Goal: Task Accomplishment & Management: Complete application form

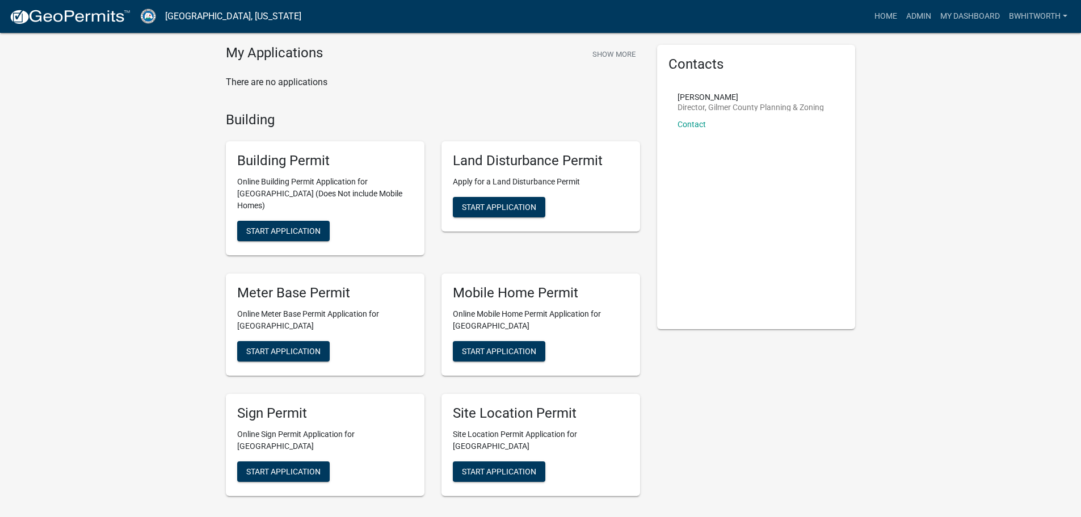
scroll to position [57, 0]
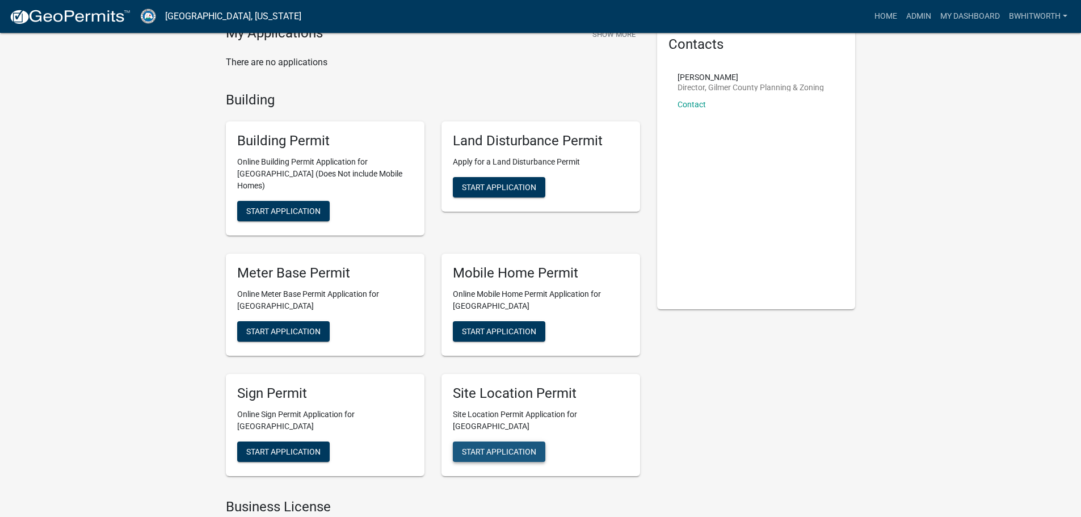
click at [511, 441] on button "Start Application" at bounding box center [499, 451] width 92 height 20
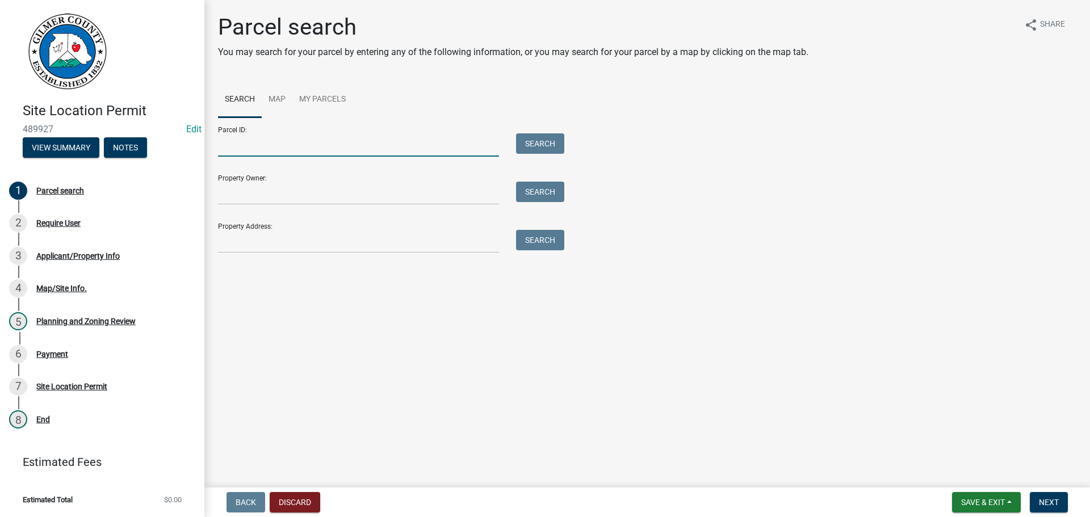
click at [322, 148] on input "Parcel ID:" at bounding box center [358, 144] width 281 height 23
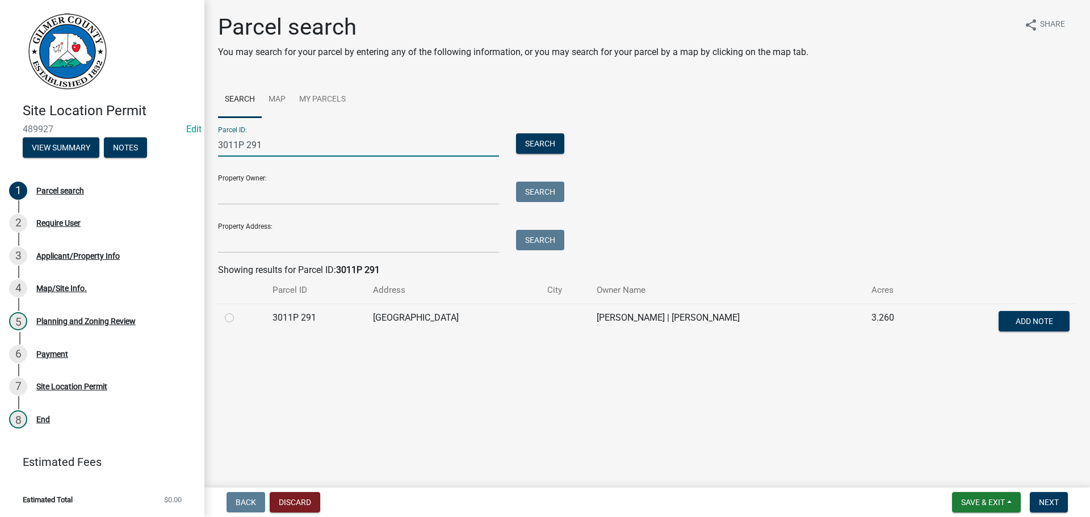
type input "3011P 291"
click at [238, 311] on label at bounding box center [238, 311] width 0 height 0
click at [238, 317] on 291 "radio" at bounding box center [241, 314] width 7 height 7
radio 291 "true"
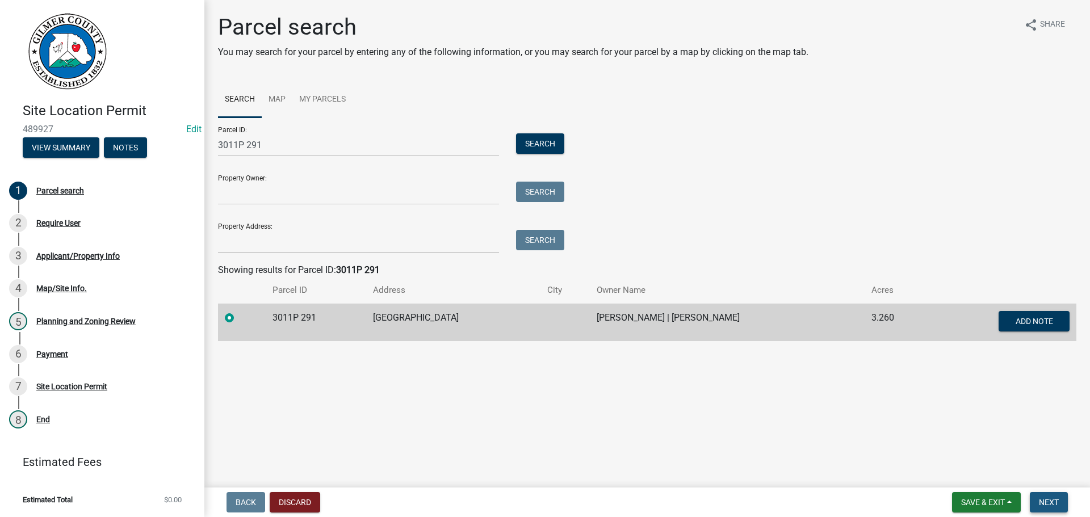
click at [1049, 498] on span "Next" at bounding box center [1048, 502] width 20 height 9
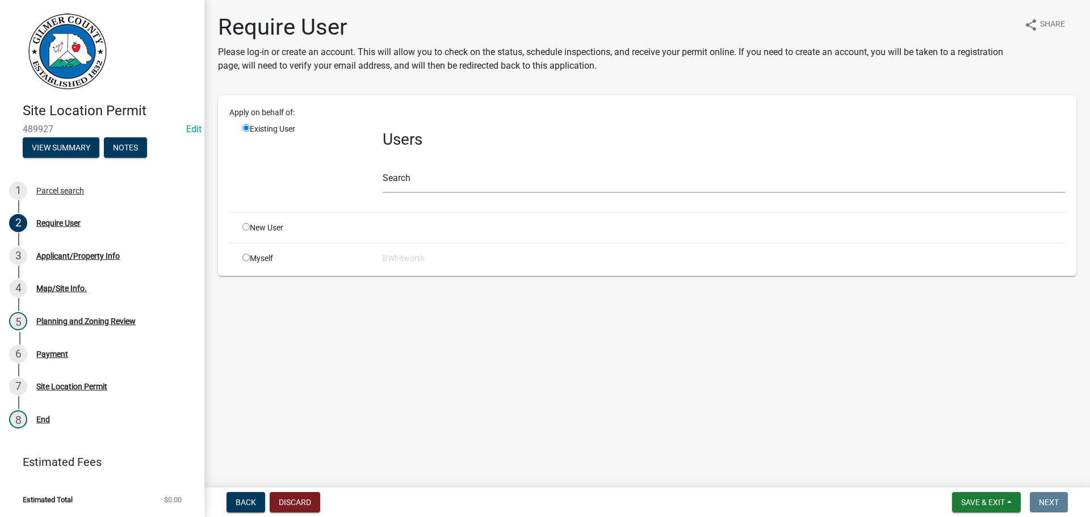
click at [247, 226] on input "radio" at bounding box center [245, 226] width 7 height 7
radio input "true"
radio input "false"
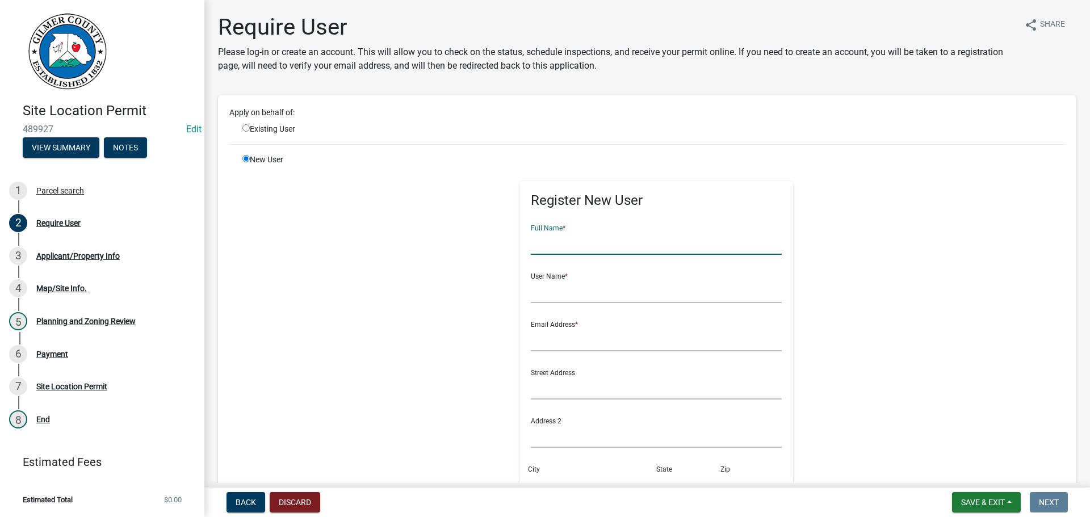
click at [588, 242] on input "text" at bounding box center [656, 243] width 251 height 23
type input "[PERSON_NAME]"
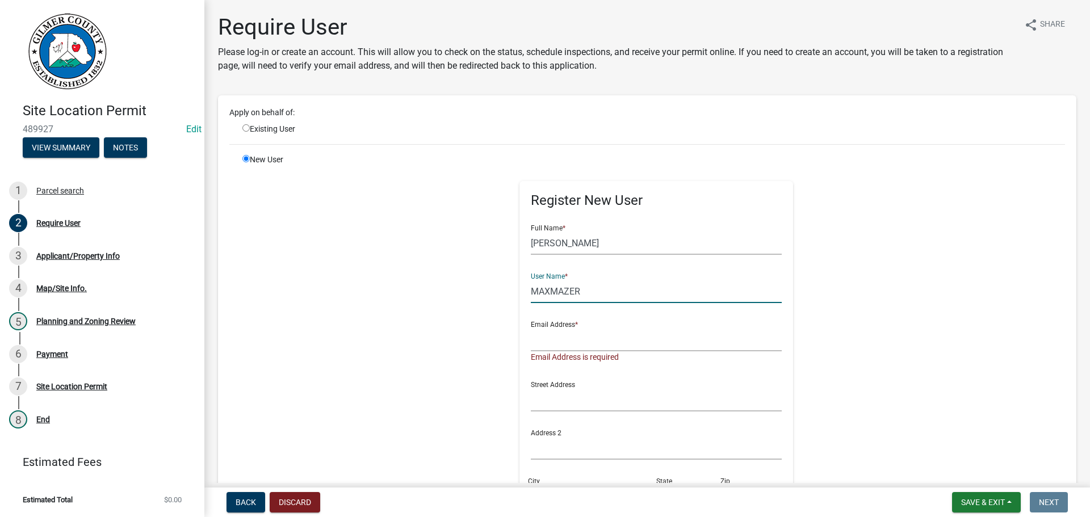
click at [566, 289] on input "MAXMAZER" at bounding box center [656, 291] width 251 height 23
click at [573, 293] on input "MAXMAZUR" at bounding box center [656, 291] width 251 height 23
type input "MAXMAZUR*"
click at [573, 340] on input "text" at bounding box center [656, 339] width 251 height 23
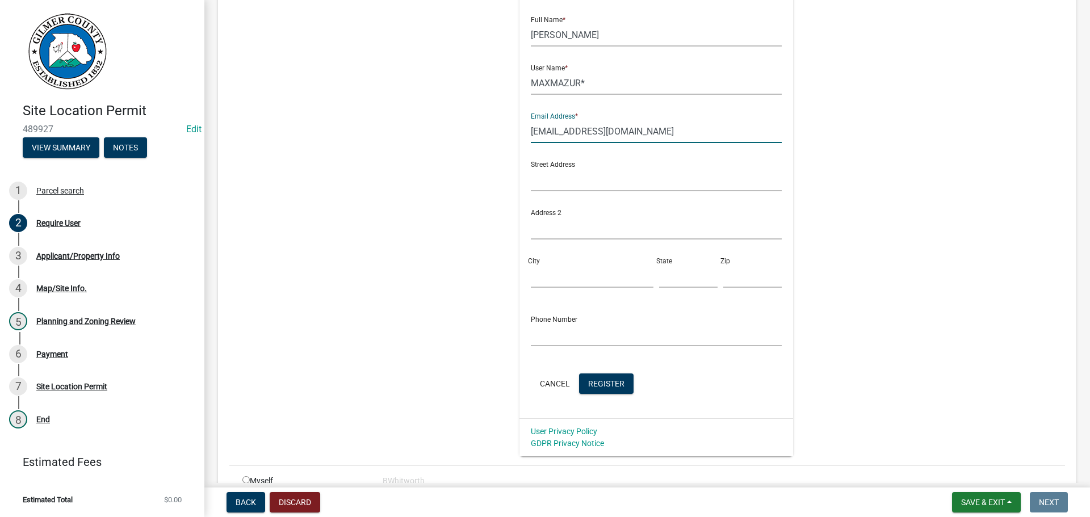
scroll to position [227, 0]
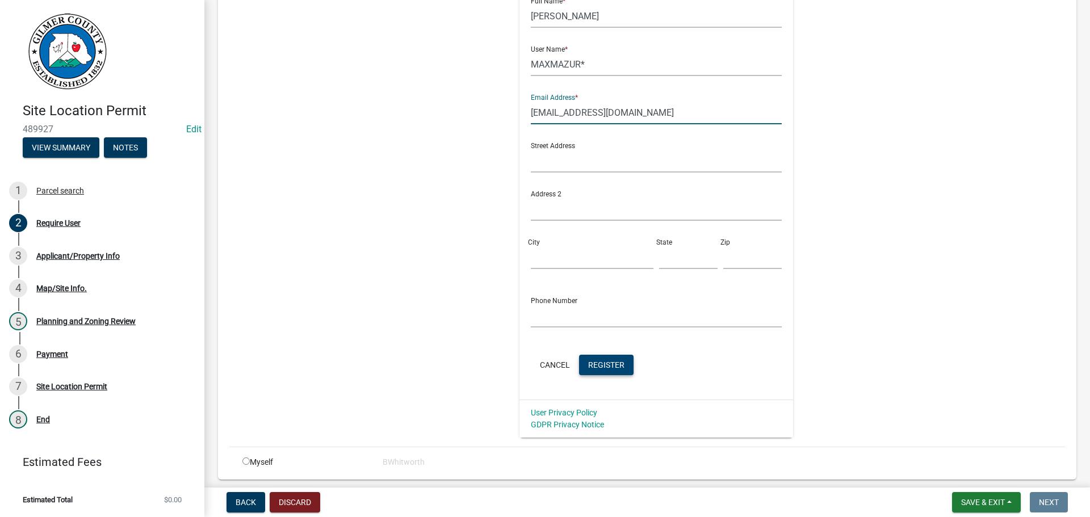
type input "[EMAIL_ADDRESS][DOMAIN_NAME]"
click at [604, 360] on span "Register" at bounding box center [606, 364] width 36 height 9
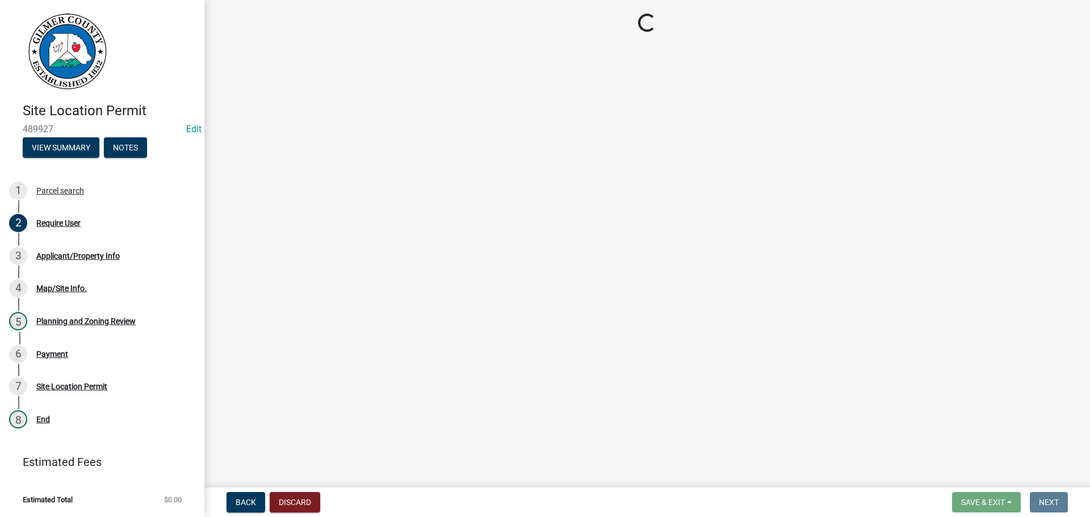
scroll to position [0, 0]
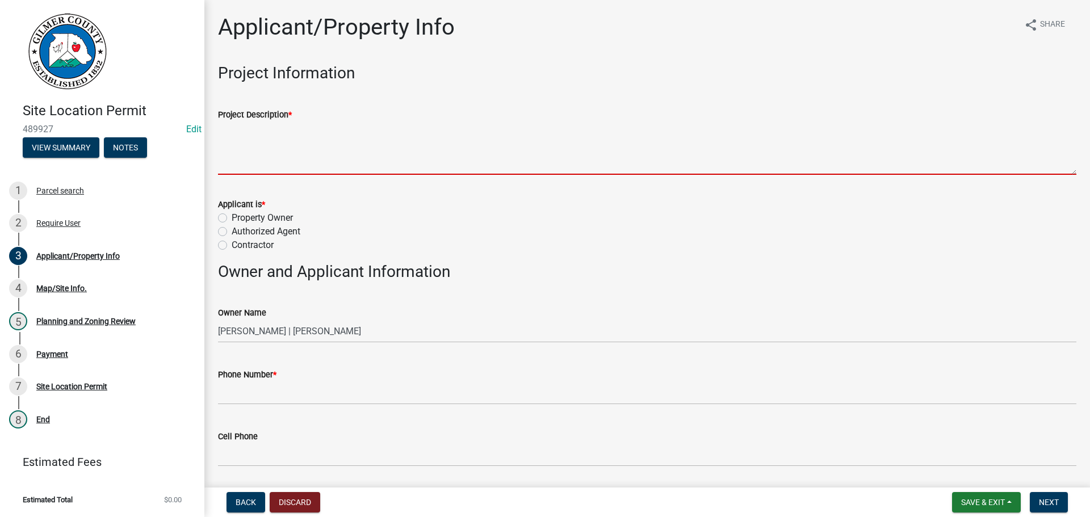
click at [268, 138] on textarea "Project Description *" at bounding box center [647, 147] width 858 height 53
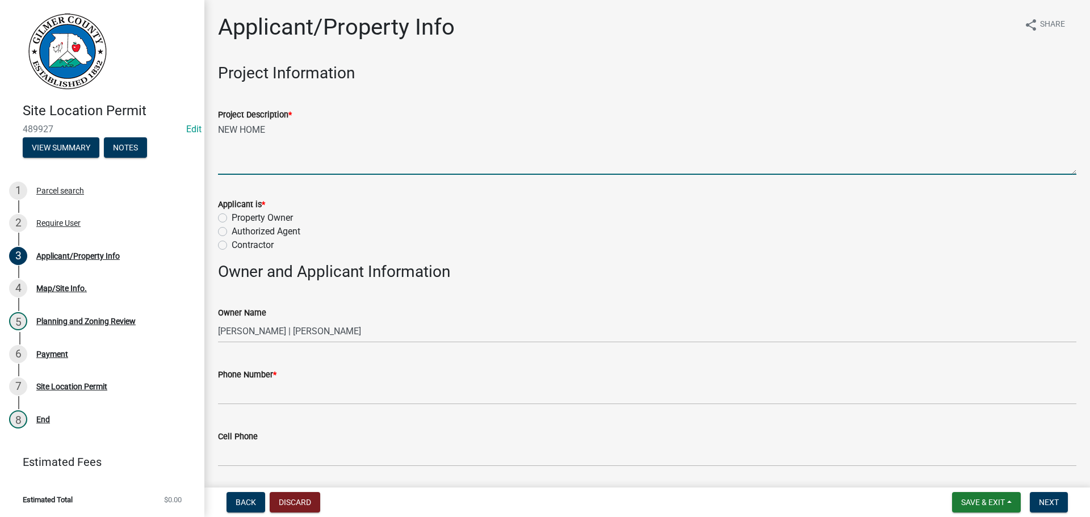
type textarea "NEW HOME"
click at [232, 245] on label "Contractor" at bounding box center [253, 245] width 42 height 14
click at [232, 245] on input "Contractor" at bounding box center [235, 241] width 7 height 7
radio input "true"
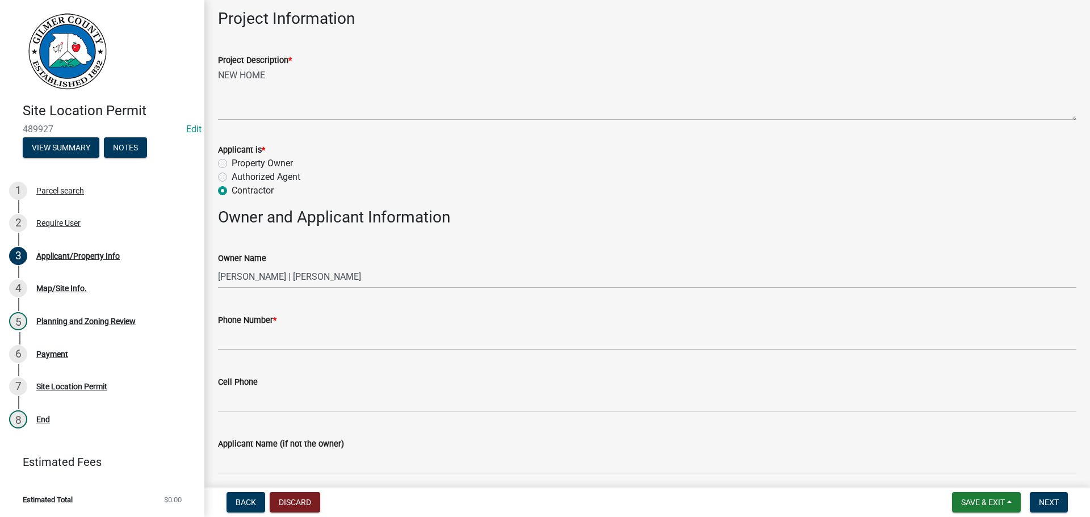
scroll to position [113, 0]
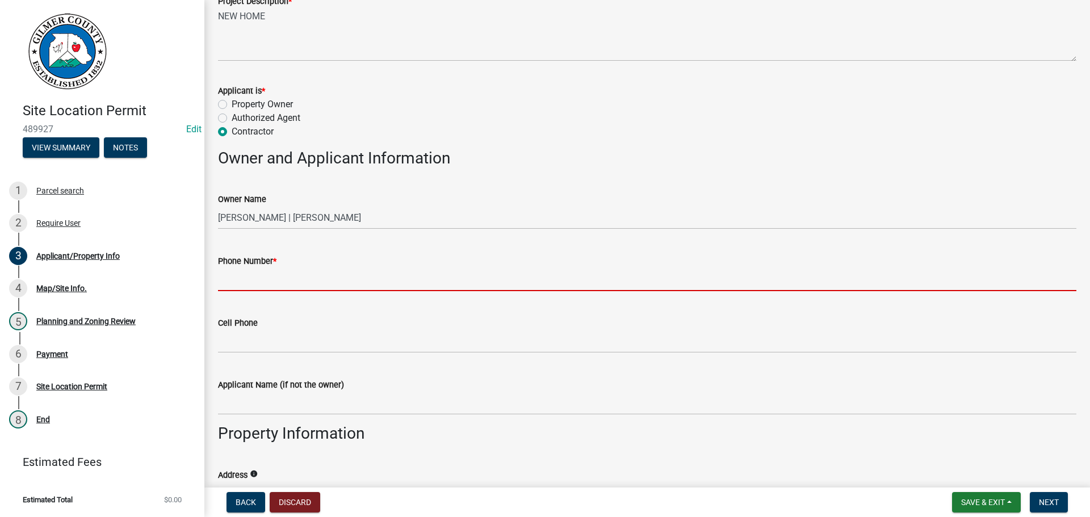
drag, startPoint x: 282, startPoint y: 280, endPoint x: 287, endPoint y: 275, distance: 6.8
click at [282, 280] on input "Phone Number *" at bounding box center [647, 279] width 858 height 23
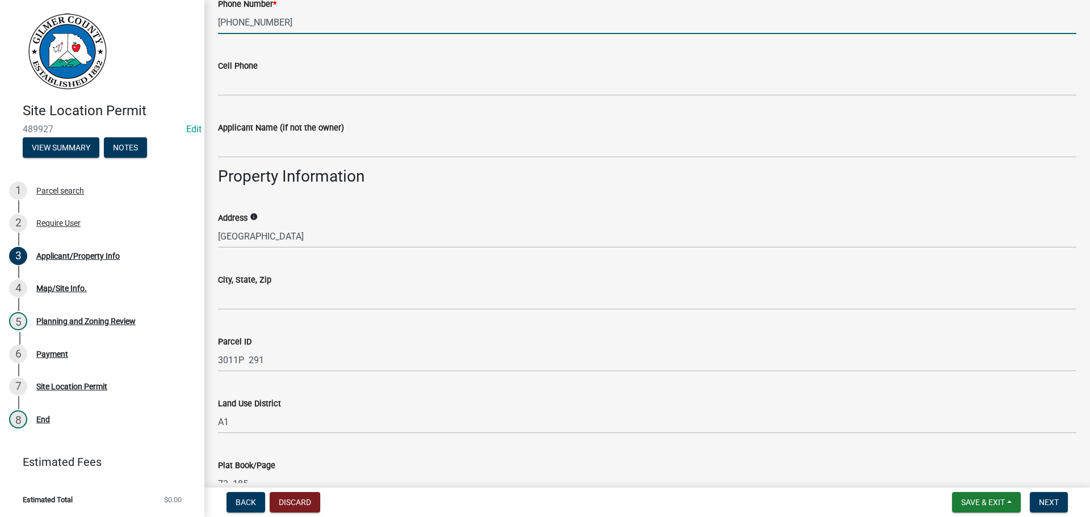
scroll to position [397, 0]
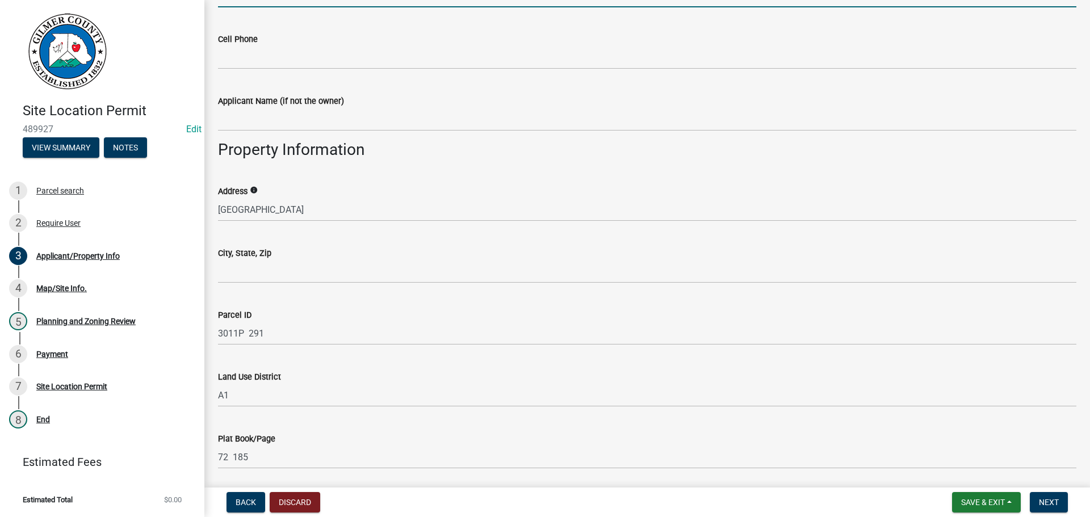
type input "[PHONE_NUMBER]"
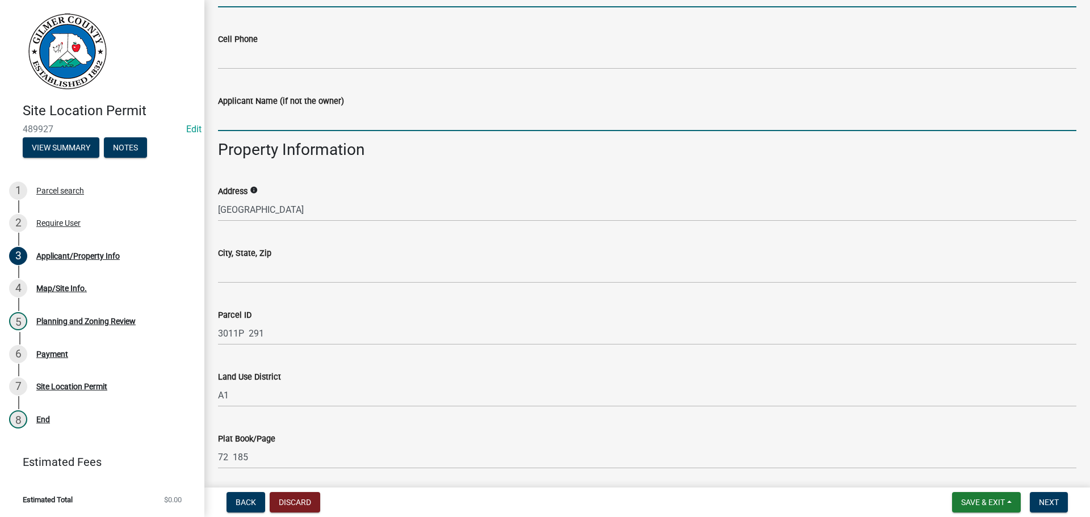
click at [342, 126] on input "Applicant Name (if not the owner)" at bounding box center [647, 119] width 858 height 23
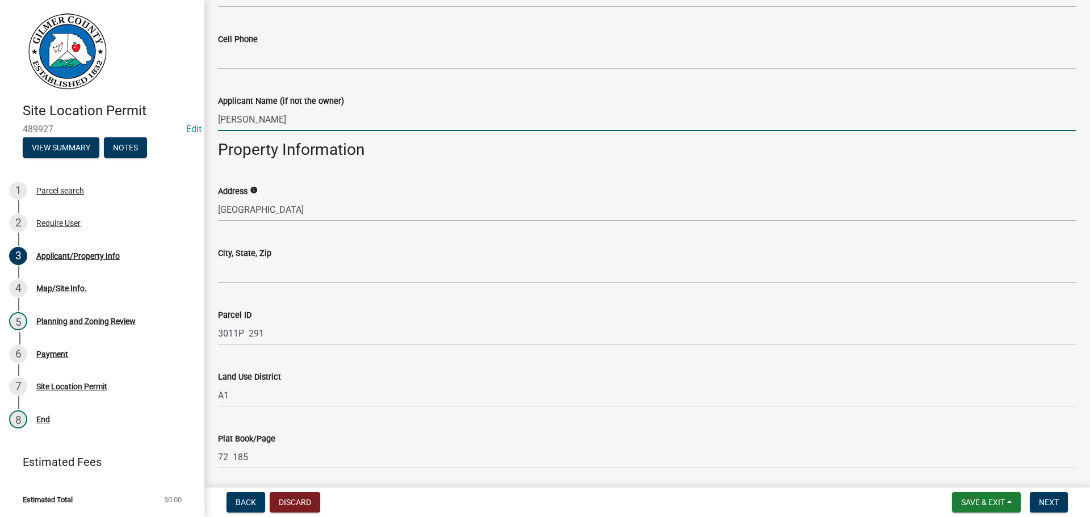
type input "[PERSON_NAME]"
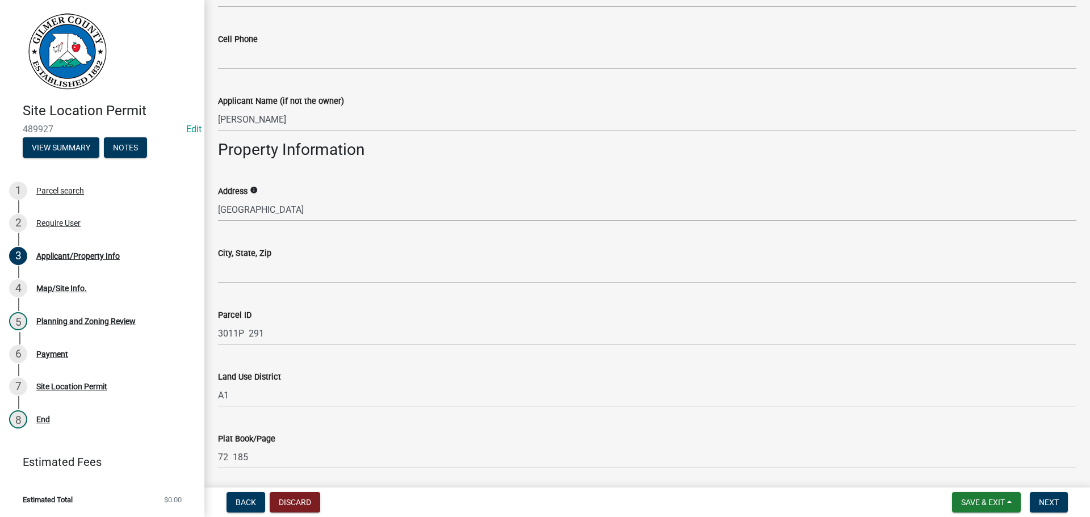
click at [217, 207] on div "Address info [GEOGRAPHIC_DATA]" at bounding box center [646, 195] width 875 height 53
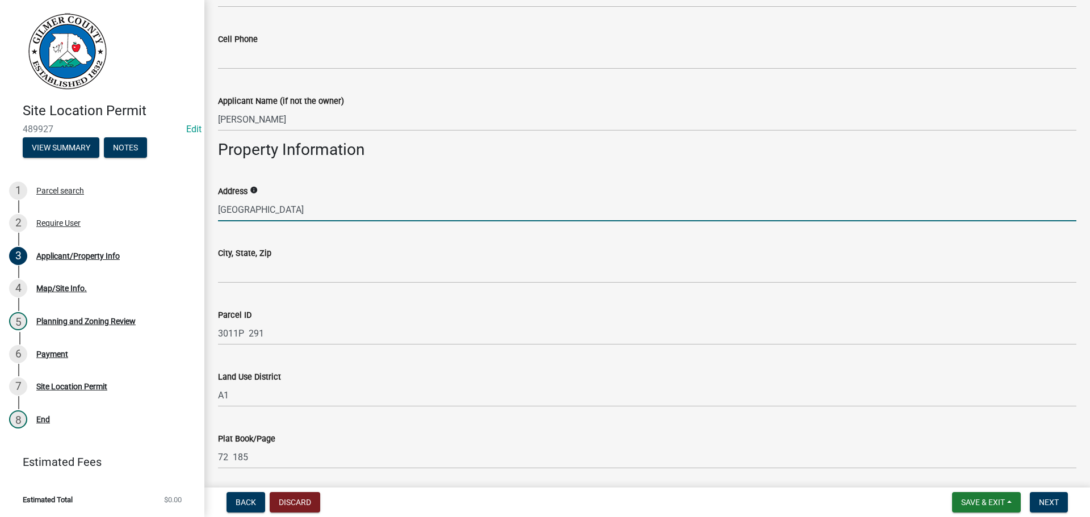
click at [220, 207] on input "[GEOGRAPHIC_DATA]" at bounding box center [647, 209] width 858 height 23
type input "[STREET_ADDRESS]"
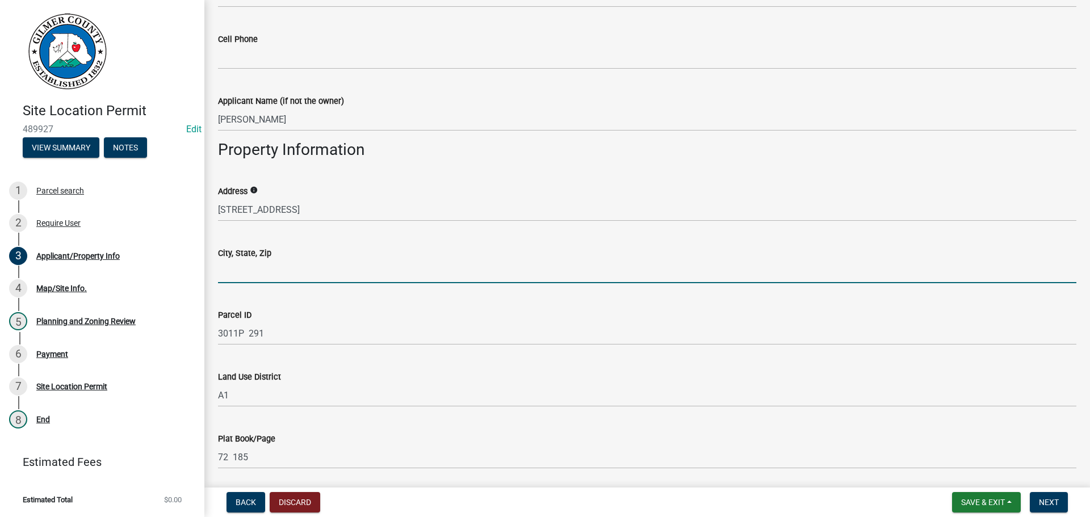
click at [230, 270] on input "City, State, Zip" at bounding box center [647, 271] width 858 height 23
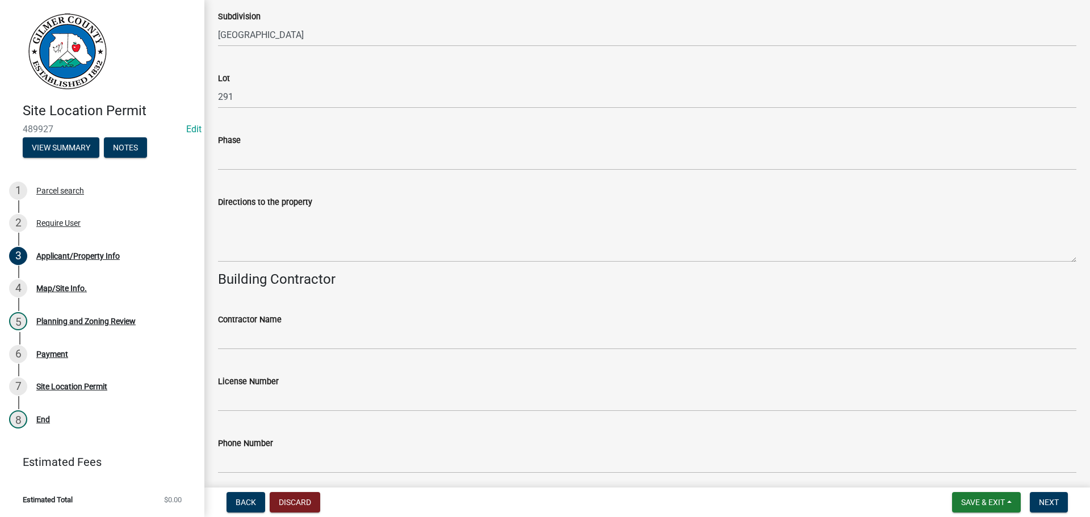
scroll to position [1021, 0]
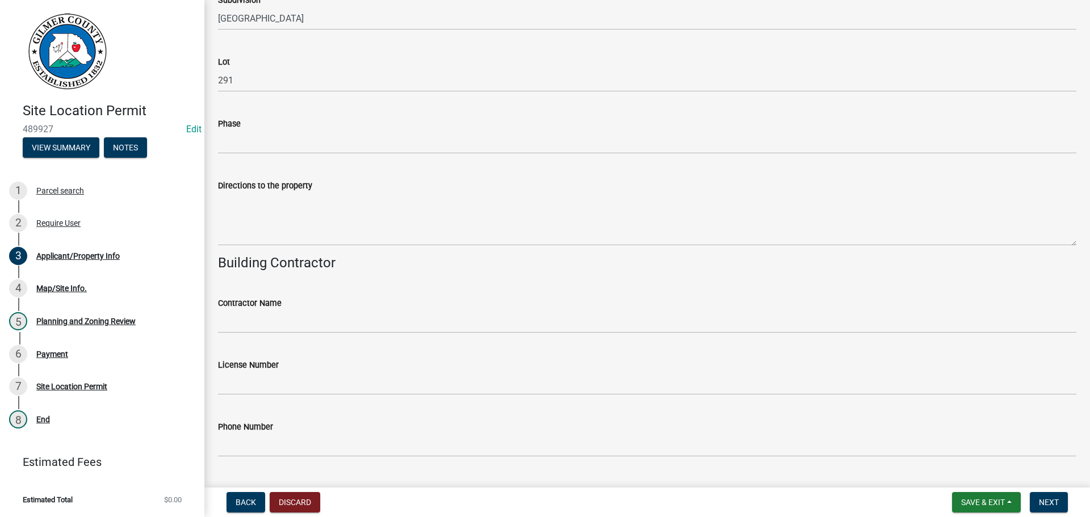
type input "TALKING ROCK GA 30175"
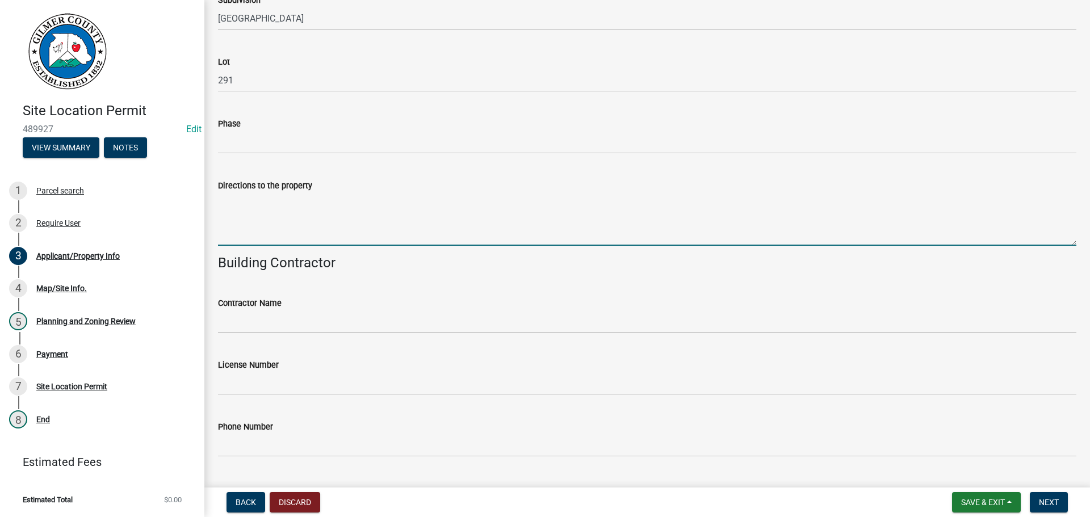
click at [283, 228] on textarea "Directions to the property" at bounding box center [647, 218] width 858 height 53
click at [438, 197] on textarea "HWY 136, LT ON [PERSON_NAME] MTN RD," at bounding box center [647, 218] width 858 height 53
click at [455, 201] on textarea "HWY 136, LT ON [PERSON_NAME] MTN RD, RT ON [GEOGRAPHIC_DATA]," at bounding box center [647, 218] width 858 height 53
click at [540, 199] on textarea "HWY 136, LT ON [PERSON_NAME] MTN RD, RT ON [GEOGRAPHIC_DATA], RT ON EASDT VISTA" at bounding box center [647, 218] width 858 height 53
click at [589, 201] on textarea "HWY 136, LT ON [PERSON_NAME] MTN RD, RT ON [GEOGRAPHIC_DATA], RT ON [GEOGRAPHIC…" at bounding box center [647, 218] width 858 height 53
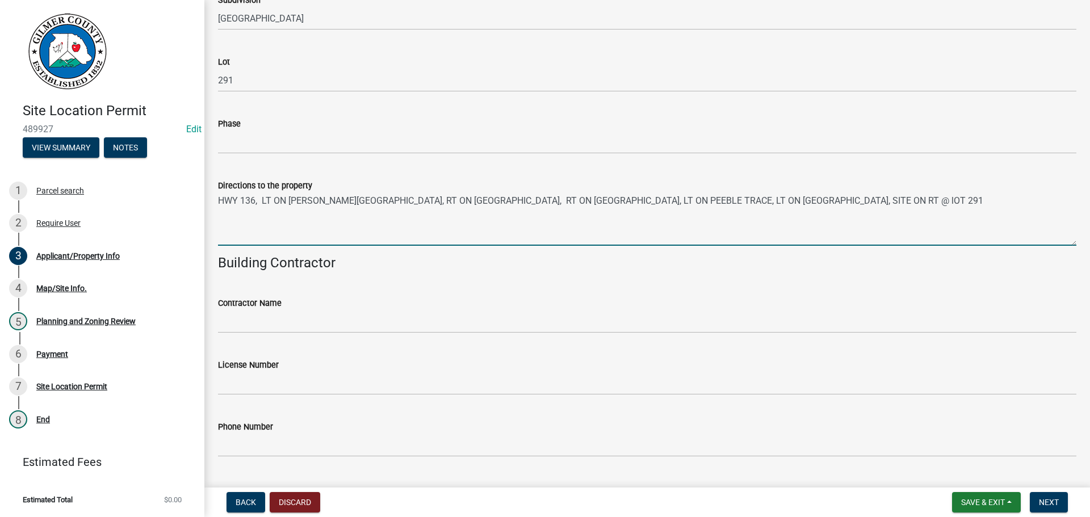
click at [884, 200] on textarea "HWY 136, LT ON [PERSON_NAME][GEOGRAPHIC_DATA], RT ON [GEOGRAPHIC_DATA], RT ON […" at bounding box center [647, 218] width 858 height 53
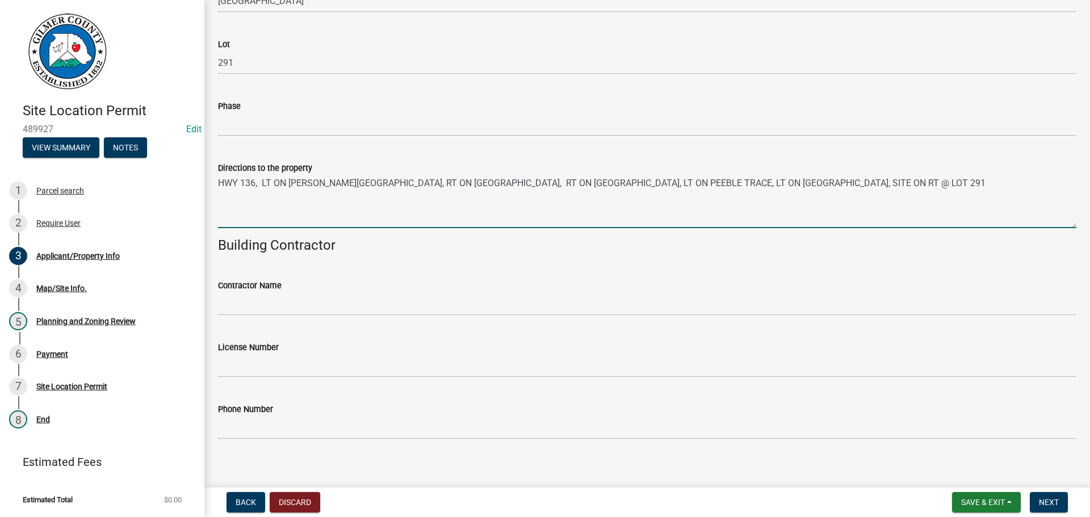
scroll to position [1049, 0]
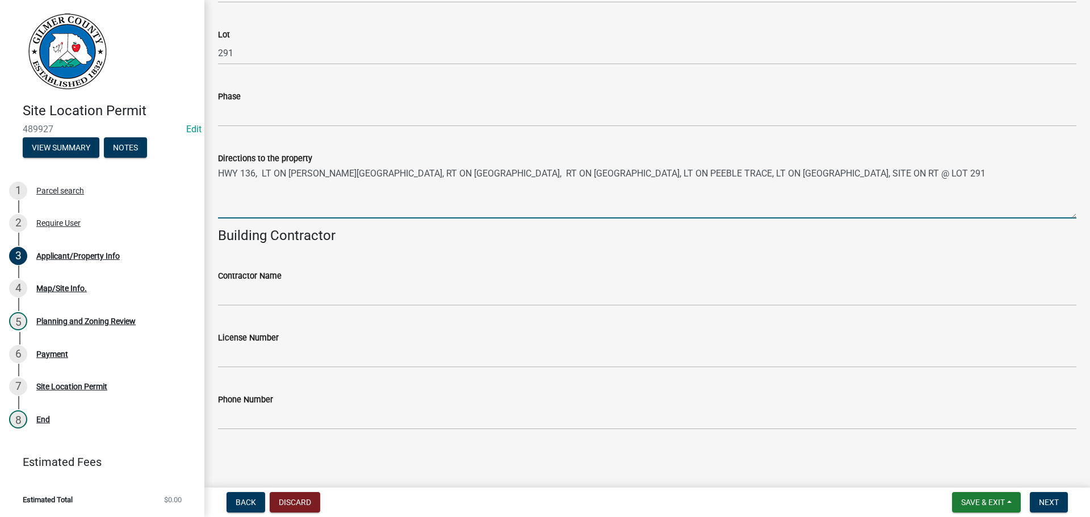
type textarea "HWY 136, LT ON [PERSON_NAME][GEOGRAPHIC_DATA], RT ON [GEOGRAPHIC_DATA], RT ON […"
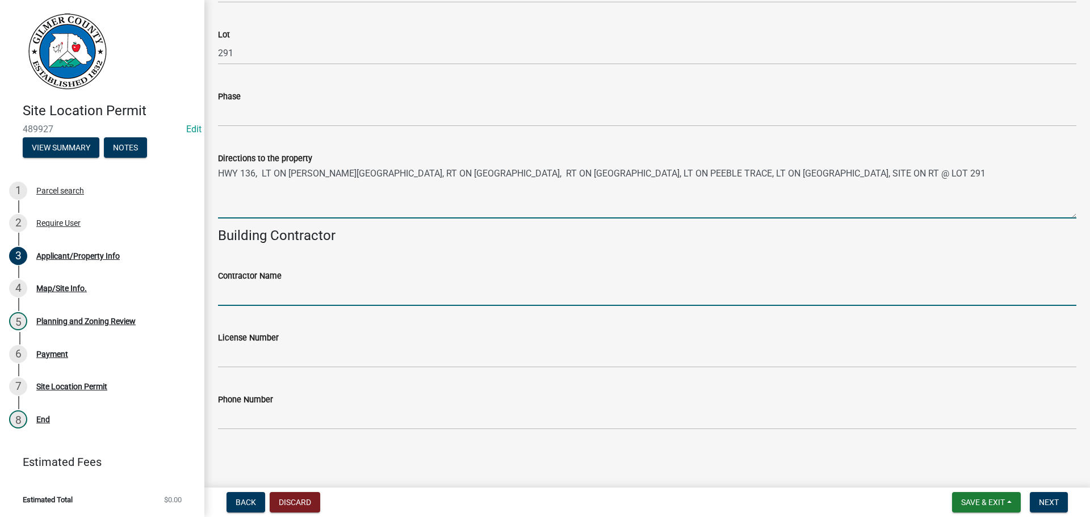
click at [290, 291] on input "Contractor Name" at bounding box center [647, 294] width 858 height 23
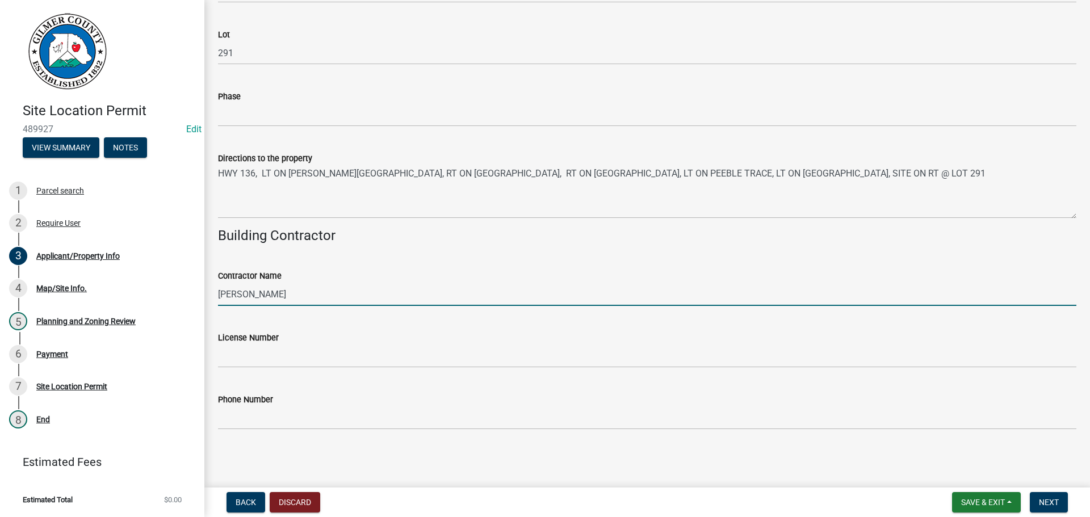
type input "[PERSON_NAME]"
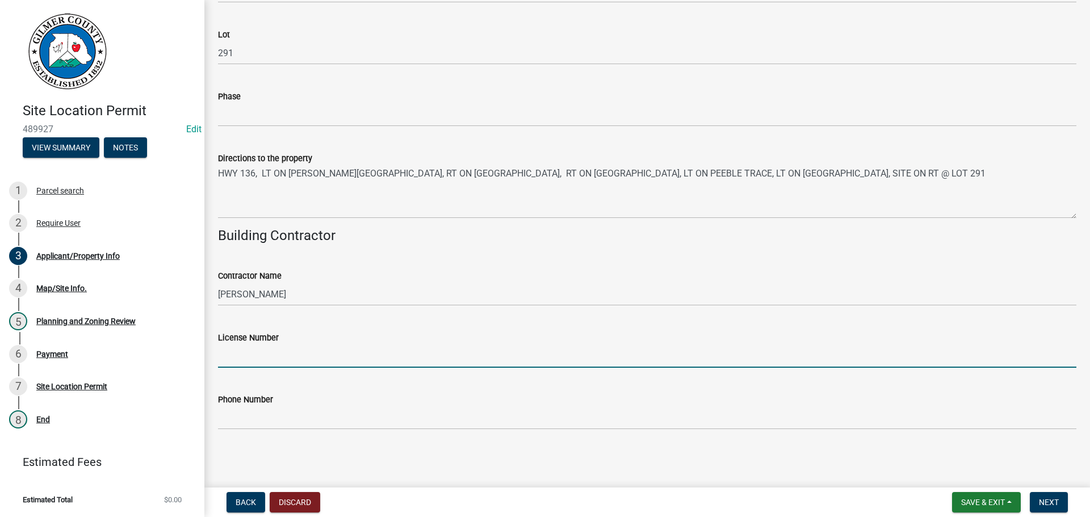
click at [256, 358] on input "License Number" at bounding box center [647, 355] width 858 height 23
type input "RBQA008024"
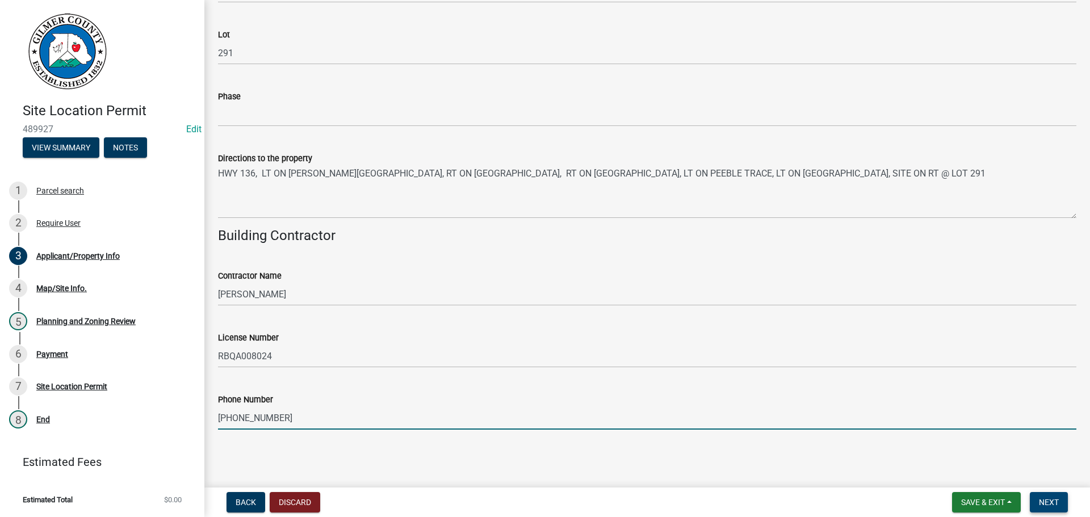
type input "[PHONE_NUMBER]"
click at [1050, 502] on span "Next" at bounding box center [1048, 502] width 20 height 9
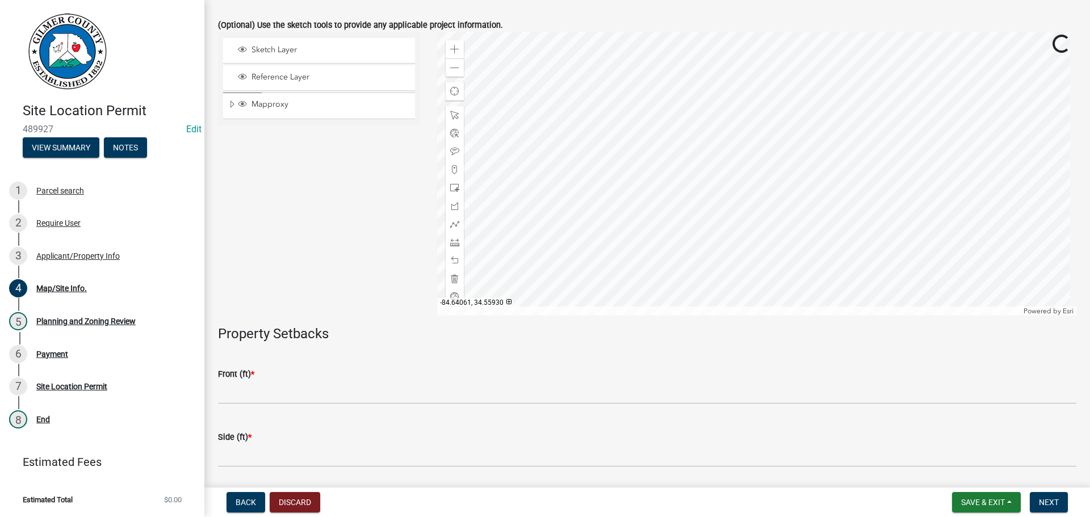
scroll to position [227, 0]
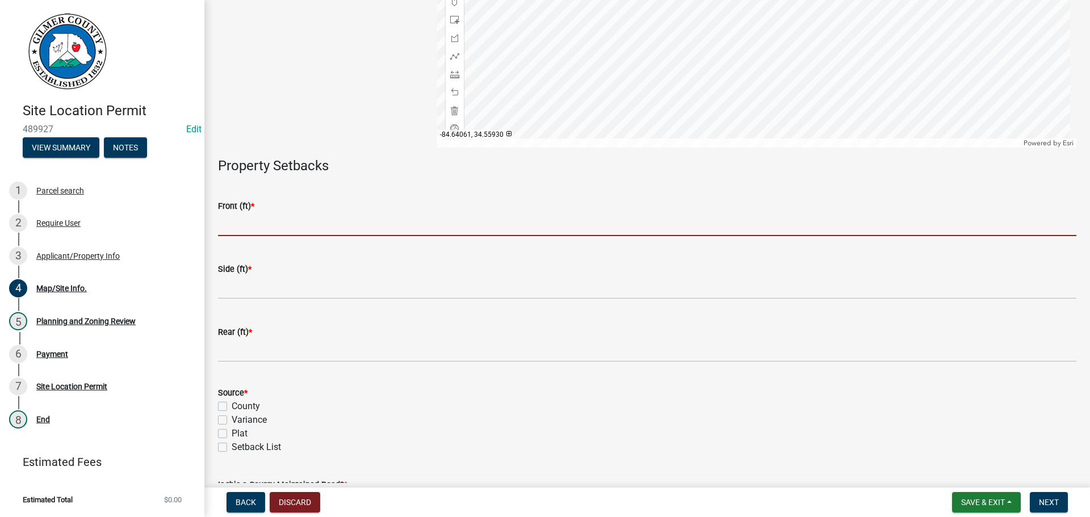
click at [271, 221] on input "text" at bounding box center [647, 224] width 858 height 23
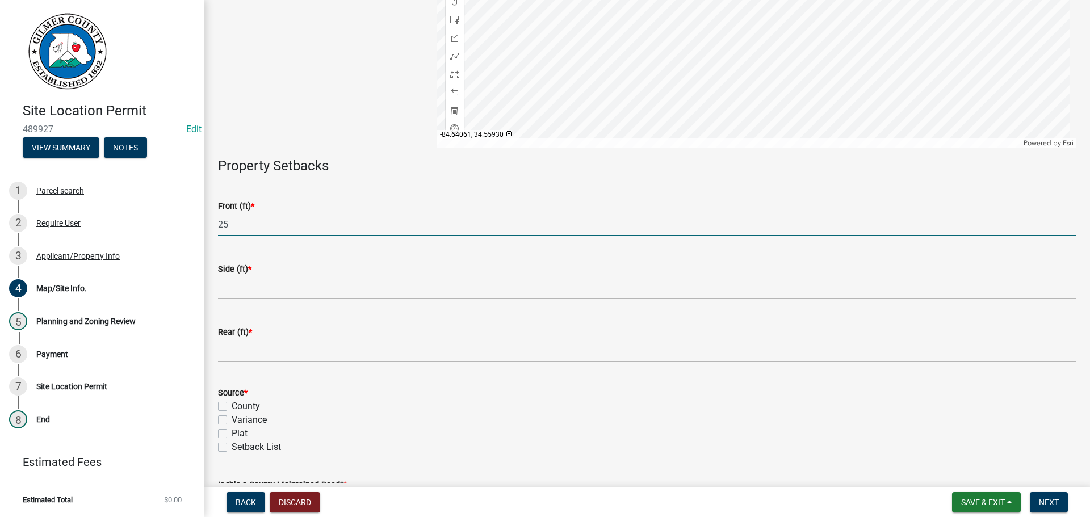
type input "25"
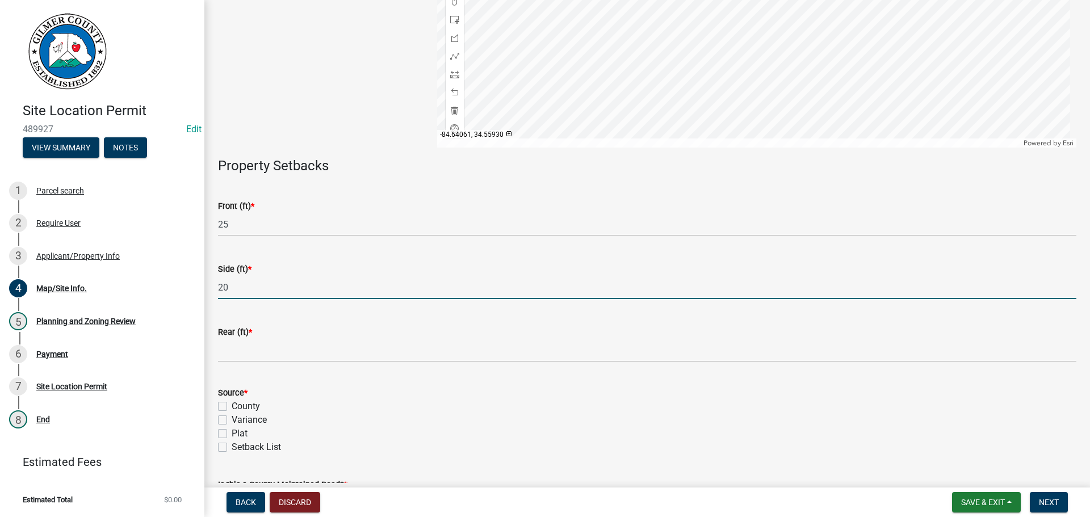
type input "20"
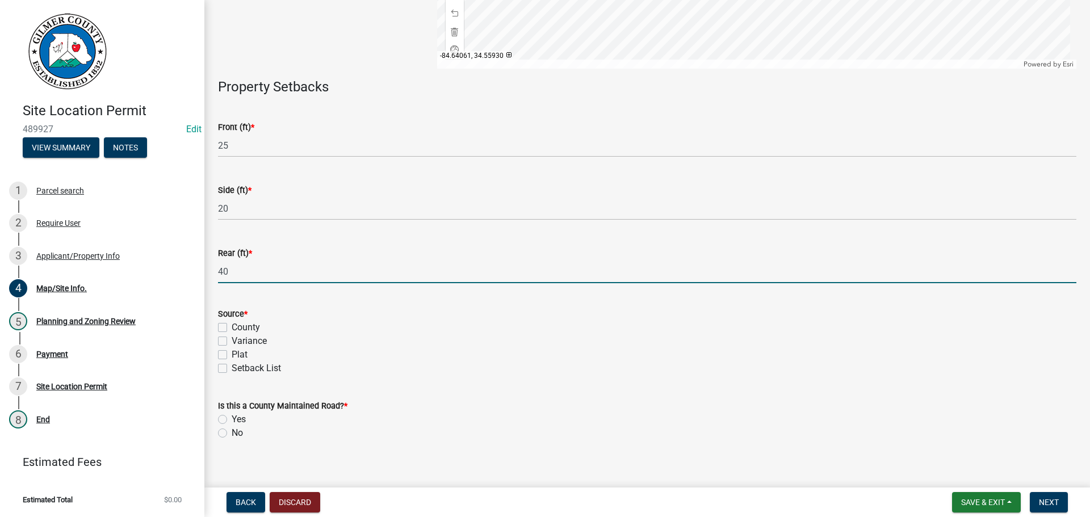
scroll to position [317, 0]
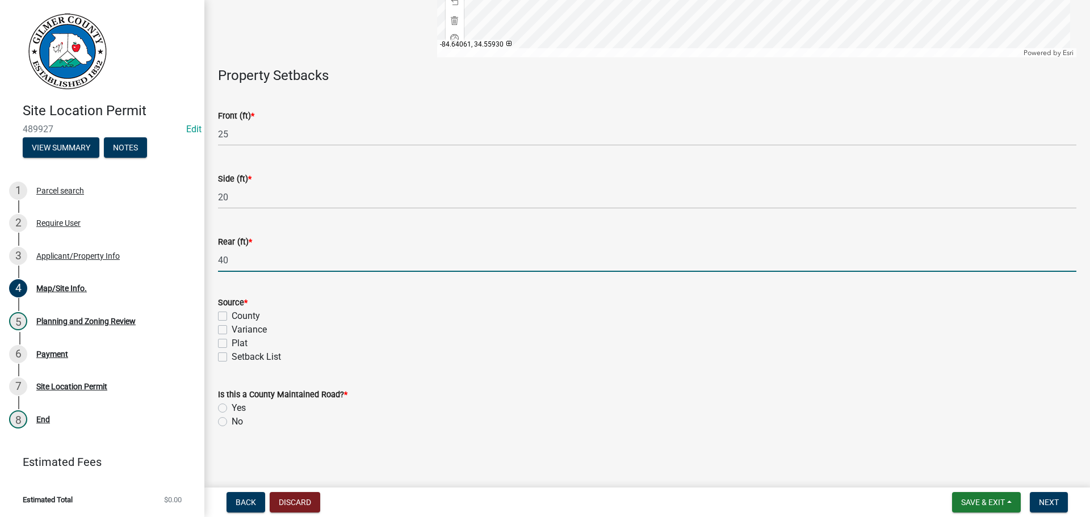
type input "40"
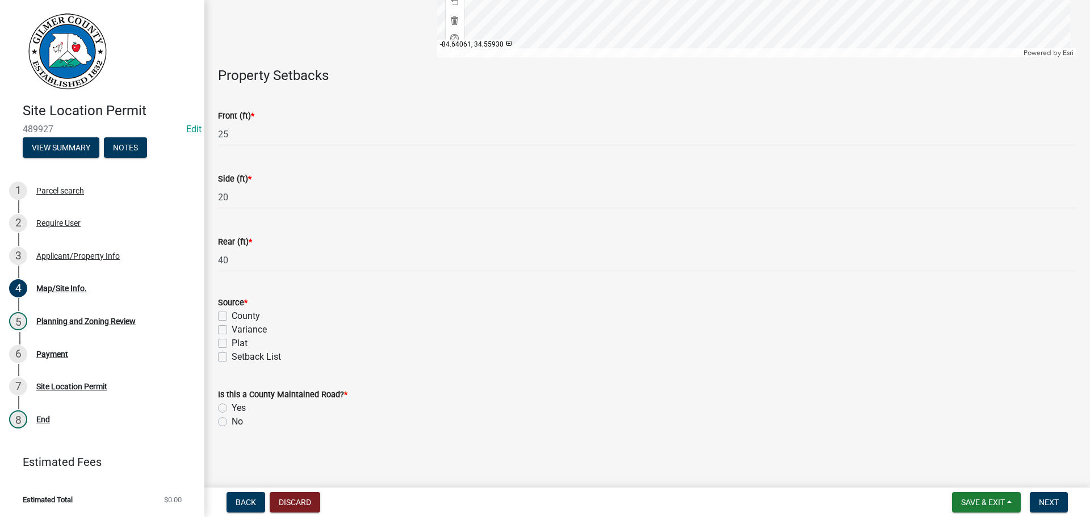
click at [232, 354] on label "Setback List" at bounding box center [256, 357] width 49 height 14
click at [232, 354] on input "Setback List" at bounding box center [235, 353] width 7 height 7
checkbox input "true"
checkbox input "false"
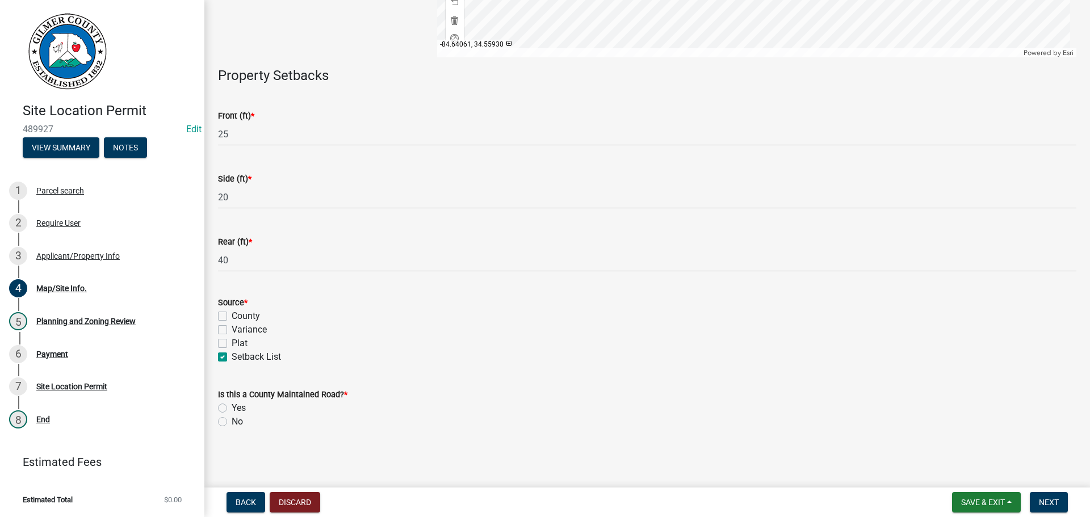
checkbox input "false"
checkbox input "true"
click at [232, 422] on label "No" at bounding box center [237, 422] width 11 height 14
click at [232, 422] on input "No" at bounding box center [235, 418] width 7 height 7
radio input "true"
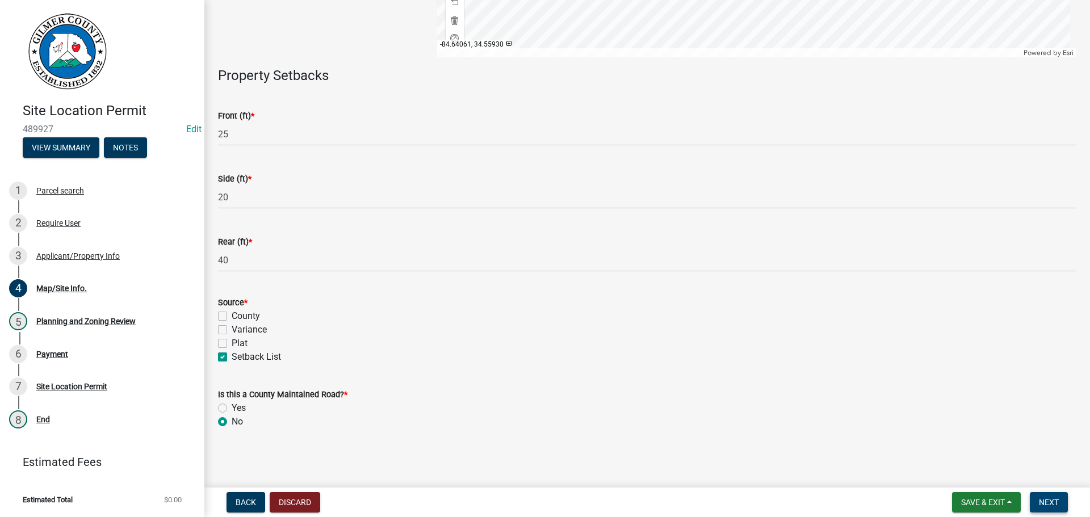
click at [1049, 500] on span "Next" at bounding box center [1048, 502] width 20 height 9
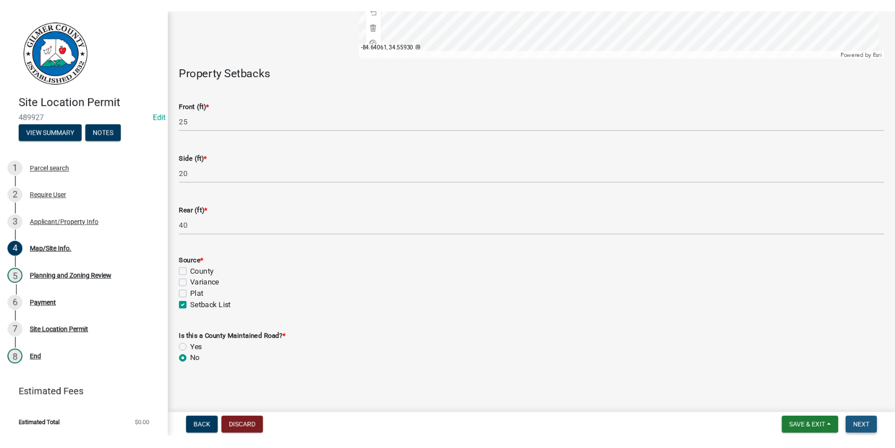
scroll to position [0, 0]
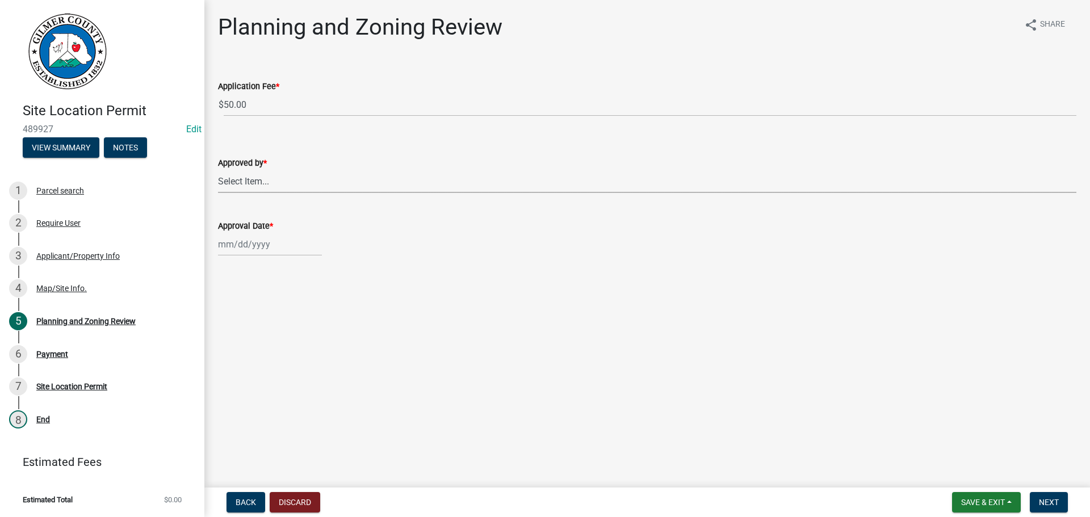
click at [245, 179] on select "Select Item... [PERSON_NAME] [PERSON_NAME] [PERSON_NAME] [PERSON_NAME] [PERSON_…" at bounding box center [647, 181] width 858 height 23
click at [218, 170] on select "Select Item... [PERSON_NAME] [PERSON_NAME] [PERSON_NAME] [PERSON_NAME] [PERSON_…" at bounding box center [647, 181] width 858 height 23
select select "f66b4cef-93c9-440c-84d8-a2c8d35cb7c1"
select select "10"
select select "2025"
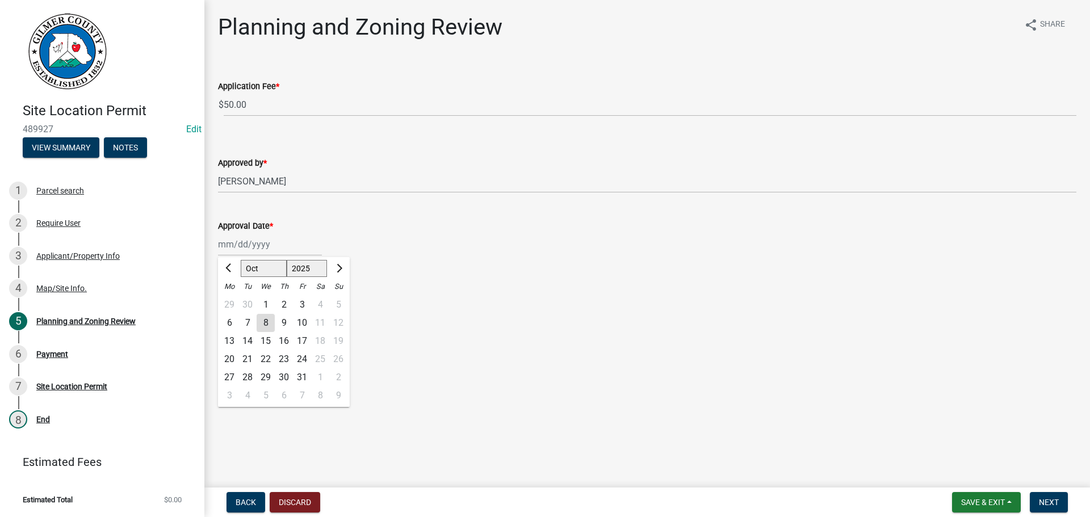
click at [248, 249] on div "[PERSON_NAME] Feb Mar Apr [PERSON_NAME][DATE] Oct Nov [DATE] 1526 1527 1528 152…" at bounding box center [270, 244] width 104 height 23
click at [266, 323] on div "8" at bounding box center [265, 323] width 18 height 18
type input "[DATE]"
click at [1048, 501] on span "Next" at bounding box center [1048, 502] width 20 height 9
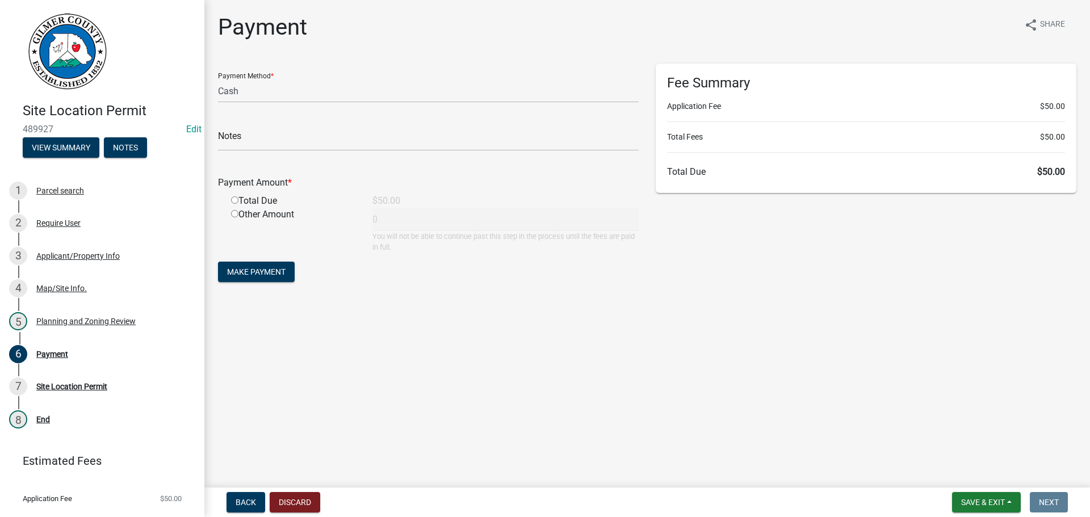
click at [406, 389] on main "Payment share Share Payment Method * Credit Card POS Check Cash Notes Payment A…" at bounding box center [646, 241] width 885 height 483
click at [247, 95] on select "Credit Card POS Check Cash" at bounding box center [428, 90] width 420 height 23
select select "1: 0"
click at [218, 79] on select "Credit Card POS Check Cash" at bounding box center [428, 90] width 420 height 23
click at [268, 133] on input "text" at bounding box center [428, 139] width 420 height 23
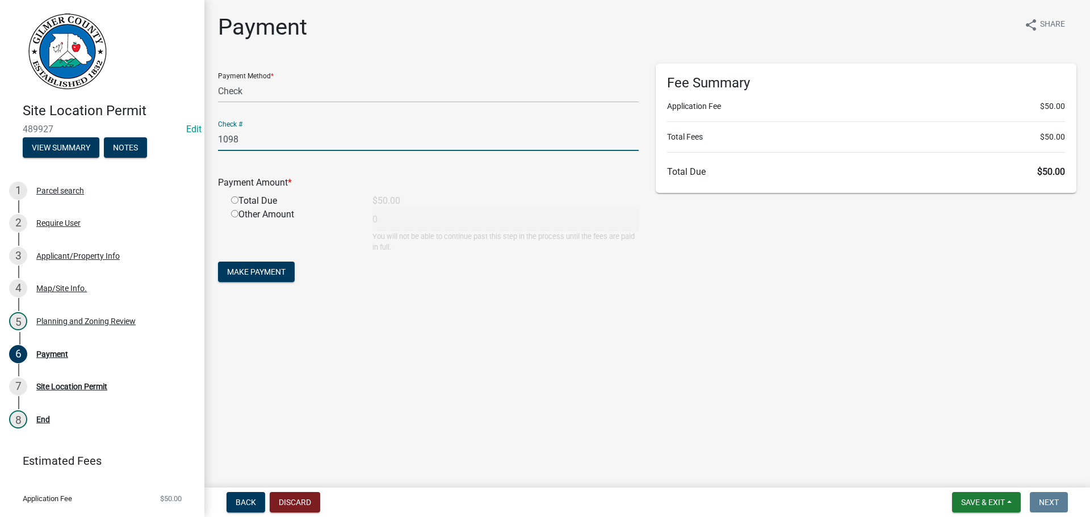
type input "1098"
click at [232, 201] on input "radio" at bounding box center [234, 199] width 7 height 7
radio input "true"
type input "50"
click at [263, 272] on span "Make Payment" at bounding box center [256, 271] width 58 height 9
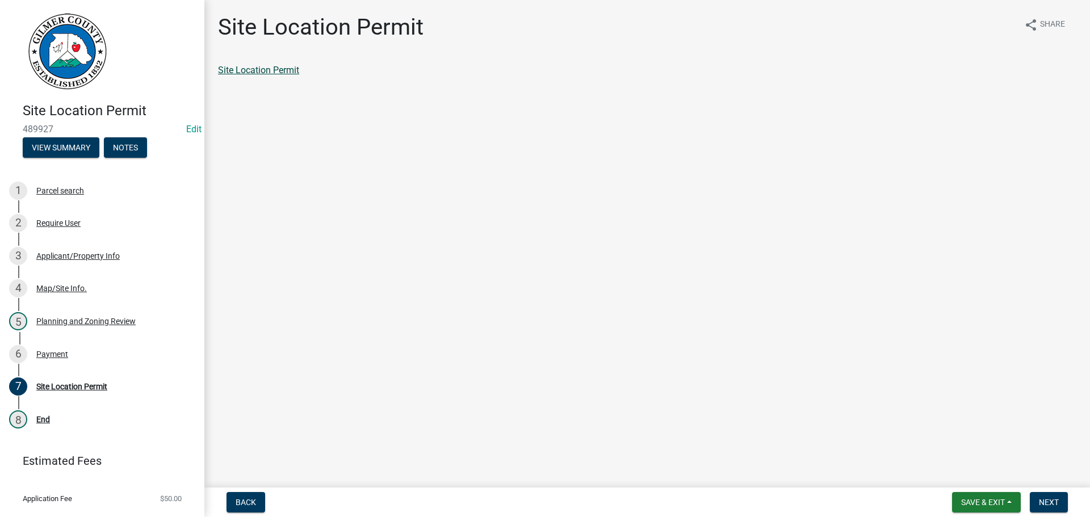
click at [279, 68] on link "Site Location Permit" at bounding box center [258, 70] width 81 height 11
click at [45, 352] on div "Payment" at bounding box center [52, 354] width 32 height 8
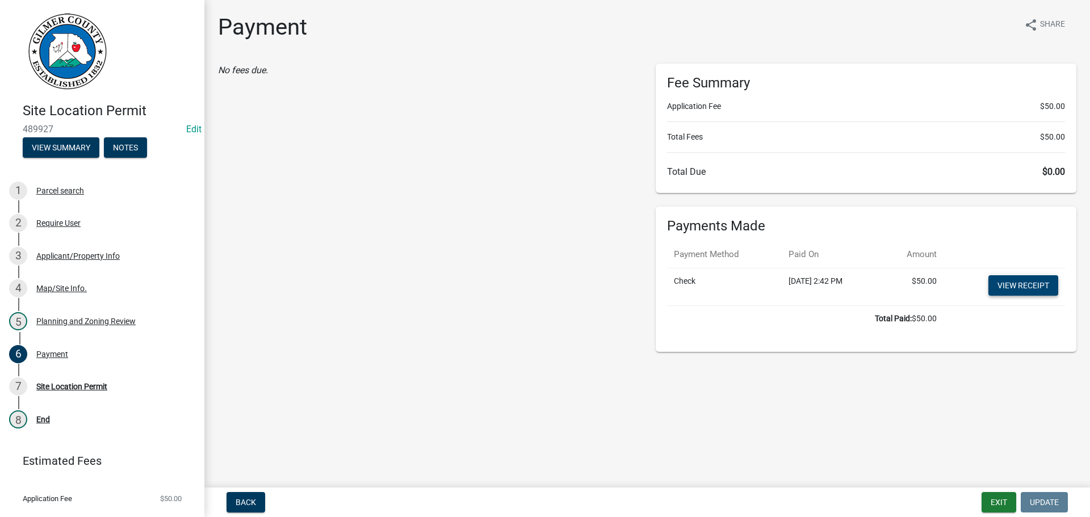
click at [1026, 280] on link "View receipt" at bounding box center [1023, 285] width 70 height 20
click at [552, 191] on div "No fees due." at bounding box center [428, 208] width 438 height 288
click at [381, 121] on div "No fees due." at bounding box center [428, 208] width 438 height 288
click at [1004, 506] on button "Exit" at bounding box center [998, 502] width 35 height 20
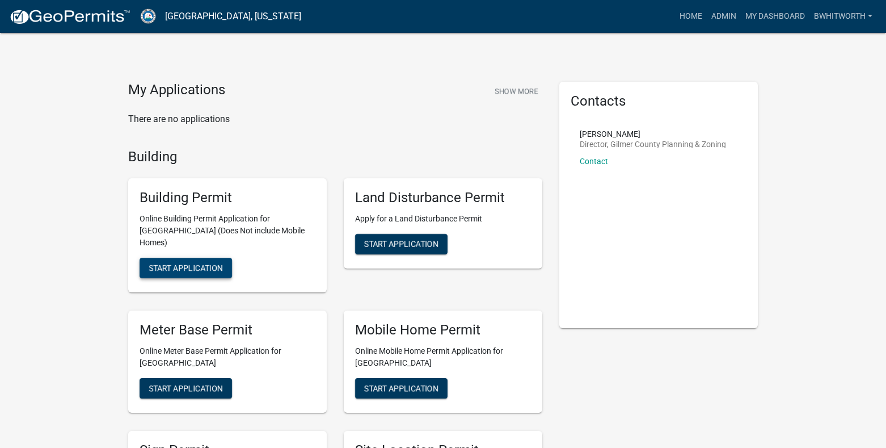
click at [197, 258] on button "Start Application" at bounding box center [186, 268] width 92 height 20
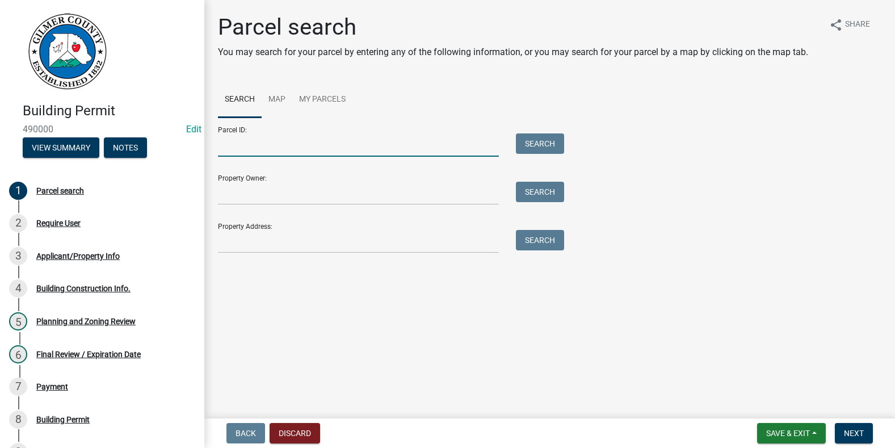
click at [247, 142] on input "Parcel ID:" at bounding box center [358, 144] width 281 height 23
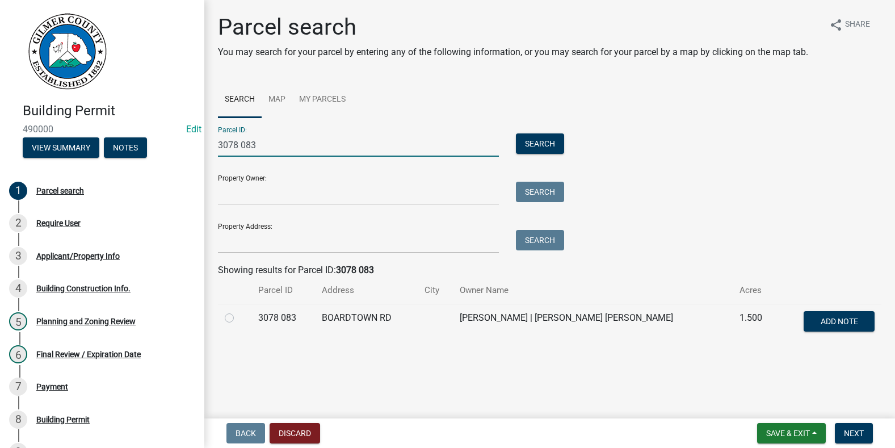
type input "3078 083"
click at [238, 311] on label at bounding box center [238, 311] width 0 height 0
click at [238, 318] on 083 "radio" at bounding box center [241, 314] width 7 height 7
radio 083 "true"
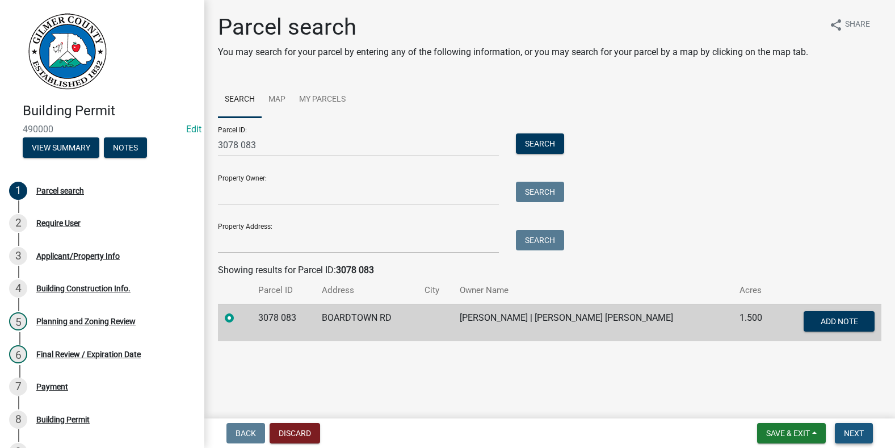
click at [850, 434] on span "Next" at bounding box center [854, 432] width 20 height 9
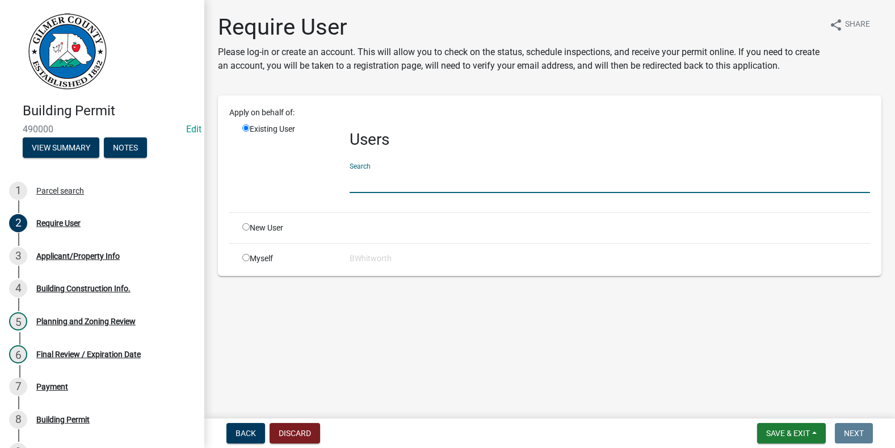
click at [415, 182] on input "text" at bounding box center [610, 181] width 520 height 23
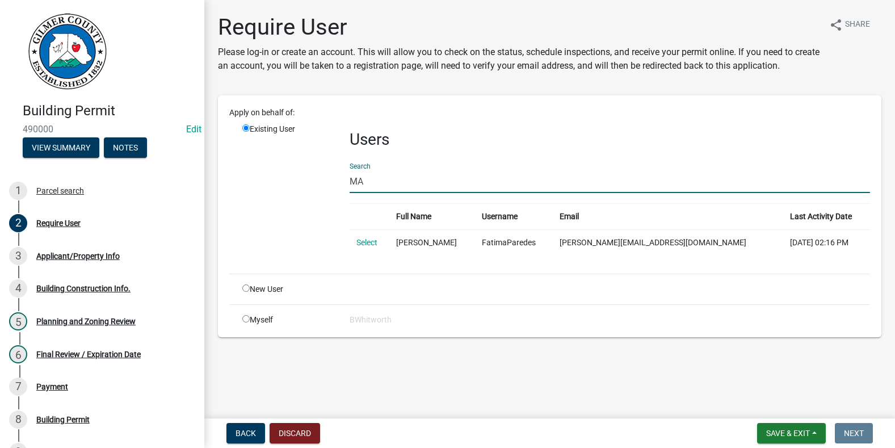
type input "M"
type input "MA. G."
click at [369, 243] on link "Select" at bounding box center [366, 242] width 21 height 9
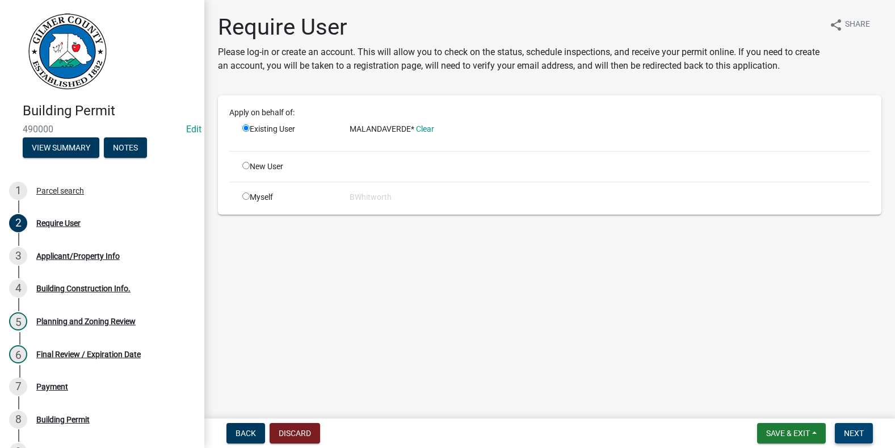
click at [853, 430] on span "Next" at bounding box center [854, 432] width 20 height 9
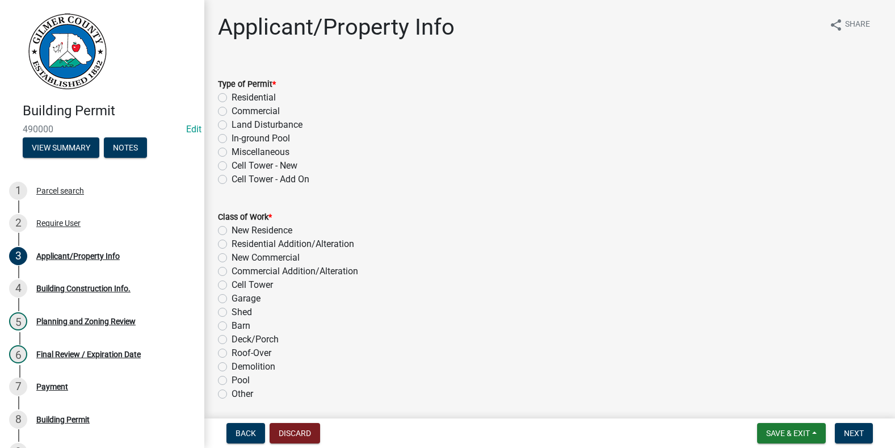
click at [232, 97] on label "Residential" at bounding box center [254, 98] width 44 height 14
click at [232, 97] on input "Residential" at bounding box center [235, 94] width 7 height 7
radio input "true"
click at [232, 229] on label "New Residence" at bounding box center [262, 231] width 61 height 14
click at [232, 229] on input "New Residence" at bounding box center [235, 227] width 7 height 7
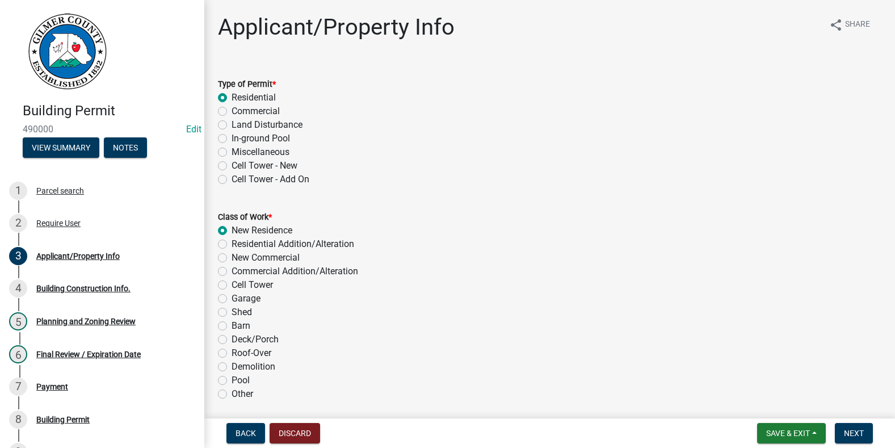
radio input "true"
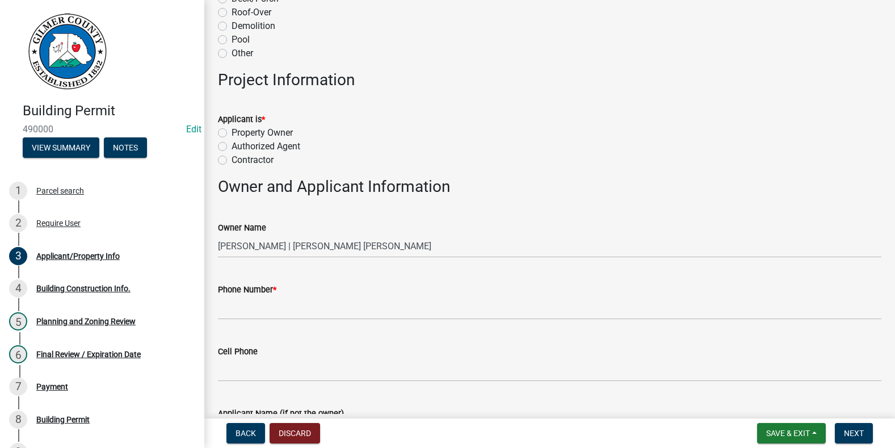
scroll to position [397, 0]
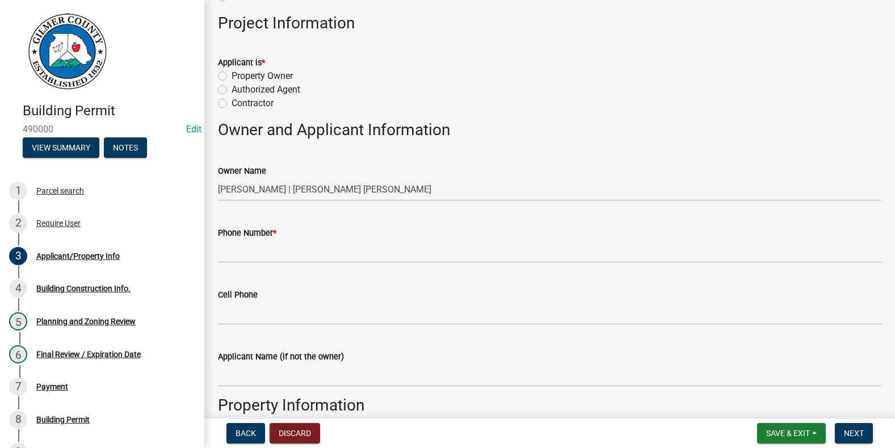
click at [232, 74] on label "Property Owner" at bounding box center [262, 76] width 61 height 14
click at [232, 74] on input "Property Owner" at bounding box center [235, 72] width 7 height 7
radio input "true"
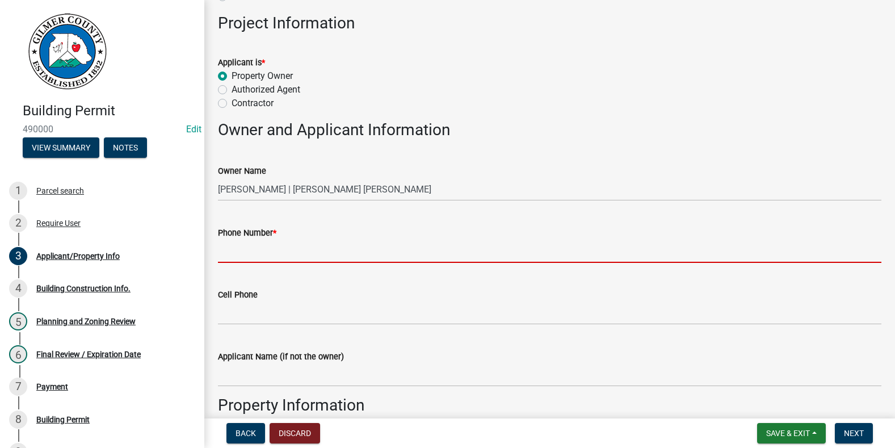
drag, startPoint x: 241, startPoint y: 249, endPoint x: 241, endPoint y: 238, distance: 10.8
click at [241, 249] on input "Phone Number *" at bounding box center [549, 250] width 663 height 23
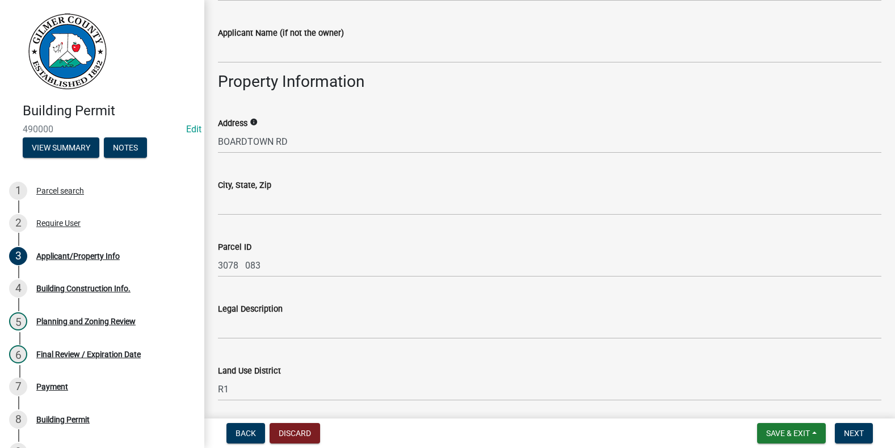
scroll to position [738, 0]
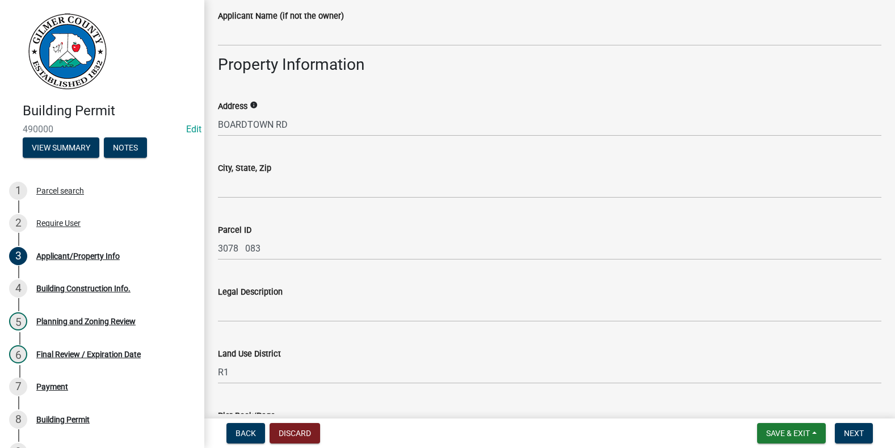
type input "[PHONE_NUMBER]"
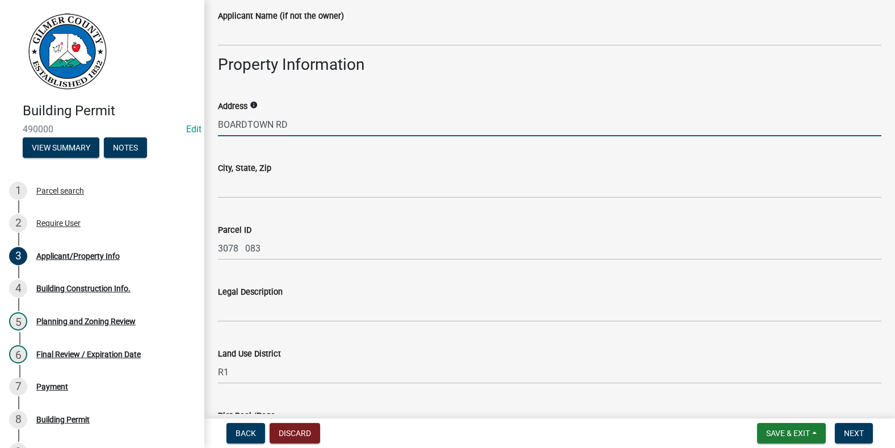
click at [219, 123] on input "BOARDTOWN RD" at bounding box center [549, 124] width 663 height 23
type input "[STREET_ADDRESS]"
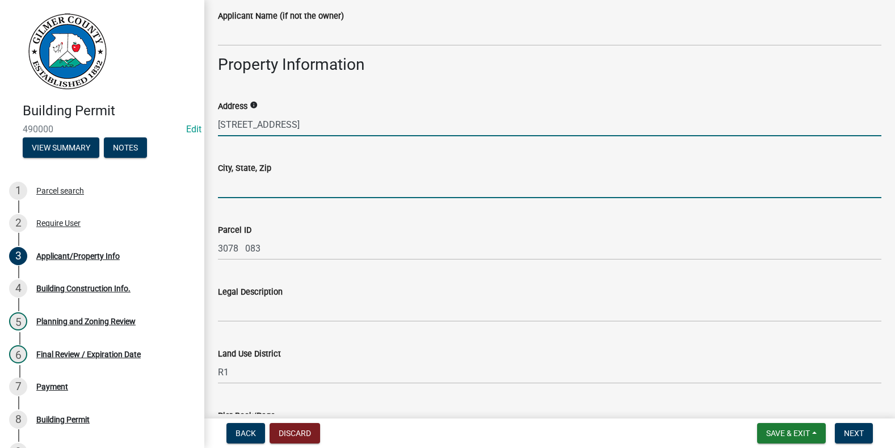
click at [224, 175] on input "City, State, Zip" at bounding box center [549, 186] width 663 height 23
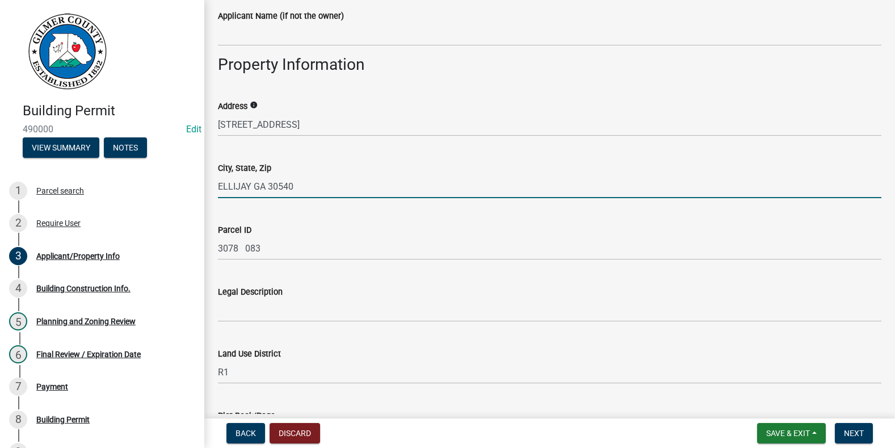
type input "ELLIJAY GA 30540"
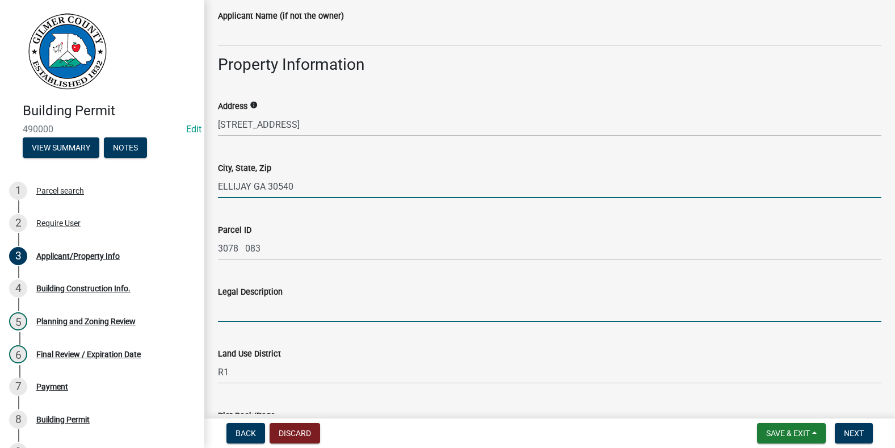
click at [318, 308] on input "Legal Description" at bounding box center [549, 309] width 663 height 23
click at [399, 175] on input "ELLIJAY GA 30540" at bounding box center [549, 186] width 663 height 23
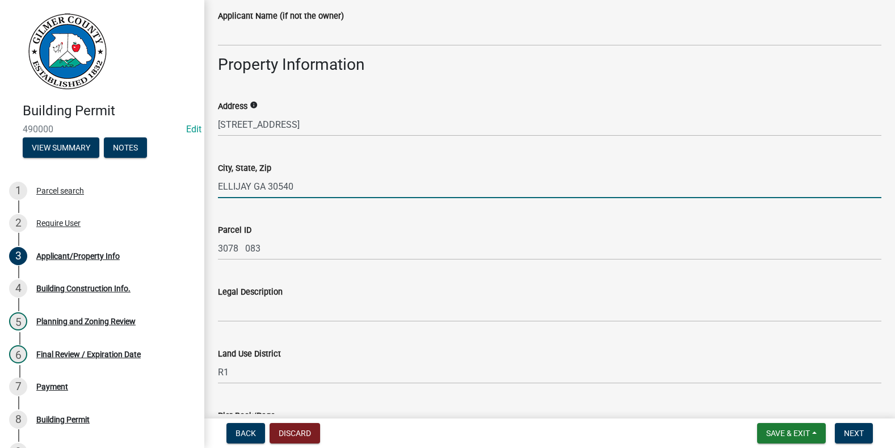
click at [399, 175] on input "ELLIJAY GA 30540" at bounding box center [549, 186] width 663 height 23
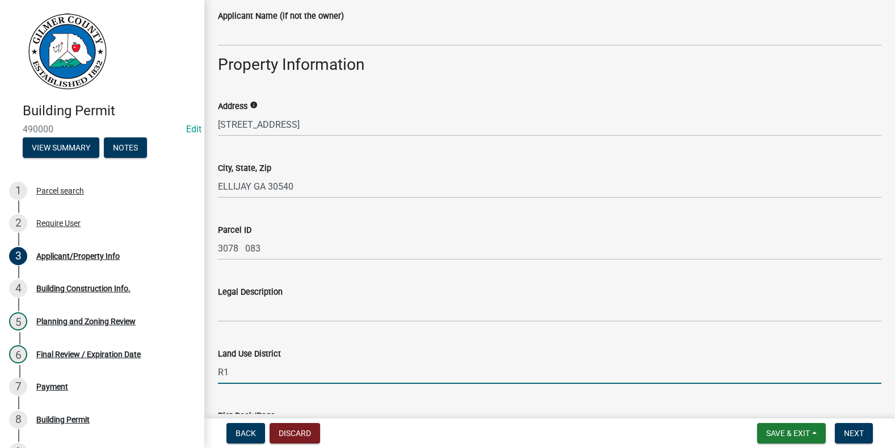
click at [458, 363] on input "R1" at bounding box center [549, 371] width 663 height 23
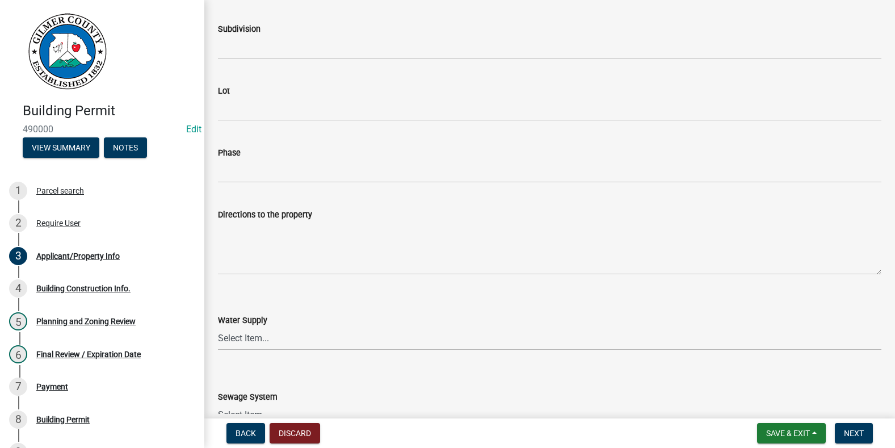
scroll to position [1351, 0]
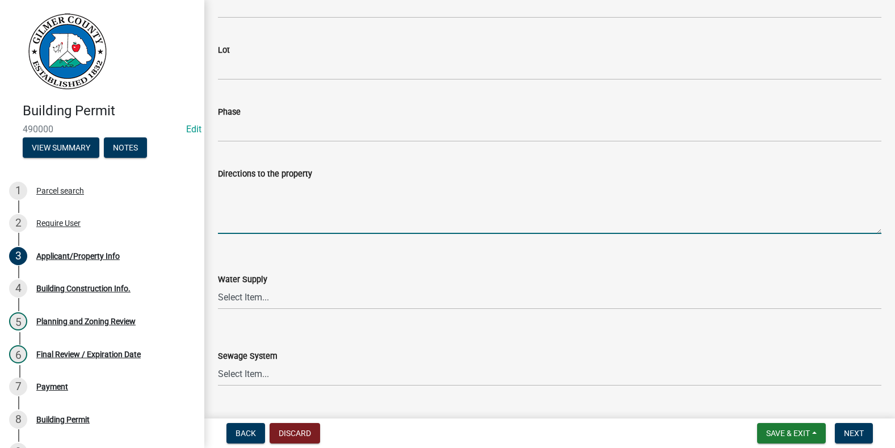
click at [245, 199] on textarea "Directions to the property" at bounding box center [549, 206] width 663 height 53
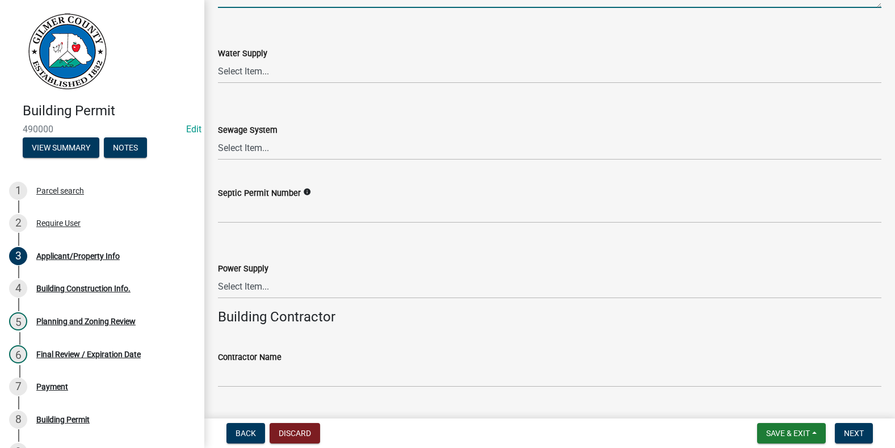
scroll to position [1578, 0]
type textarea "BOARDTOWN RD APPROX 2 MILES ON LT"
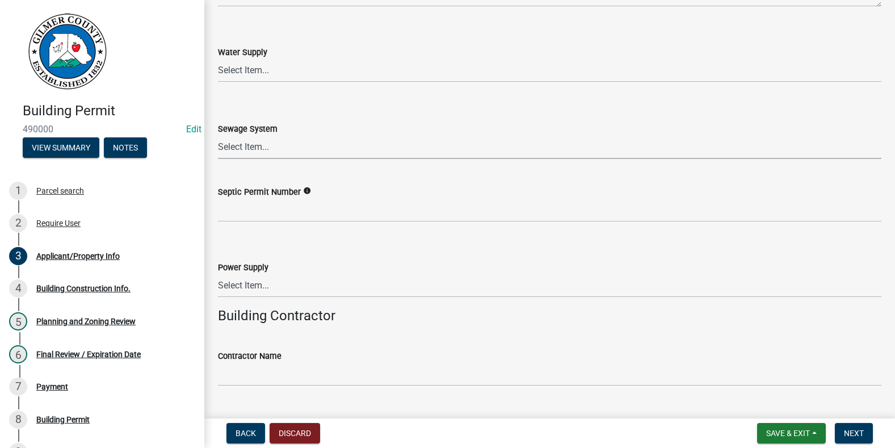
click at [257, 149] on select "Select Item... Septic Community Public" at bounding box center [549, 147] width 663 height 23
click at [218, 136] on select "Select Item... Septic Community Public" at bounding box center [549, 147] width 663 height 23
select select "92a37e23-3b7d-408e-b3c7-0afbe39b0942"
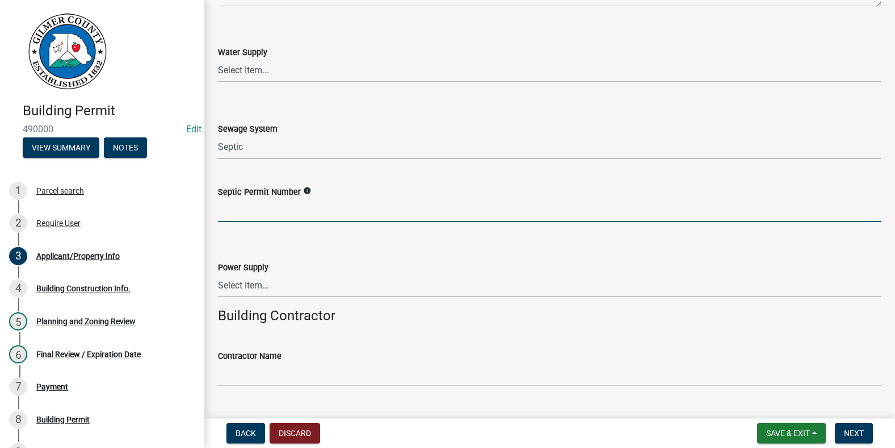
click at [261, 204] on input "Septic Permit Number" at bounding box center [549, 210] width 663 height 23
type input "05902"
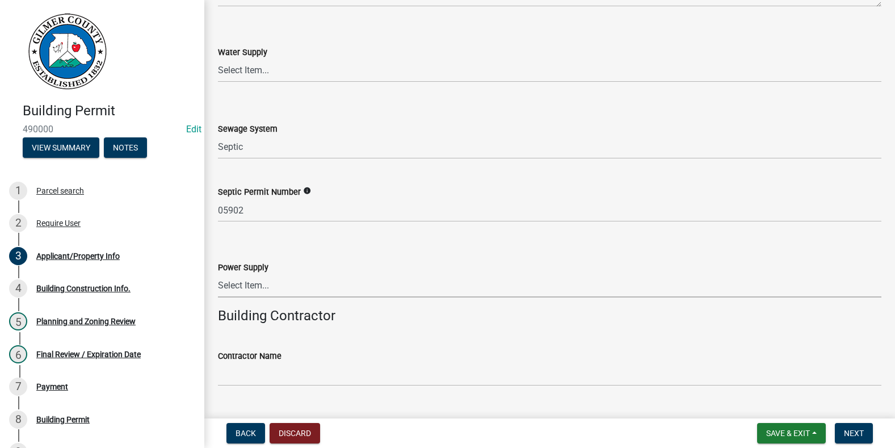
click at [264, 286] on select "Select Item... Amicalola EMC [GEOGRAPHIC_DATA] EMC Tri-State Power [US_STATE] P…" at bounding box center [549, 285] width 663 height 23
click at [218, 274] on select "Select Item... Amicalola EMC [GEOGRAPHIC_DATA] EMC Tri-State Power [US_STATE] P…" at bounding box center [549, 285] width 663 height 23
select select "c9feaa94-b03b-4165-97cf-90fdf63947c5"
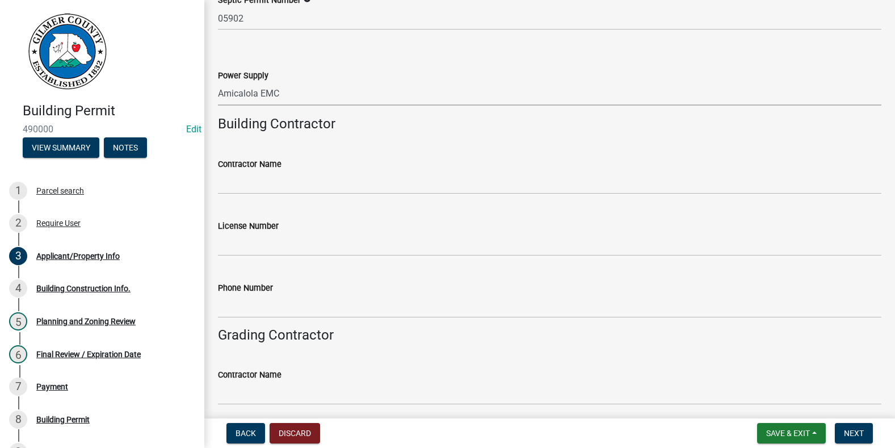
scroll to position [1861, 0]
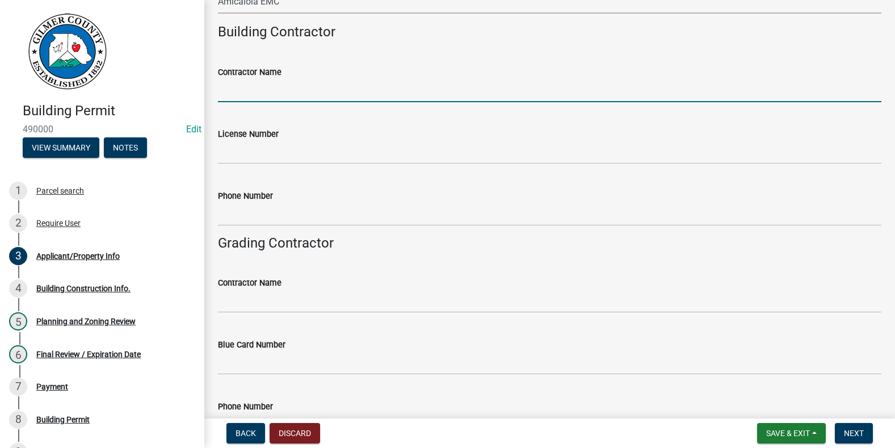
click at [289, 96] on input "Contractor Name" at bounding box center [549, 90] width 663 height 23
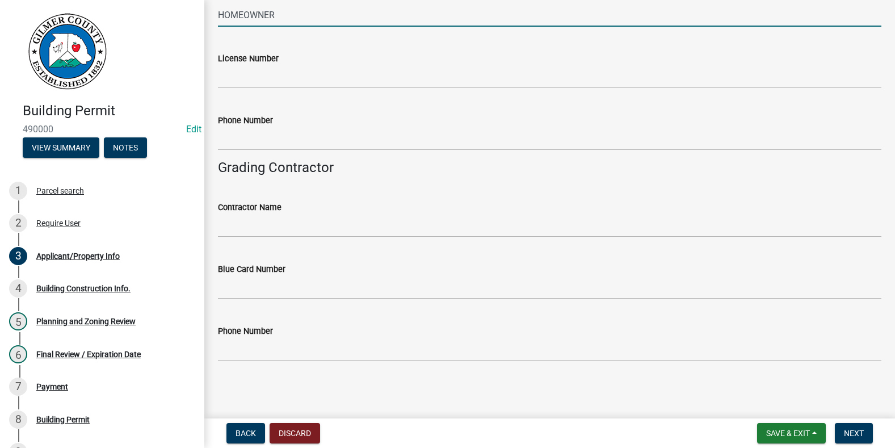
scroll to position [1937, 0]
type input "HOMEOWNER"
click at [856, 431] on span "Next" at bounding box center [854, 432] width 20 height 9
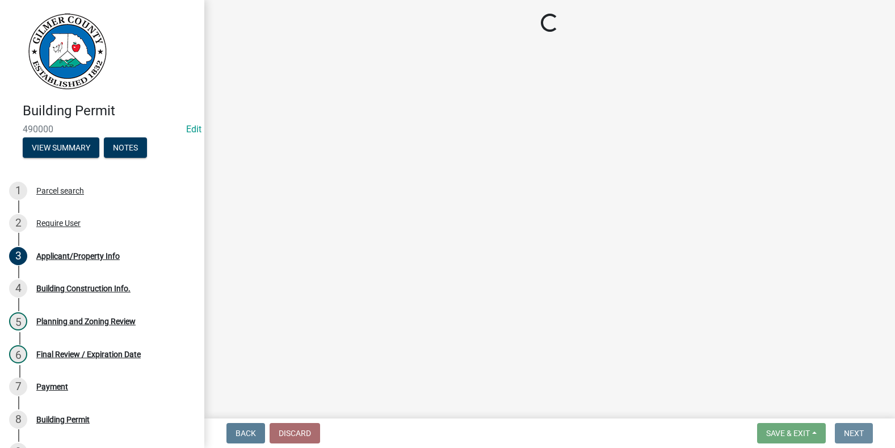
scroll to position [0, 0]
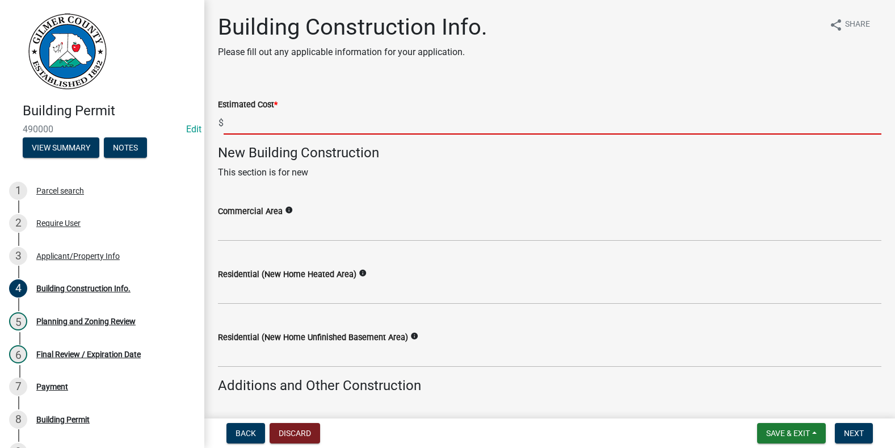
click at [255, 122] on input "text" at bounding box center [553, 122] width 658 height 23
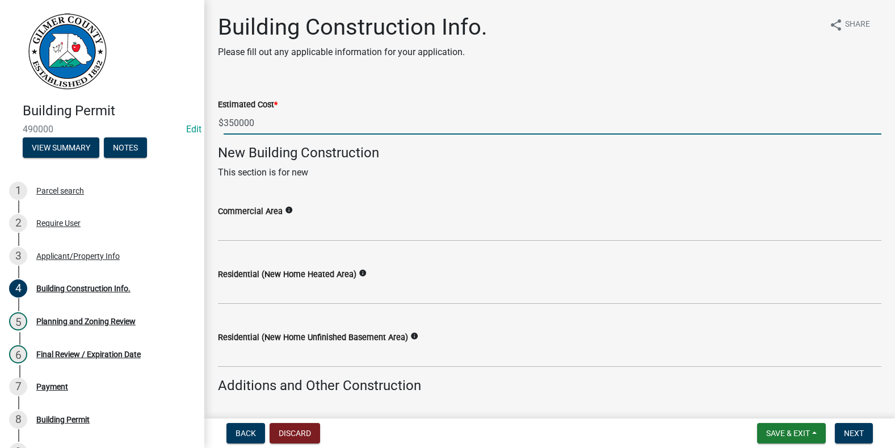
type input "350000"
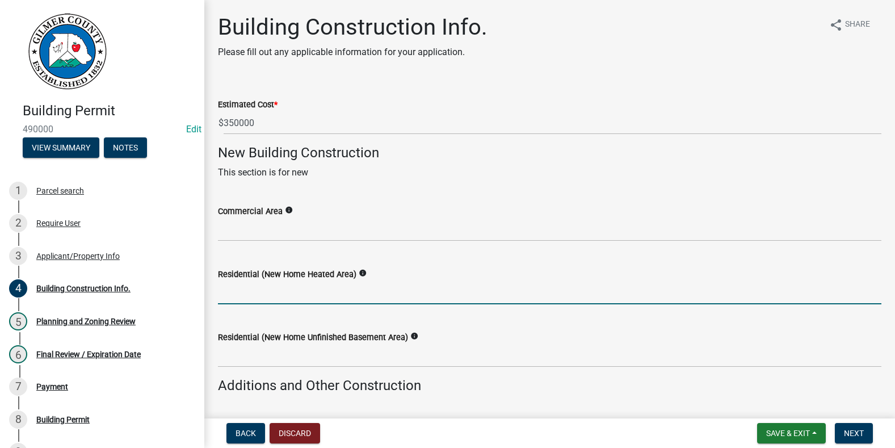
click at [275, 293] on input "text" at bounding box center [549, 292] width 663 height 23
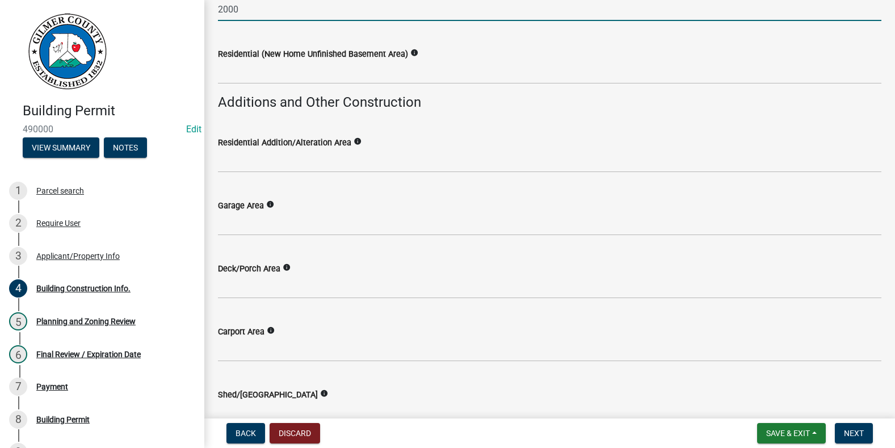
scroll to position [284, 0]
type input "2000"
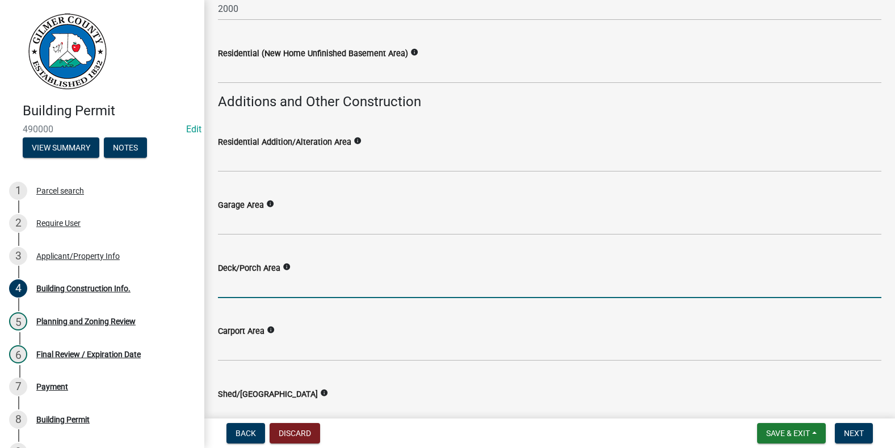
click at [254, 287] on input "text" at bounding box center [549, 286] width 663 height 23
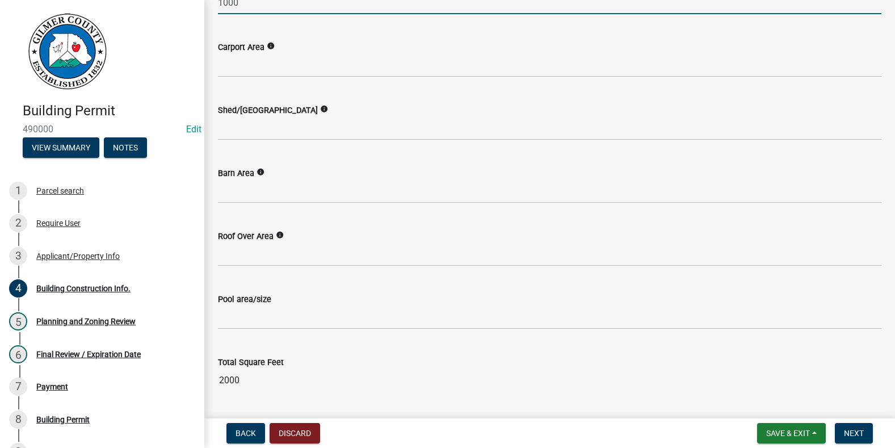
scroll to position [600, 0]
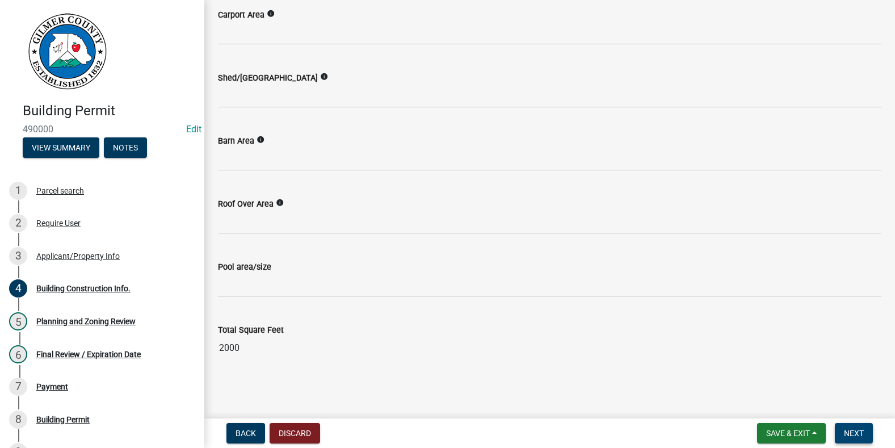
type input "1000"
click at [845, 432] on span "Next" at bounding box center [854, 432] width 20 height 9
click at [855, 430] on span "Next" at bounding box center [854, 432] width 20 height 9
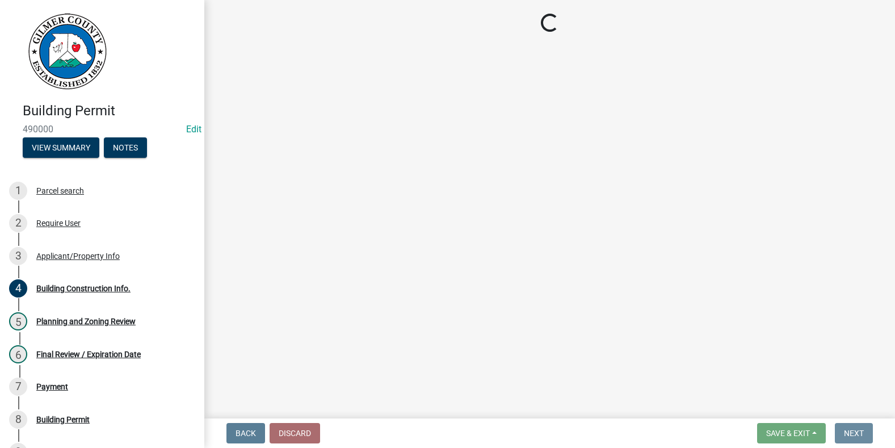
scroll to position [0, 0]
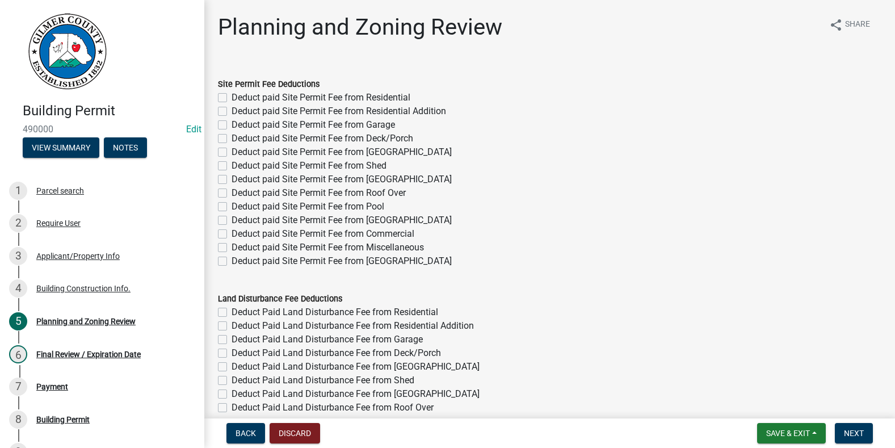
click at [232, 99] on label "Deduct paid Site Permit Fee from Residential" at bounding box center [321, 98] width 179 height 14
click at [232, 98] on input "Deduct paid Site Permit Fee from Residential" at bounding box center [235, 94] width 7 height 7
checkbox input "true"
checkbox input "false"
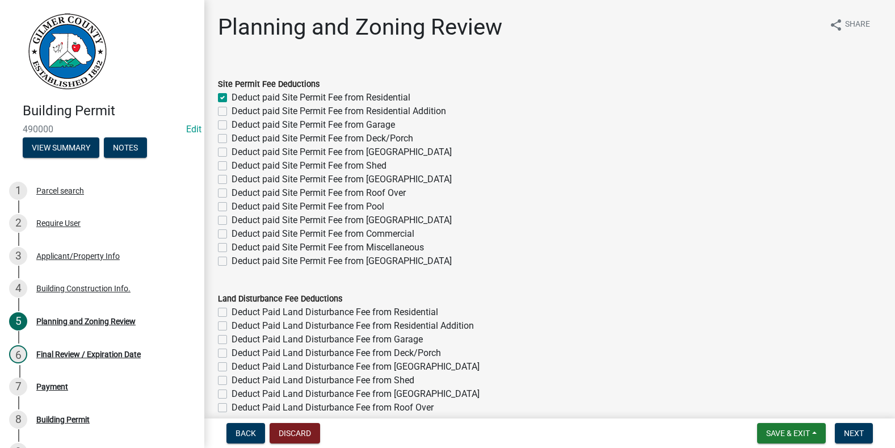
checkbox input "false"
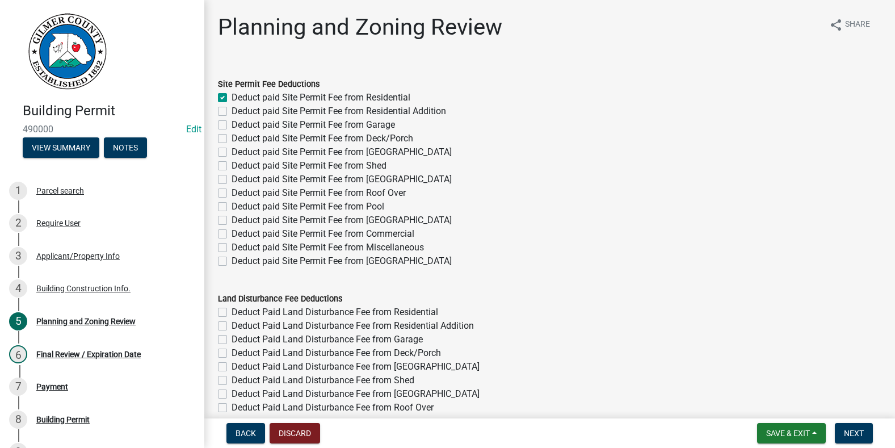
checkbox input "false"
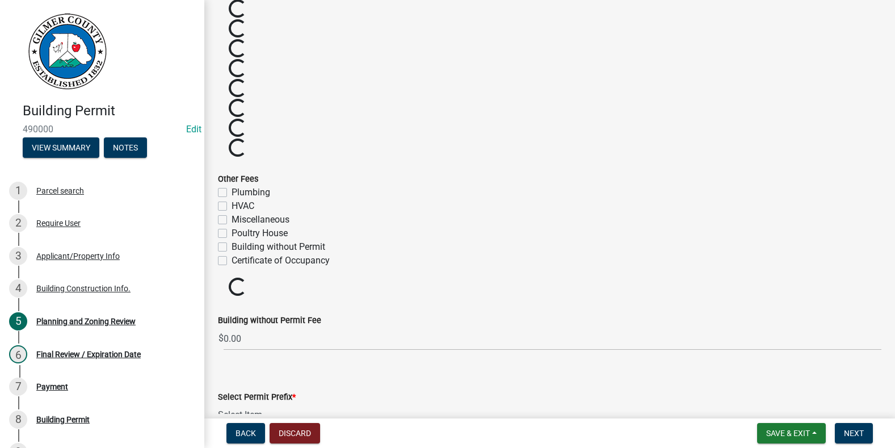
scroll to position [1543, 0]
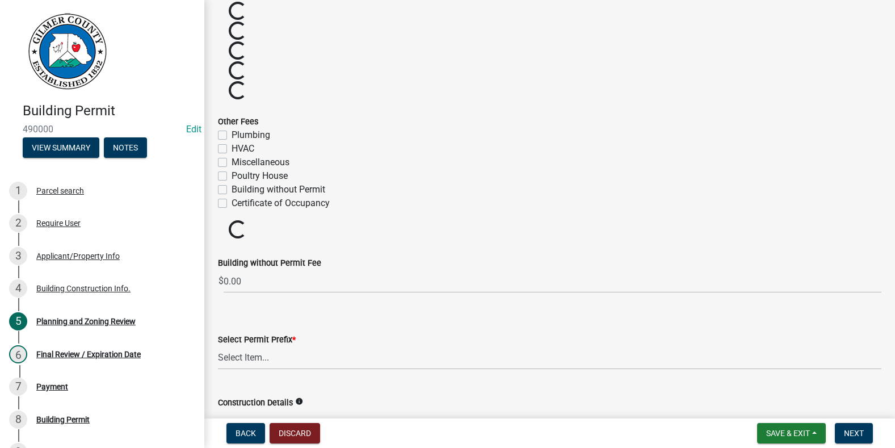
click at [232, 204] on label "Certificate of Occupancy" at bounding box center [281, 203] width 98 height 14
click at [232, 204] on input "Certificate of Occupancy" at bounding box center [235, 199] width 7 height 7
checkbox input "true"
checkbox input "false"
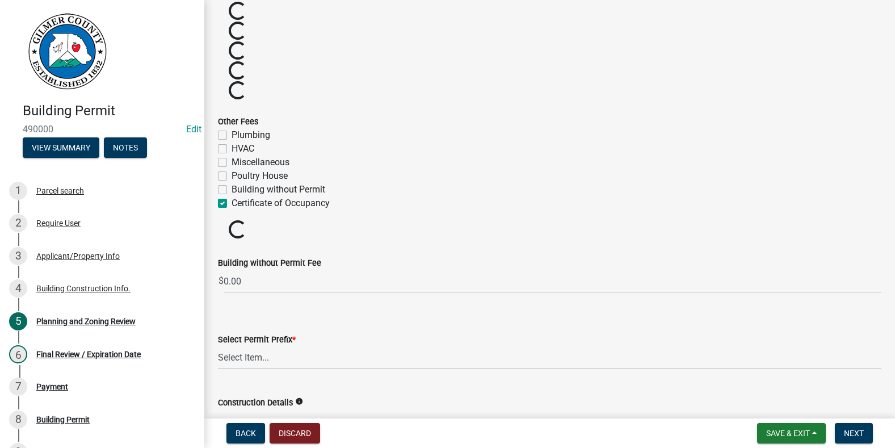
checkbox input "false"
checkbox input "true"
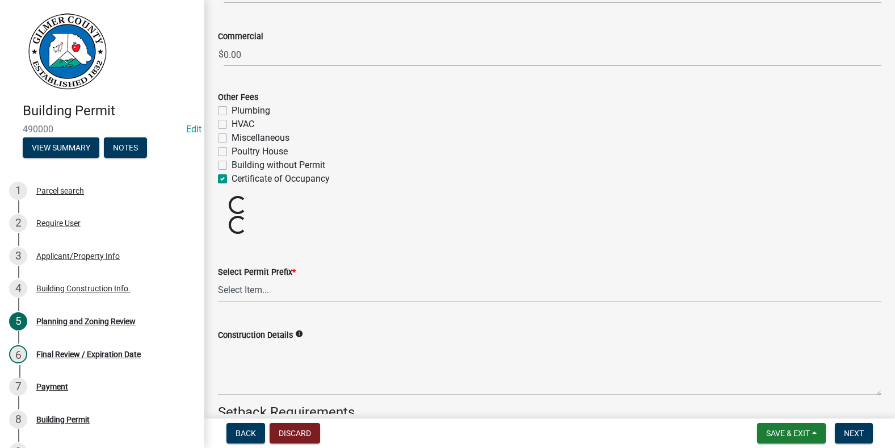
scroll to position [2162, 0]
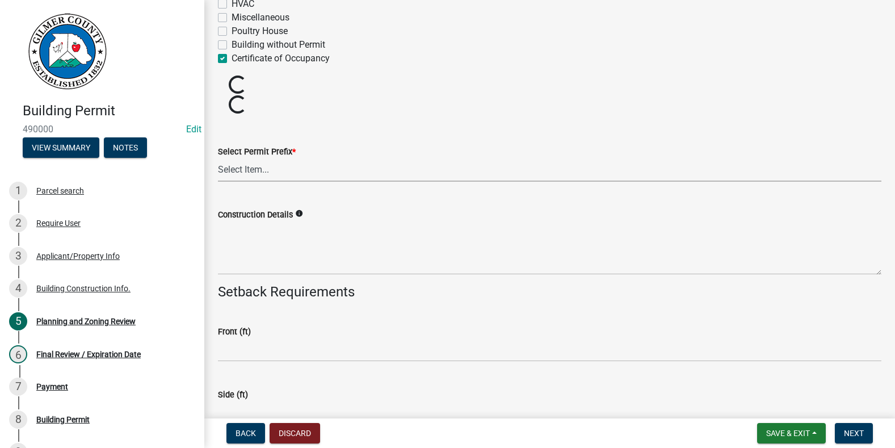
click at [239, 173] on select "Select Item... RES COMM MB LAND POOL MISC CELL TOWER - NEW CELL TOWER - ADD ON" at bounding box center [549, 169] width 663 height 23
click at [218, 158] on select "Select Item... RES COMM MB LAND POOL MISC CELL TOWER - NEW CELL TOWER - ADD ON" at bounding box center [549, 169] width 663 height 23
select select "b5c39336-92b9-49ce-a0a5-4e9e9babf743"
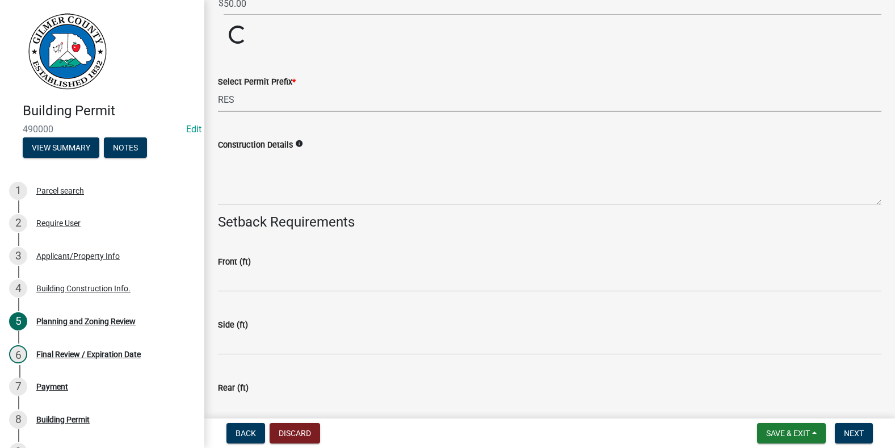
scroll to position [2276, 0]
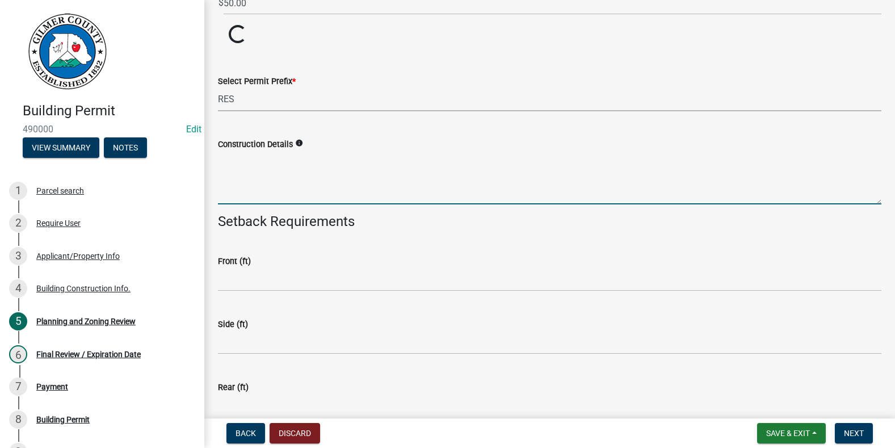
click at [239, 182] on textarea "Construction Details" at bounding box center [549, 177] width 663 height 53
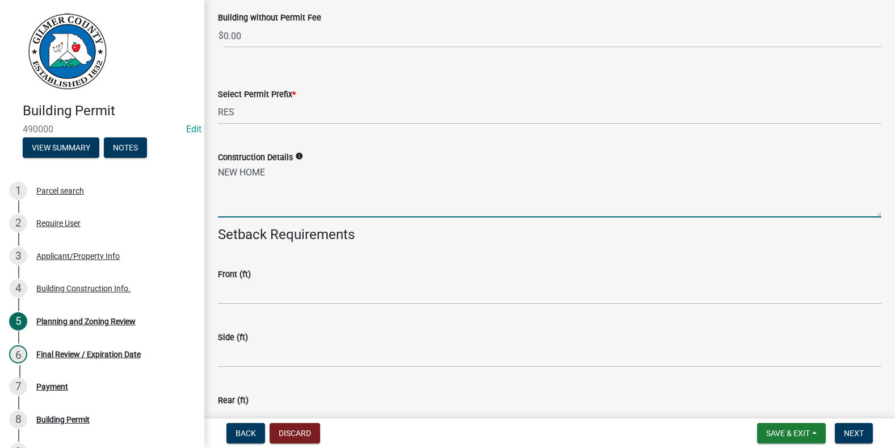
scroll to position [2332, 0]
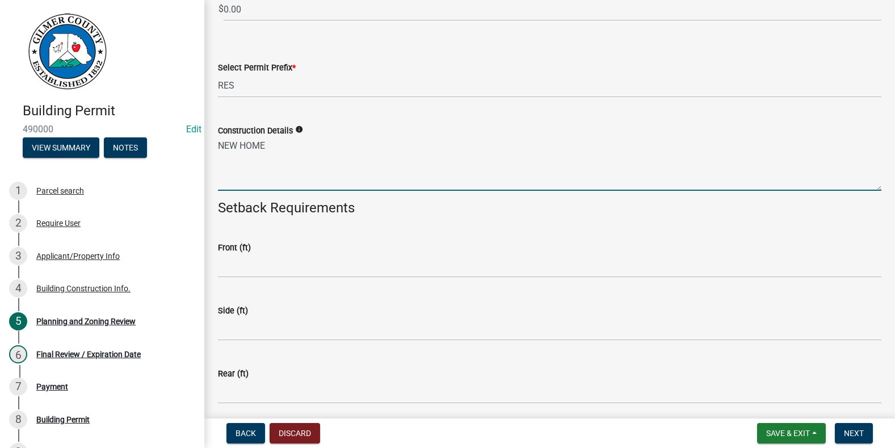
type textarea "NEW HOME"
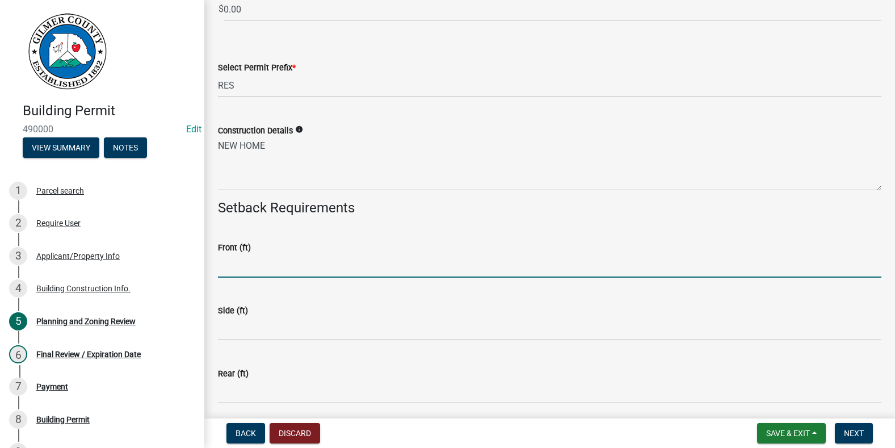
click at [280, 264] on input "text" at bounding box center [549, 265] width 663 height 23
type input "40"
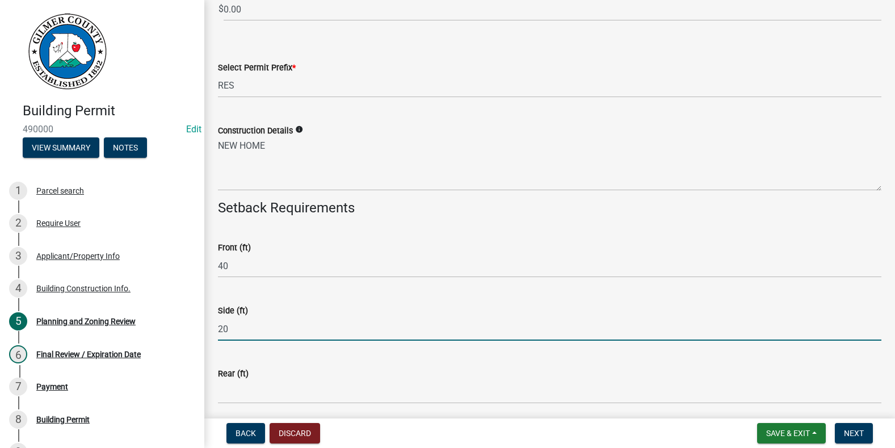
type input "20"
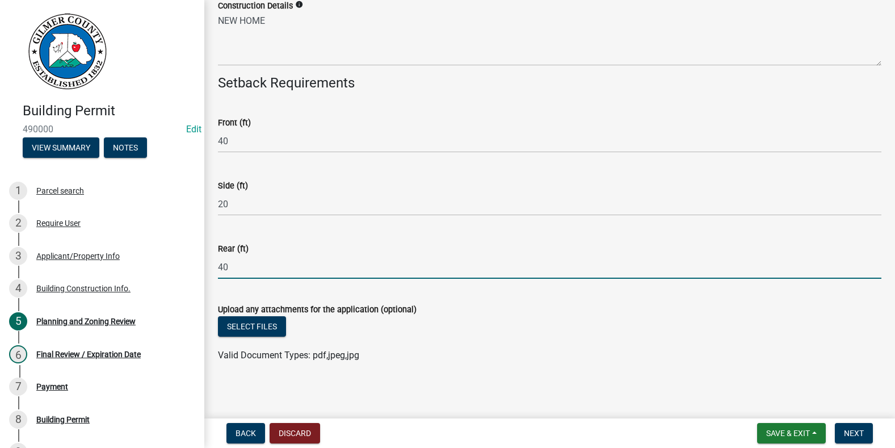
scroll to position [2460, 0]
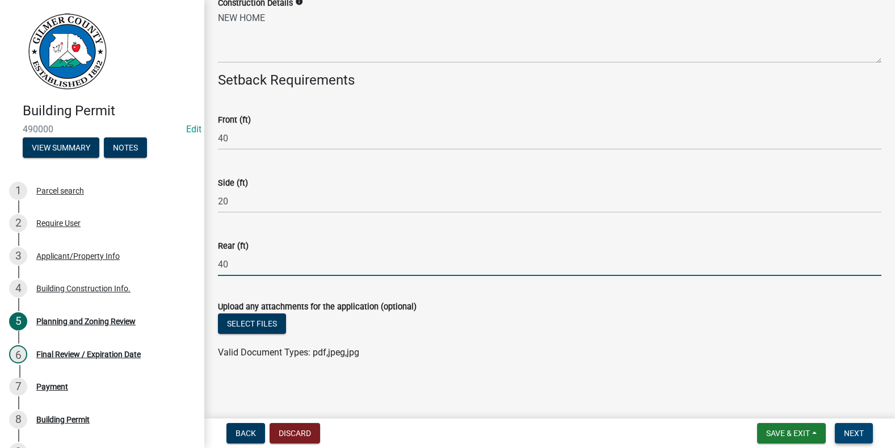
type input "40"
click at [863, 436] on span "Next" at bounding box center [854, 432] width 20 height 9
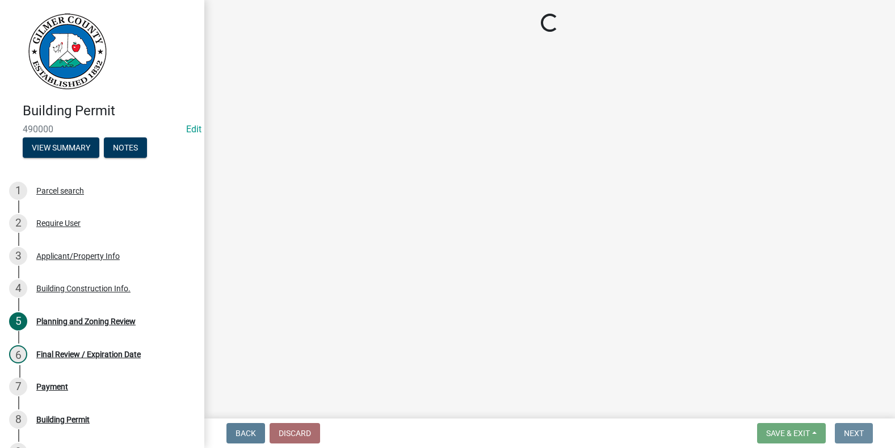
scroll to position [0, 0]
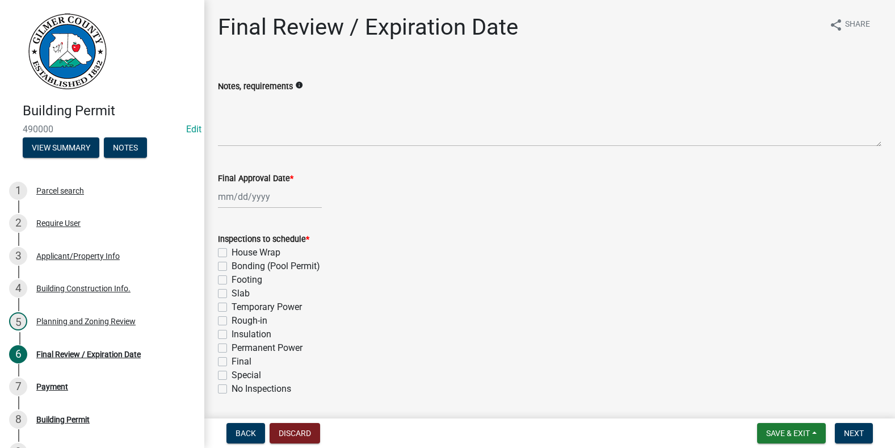
click at [253, 201] on div at bounding box center [270, 196] width 104 height 23
select select "10"
select select "2025"
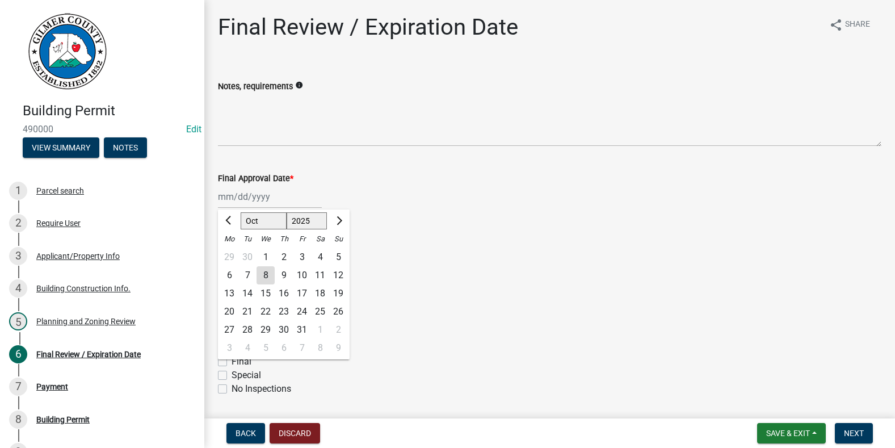
click at [269, 273] on div "8" at bounding box center [265, 275] width 18 height 18
type input "[DATE]"
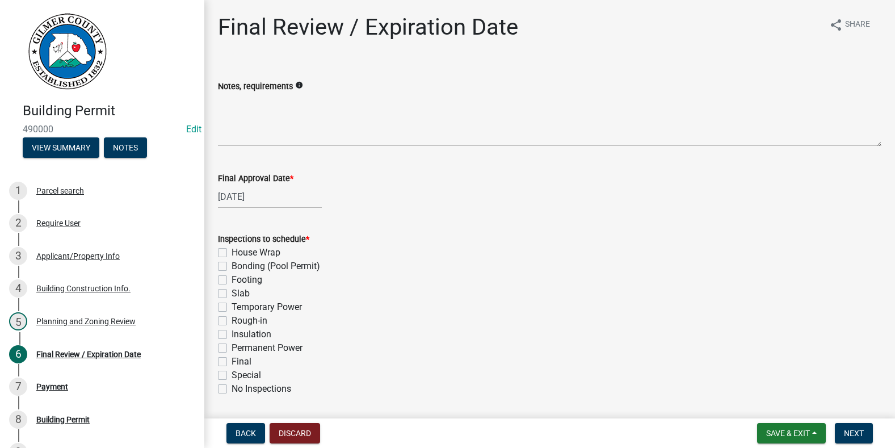
click at [232, 280] on label "Footing" at bounding box center [247, 280] width 31 height 14
click at [232, 280] on input "Footing" at bounding box center [235, 276] width 7 height 7
checkbox input "true"
checkbox input "false"
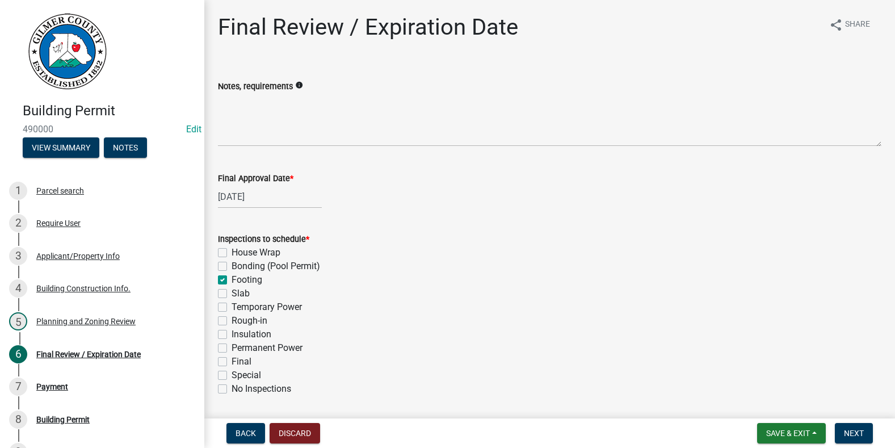
checkbox input "true"
checkbox input "false"
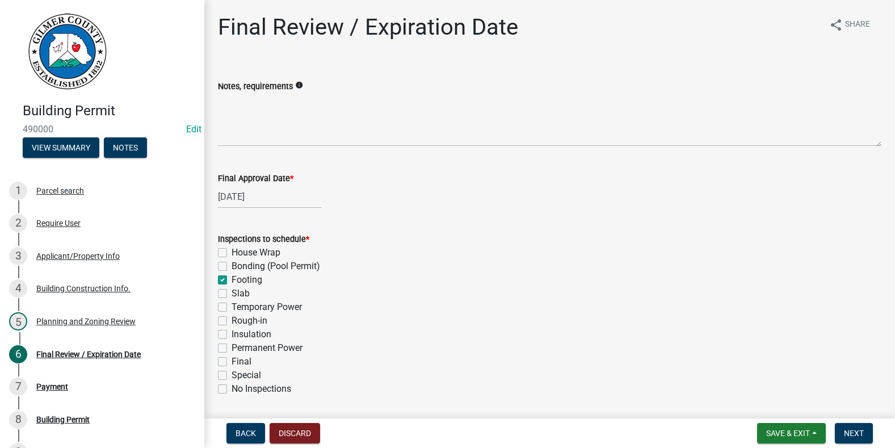
checkbox input "false"
click at [232, 320] on label "Rough-in" at bounding box center [250, 321] width 36 height 14
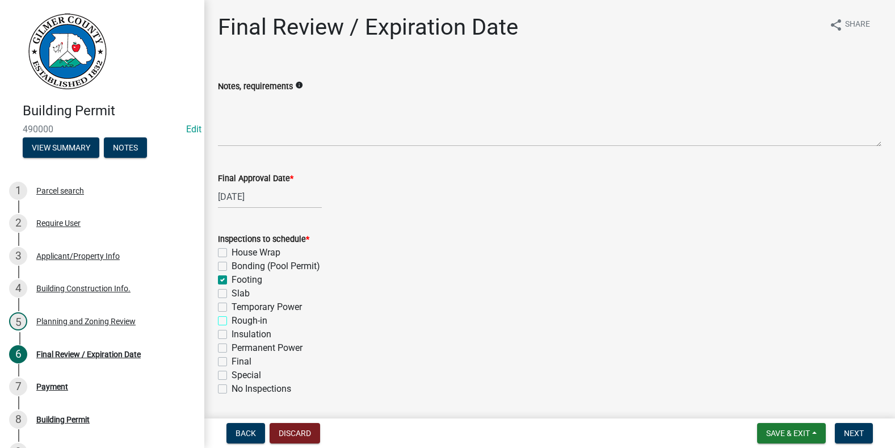
click at [232, 320] on input "Rough-in" at bounding box center [235, 317] width 7 height 7
checkbox input "true"
checkbox input "false"
checkbox input "true"
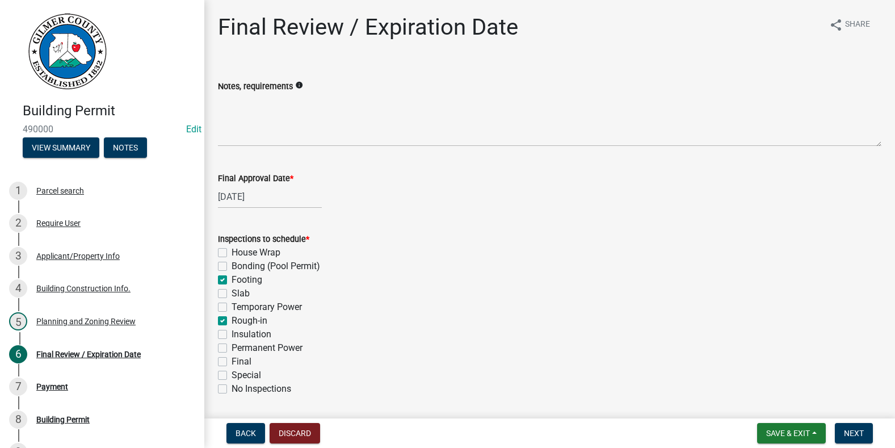
checkbox input "false"
checkbox input "true"
checkbox input "false"
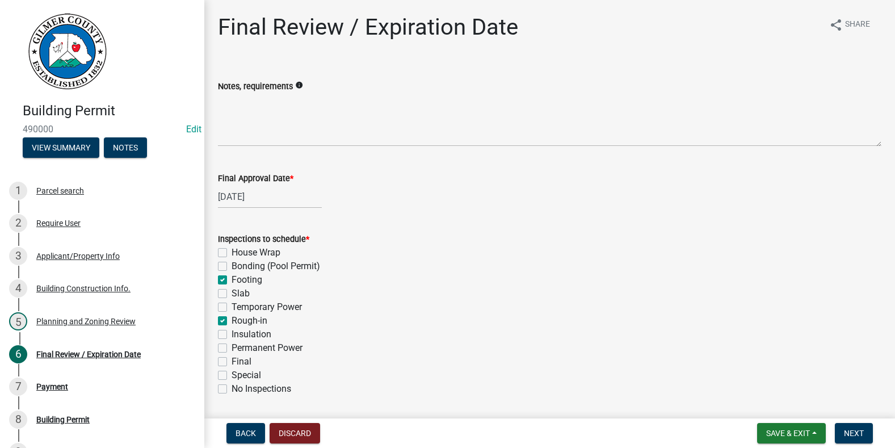
checkbox input "false"
click at [232, 346] on label "Permanent Power" at bounding box center [267, 348] width 71 height 14
click at [232, 346] on input "Permanent Power" at bounding box center [235, 344] width 7 height 7
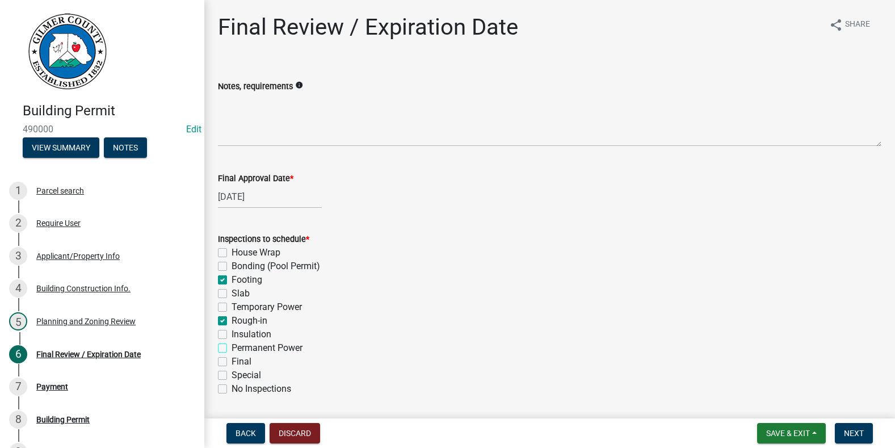
checkbox input "true"
checkbox input "false"
checkbox input "true"
checkbox input "false"
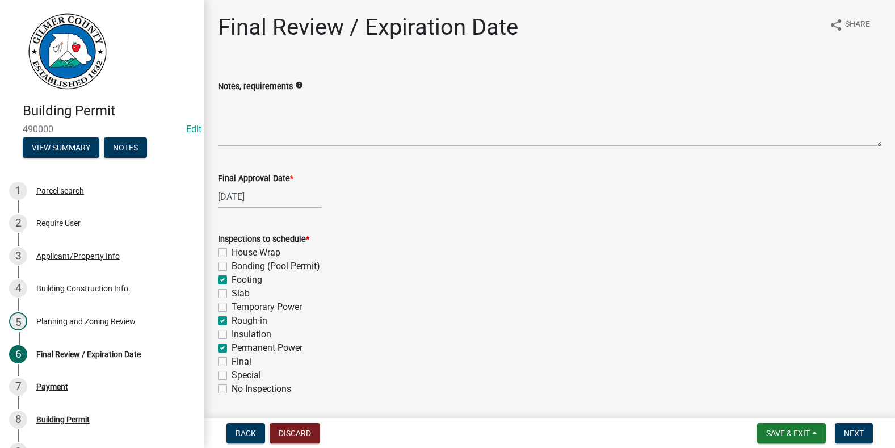
checkbox input "false"
checkbox input "true"
checkbox input "false"
checkbox input "true"
checkbox input "false"
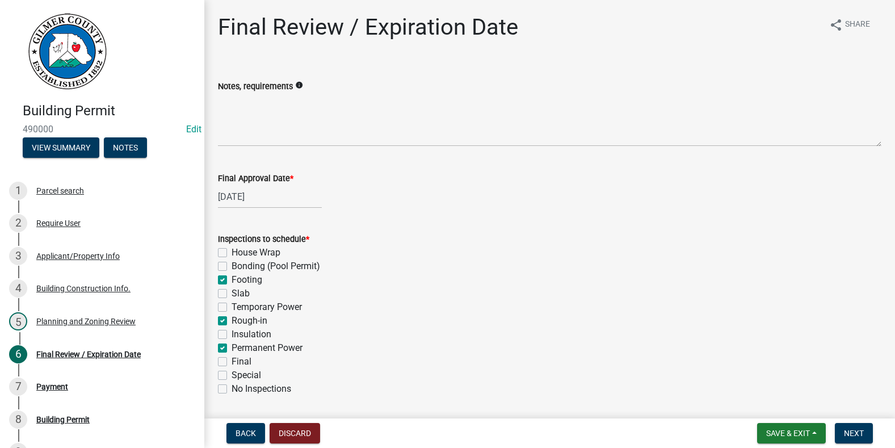
checkbox input "false"
click at [217, 362] on div "Inspections to schedule * House Wrap Bonding (Pool Permit) Footing Slab Tempora…" at bounding box center [549, 306] width 680 height 177
click at [232, 360] on label "Final" at bounding box center [242, 362] width 20 height 14
click at [232, 360] on input "Final" at bounding box center [235, 358] width 7 height 7
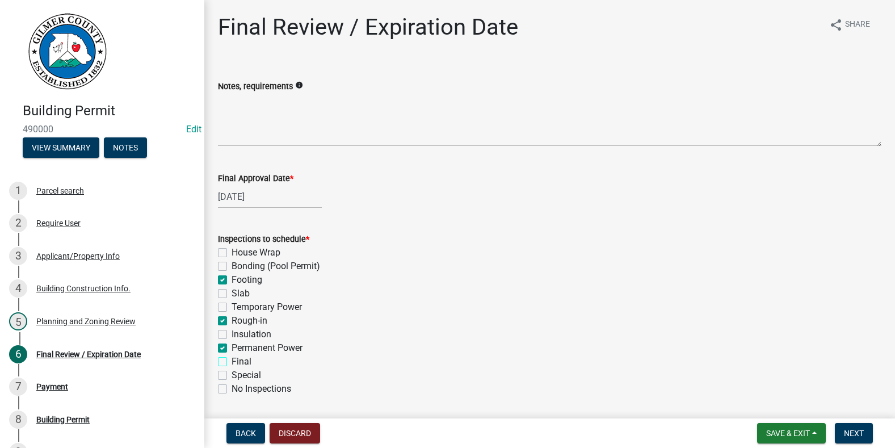
checkbox input "true"
checkbox input "false"
checkbox input "true"
checkbox input "false"
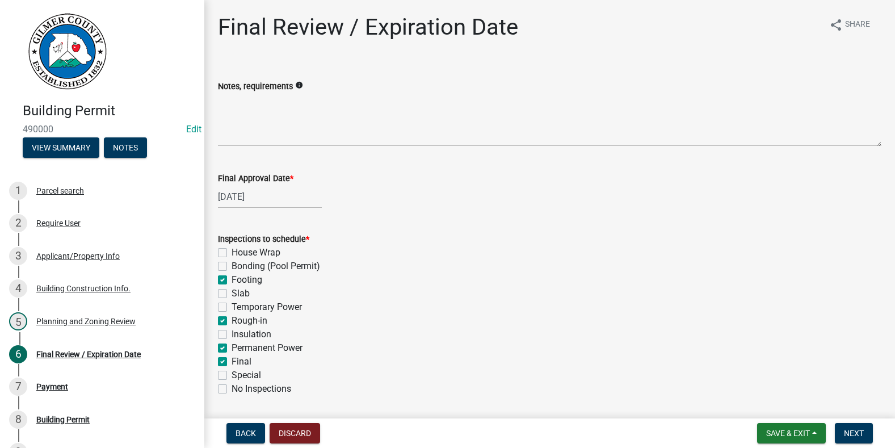
checkbox input "false"
checkbox input "true"
checkbox input "false"
checkbox input "true"
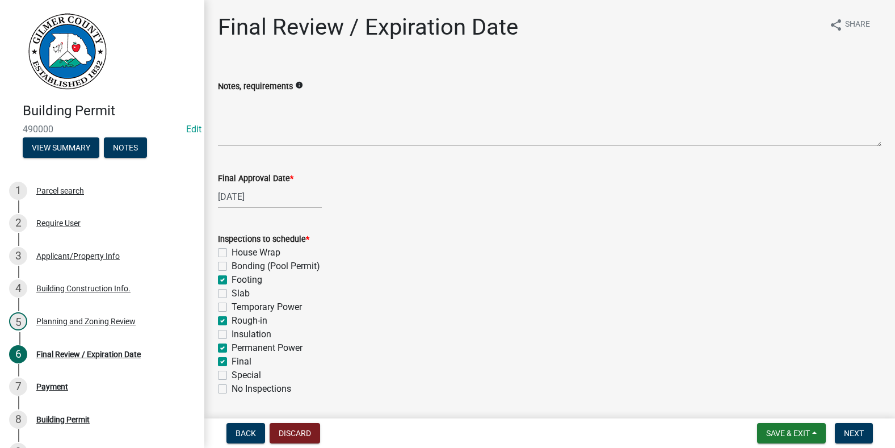
checkbox input "false"
click at [232, 308] on label "Temporary Power" at bounding box center [267, 307] width 70 height 14
click at [232, 308] on input "Temporary Power" at bounding box center [235, 303] width 7 height 7
checkbox input "true"
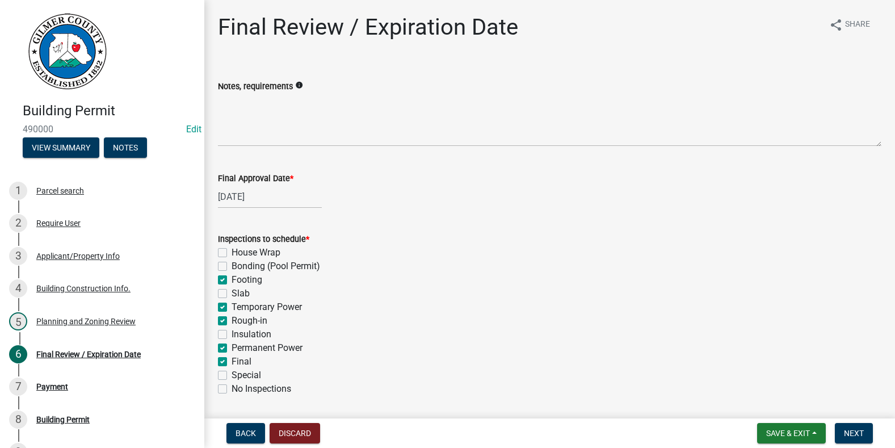
checkbox input "false"
checkbox input "true"
checkbox input "false"
checkbox input "true"
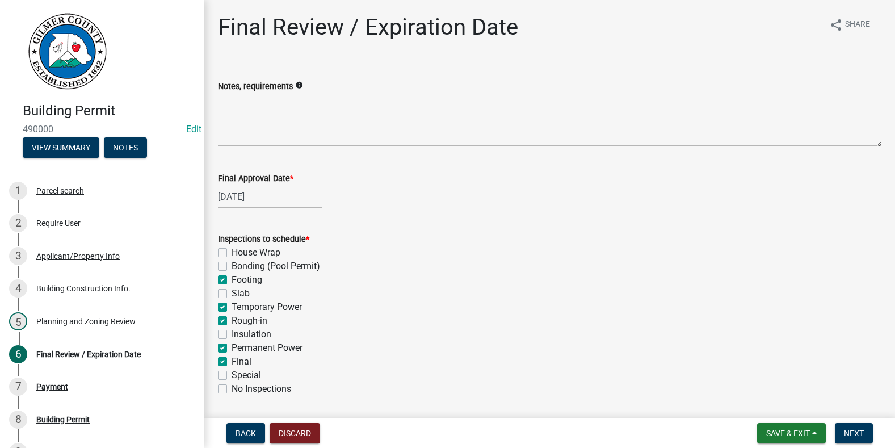
checkbox input "true"
checkbox input "false"
checkbox input "true"
checkbox input "false"
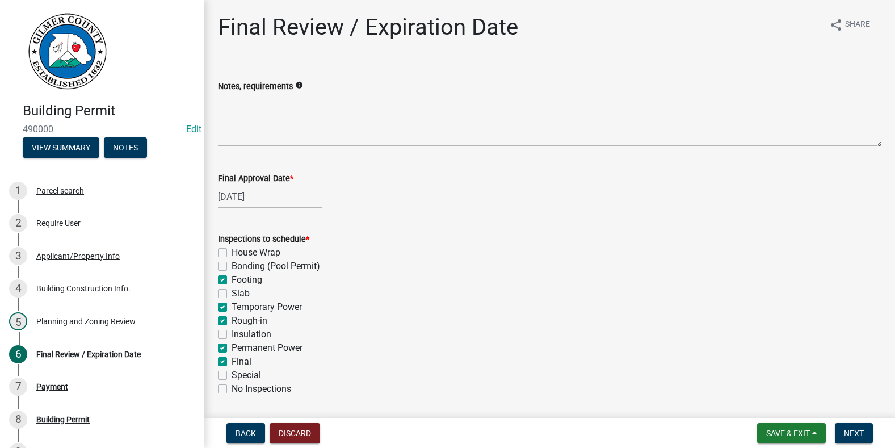
checkbox input "false"
click at [232, 334] on label "Insulation" at bounding box center [252, 334] width 40 height 14
click at [232, 334] on input "Insulation" at bounding box center [235, 330] width 7 height 7
checkbox input "true"
checkbox input "false"
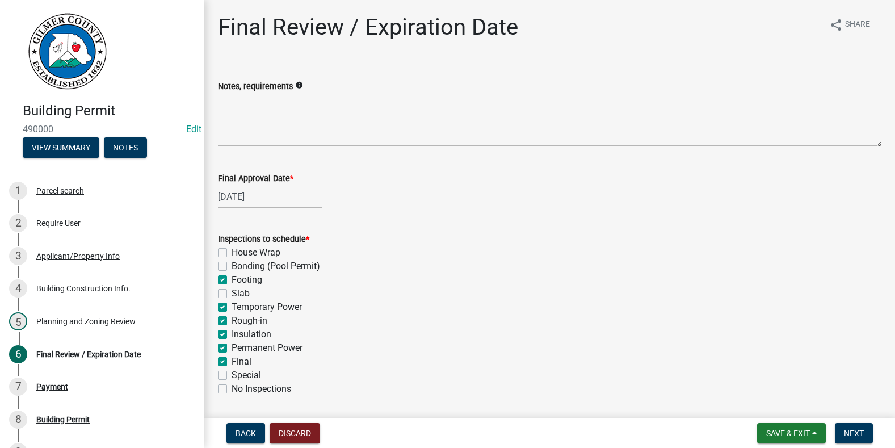
checkbox input "false"
checkbox input "true"
checkbox input "false"
checkbox input "true"
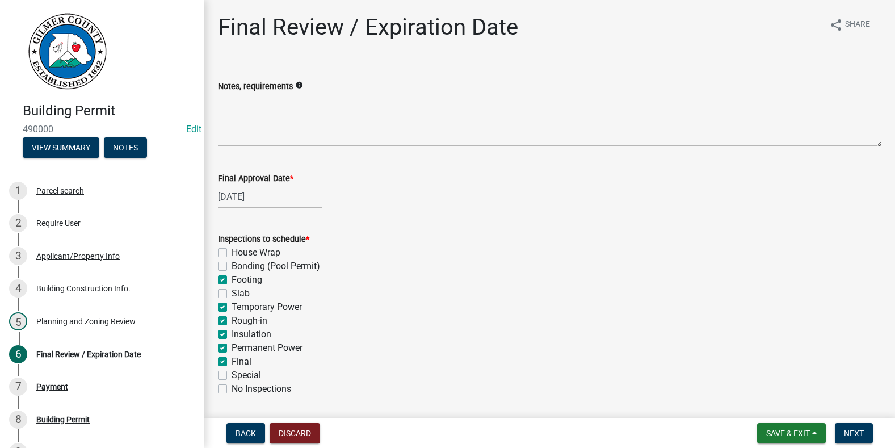
checkbox input "true"
checkbox input "false"
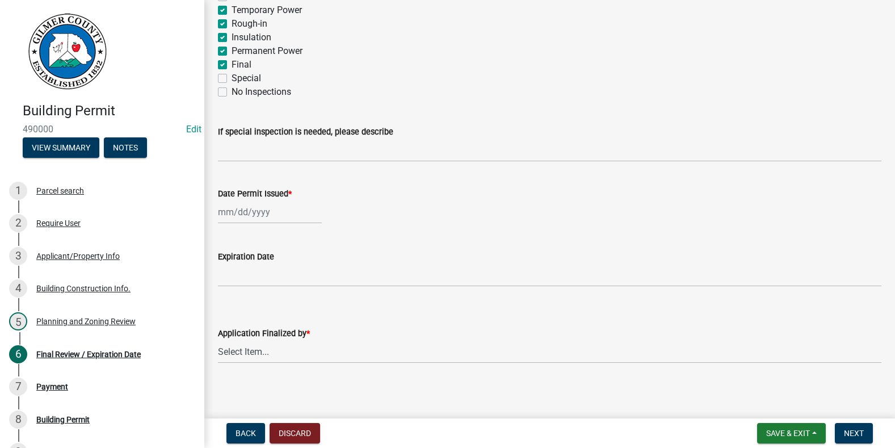
scroll to position [301, 0]
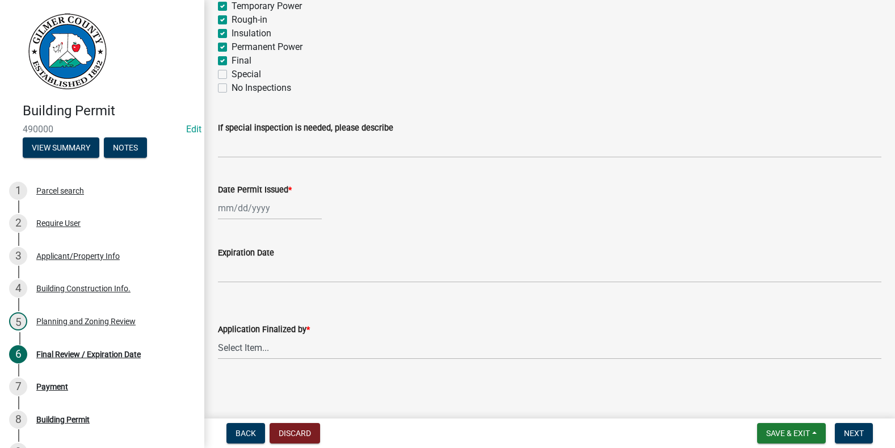
click at [266, 203] on div at bounding box center [270, 207] width 104 height 23
select select "10"
select select "2025"
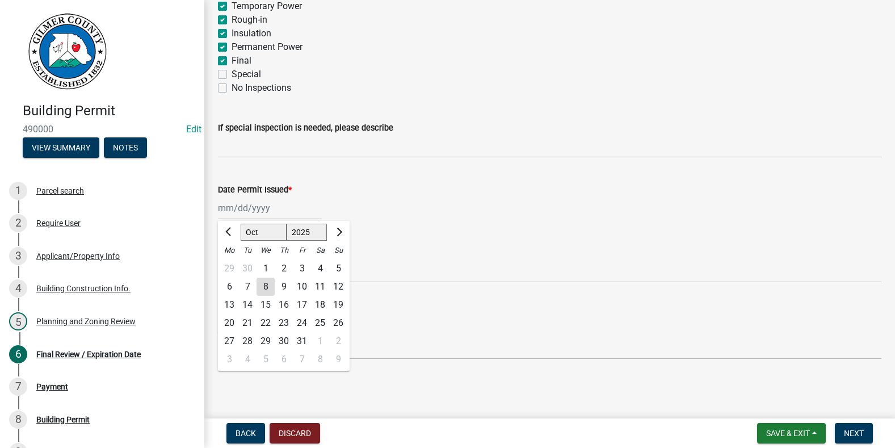
click at [266, 283] on div "8" at bounding box center [265, 286] width 18 height 18
type input "[DATE]"
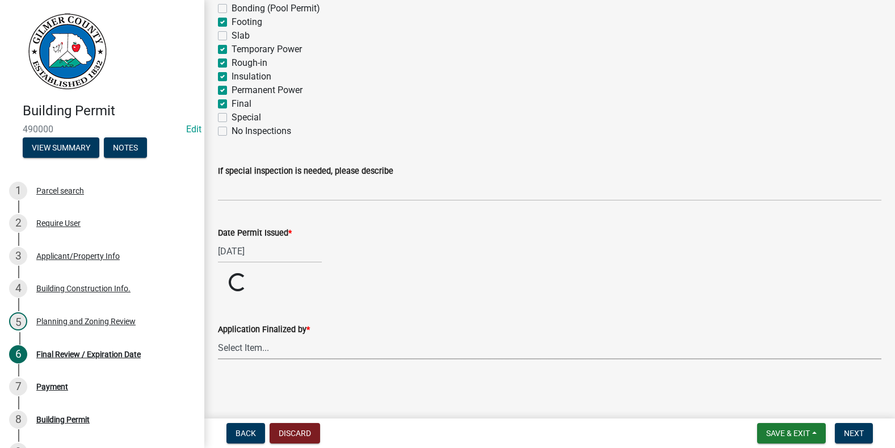
click at [254, 353] on select "Select Item... [PERSON_NAME] [PERSON_NAME] [PERSON_NAME] [PERSON_NAME] [PERSON_…" at bounding box center [549, 347] width 663 height 23
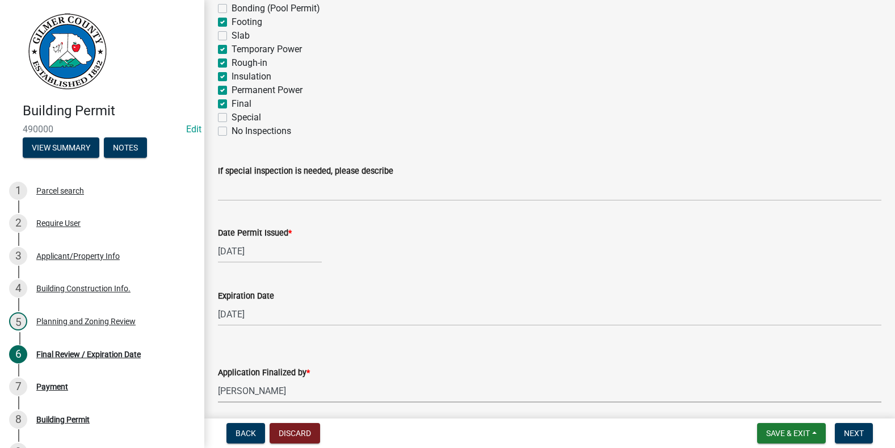
click at [218, 379] on select "Select Item... [PERSON_NAME] [PERSON_NAME] [PERSON_NAME] [PERSON_NAME] [PERSON_…" at bounding box center [549, 390] width 663 height 23
select select "f66b4cef-93c9-440c-84d8-a2c8d35cb7c1"
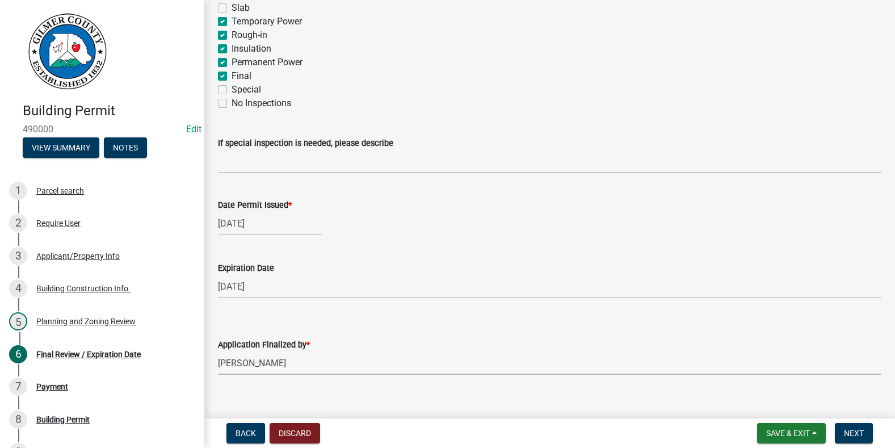
scroll to position [301, 0]
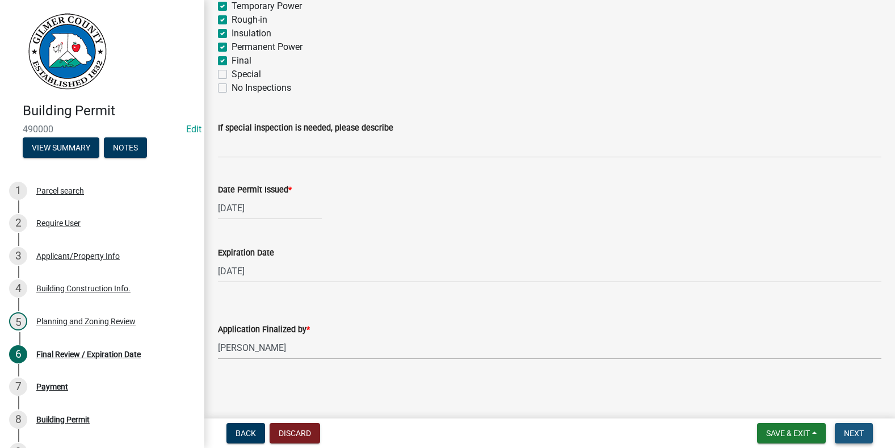
click at [853, 430] on span "Next" at bounding box center [854, 432] width 20 height 9
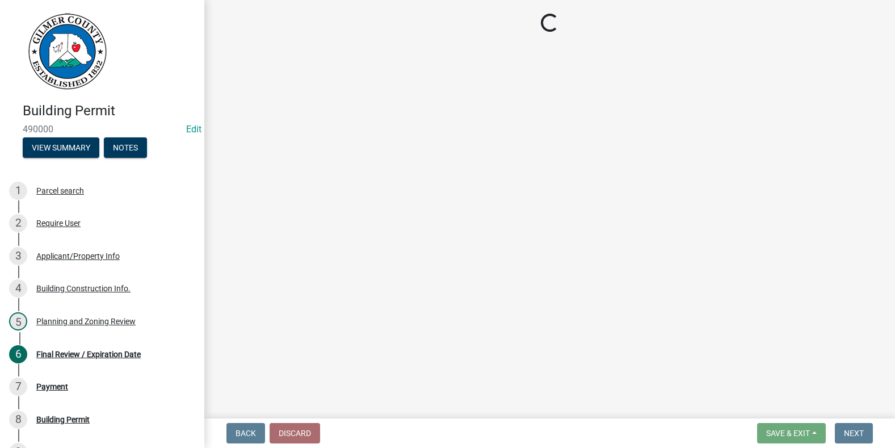
select select "2: 1"
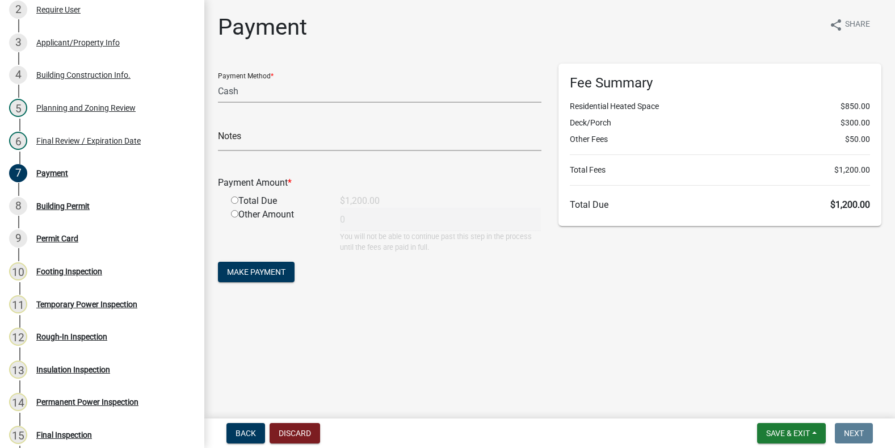
scroll to position [169, 0]
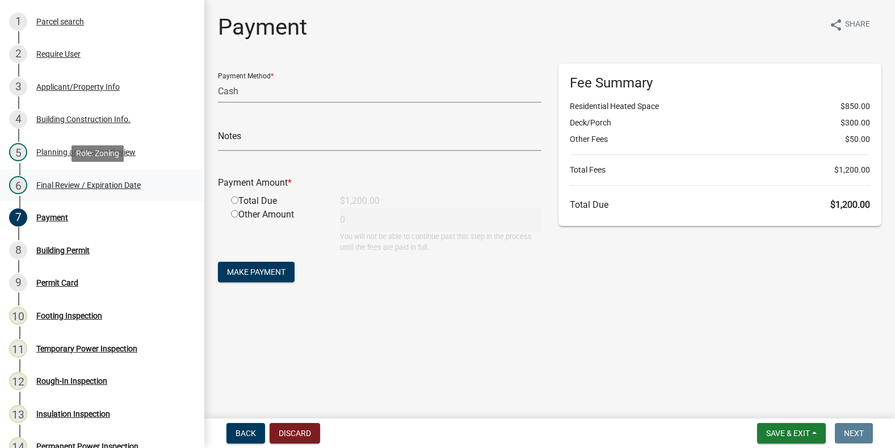
click at [72, 183] on div "Final Review / Expiration Date" at bounding box center [88, 185] width 104 height 8
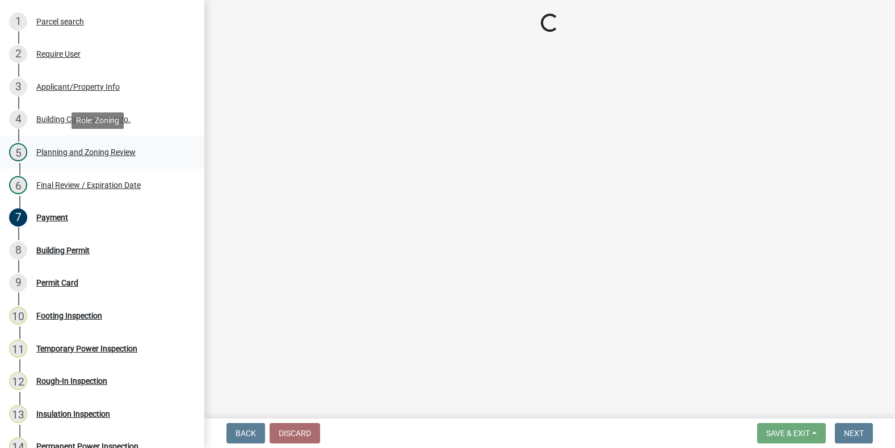
select select "f66b4cef-93c9-440c-84d8-a2c8d35cb7c1"
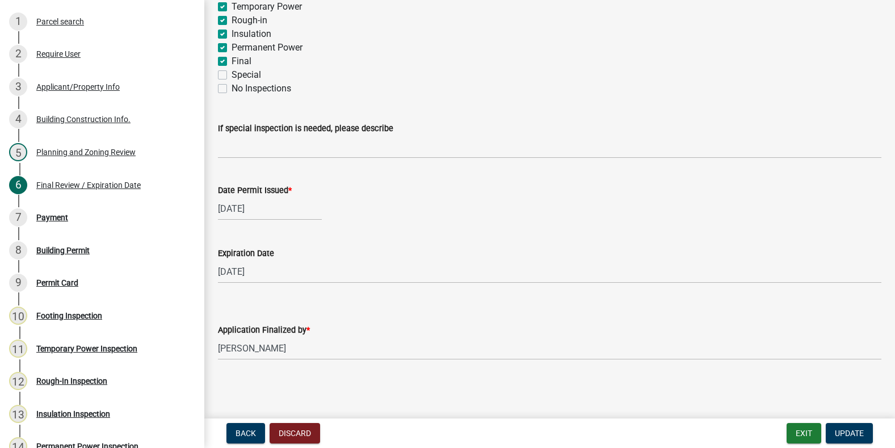
scroll to position [301, 0]
click at [48, 151] on div "Planning and Zoning Review" at bounding box center [85, 152] width 99 height 8
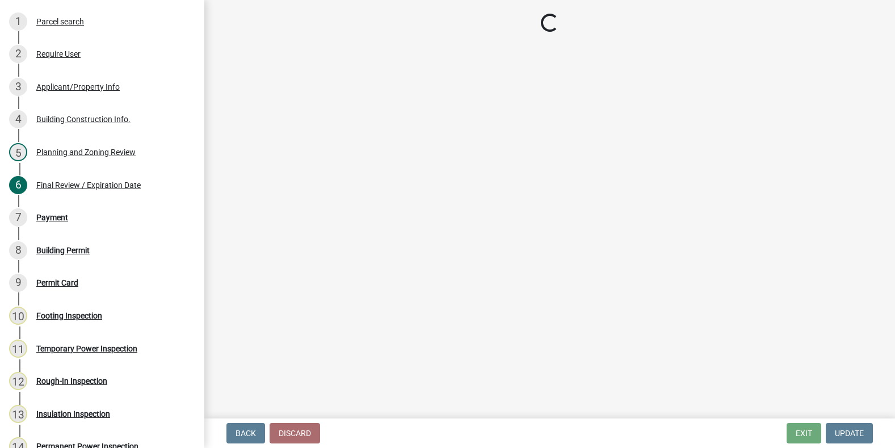
select select "b5c39336-92b9-49ce-a0a5-4e9e9babf743"
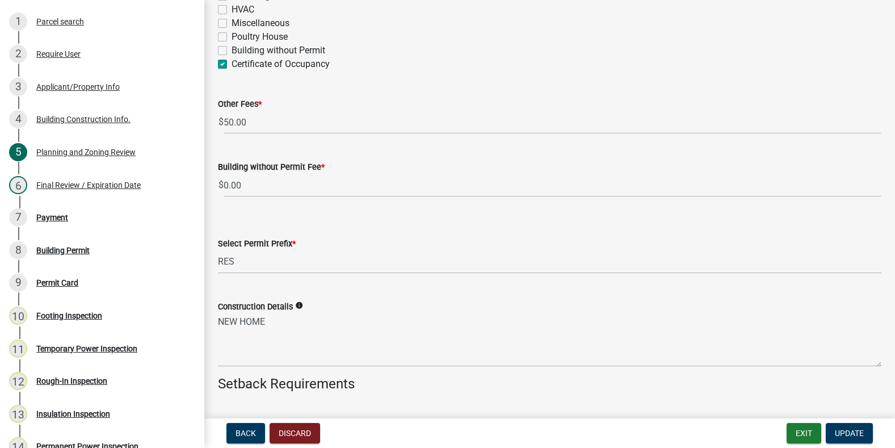
scroll to position [2460, 0]
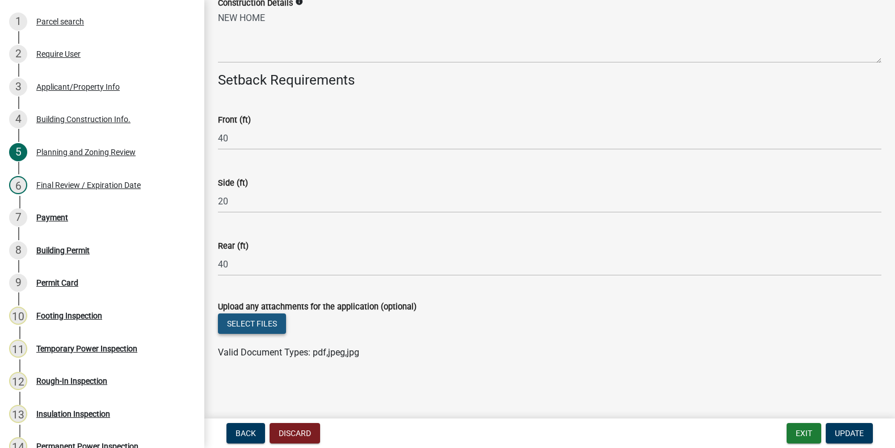
click at [248, 323] on button "Select files" at bounding box center [252, 323] width 68 height 20
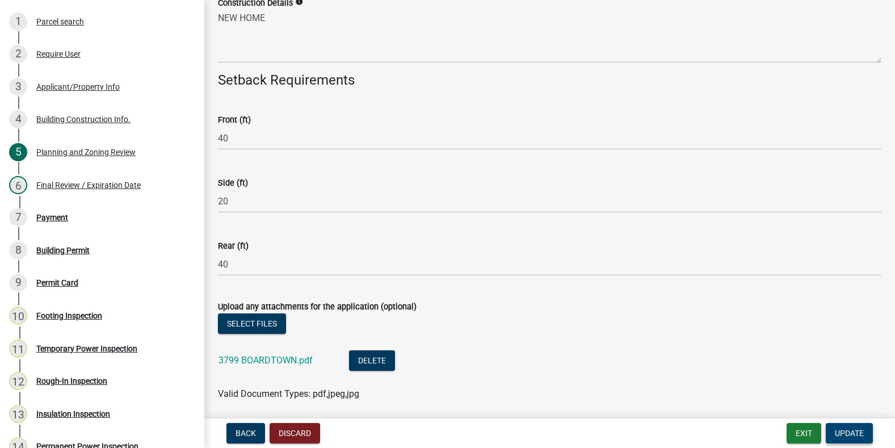
click at [856, 433] on span "Update" at bounding box center [849, 432] width 29 height 9
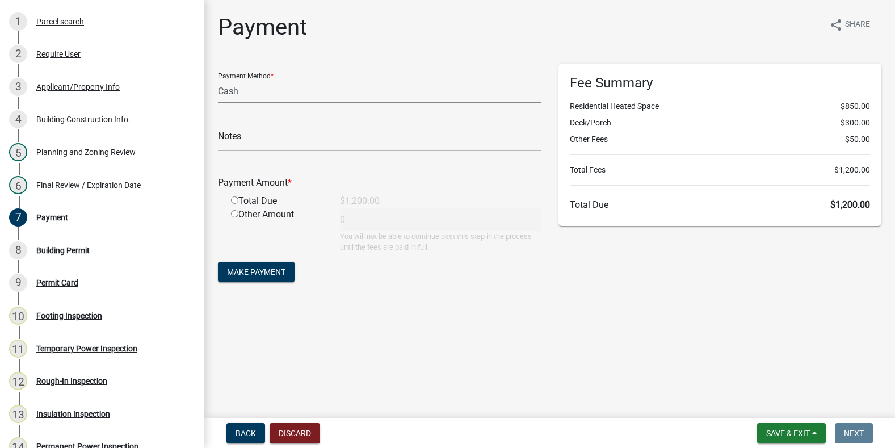
click at [268, 89] on select "Credit Card POS Check Cash" at bounding box center [379, 90] width 323 height 23
select select "1: 0"
click at [218, 79] on select "Credit Card POS Check Cash" at bounding box center [379, 90] width 323 height 23
click at [262, 141] on input "text" at bounding box center [379, 139] width 323 height 23
type input "170"
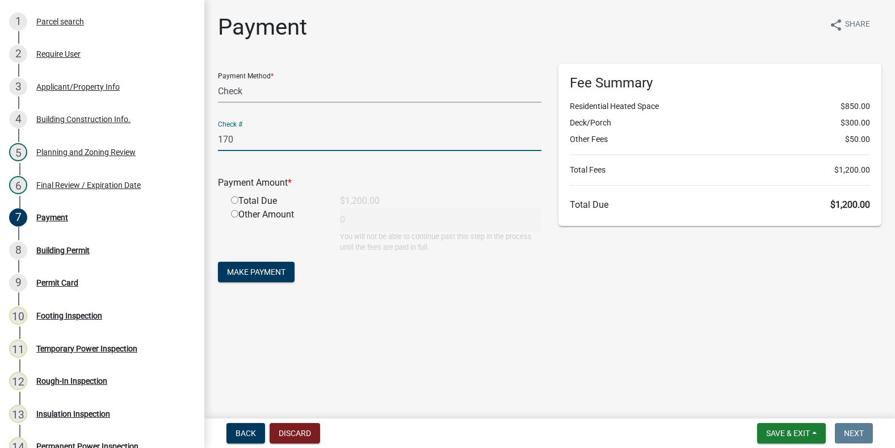
click at [233, 201] on input "radio" at bounding box center [234, 199] width 7 height 7
radio input "true"
type input "1200"
click at [245, 275] on span "Make Payment" at bounding box center [256, 271] width 58 height 9
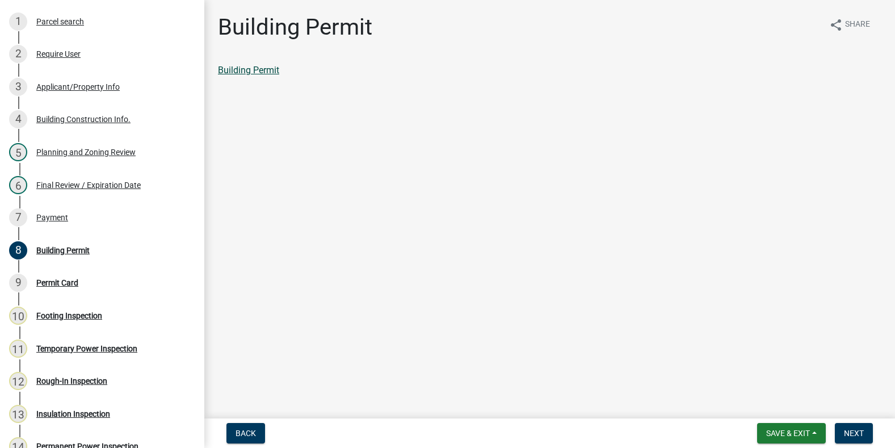
click at [265, 74] on link "Building Permit" at bounding box center [248, 70] width 61 height 11
click at [53, 213] on div "Payment" at bounding box center [52, 217] width 32 height 8
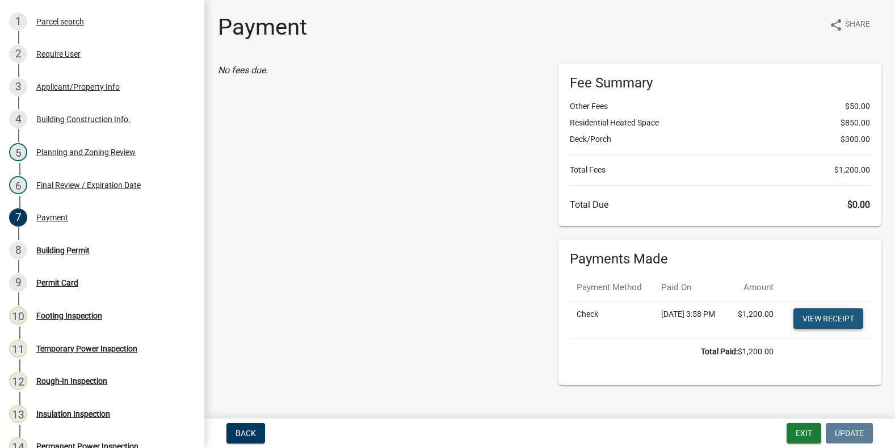
click at [826, 329] on link "View receipt" at bounding box center [828, 318] width 70 height 20
click at [60, 251] on div "Building Permit" at bounding box center [62, 250] width 53 height 8
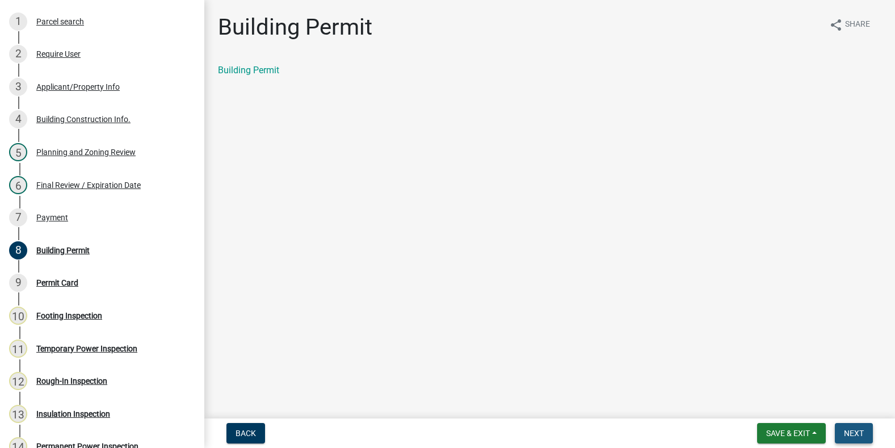
click at [848, 435] on span "Next" at bounding box center [854, 432] width 20 height 9
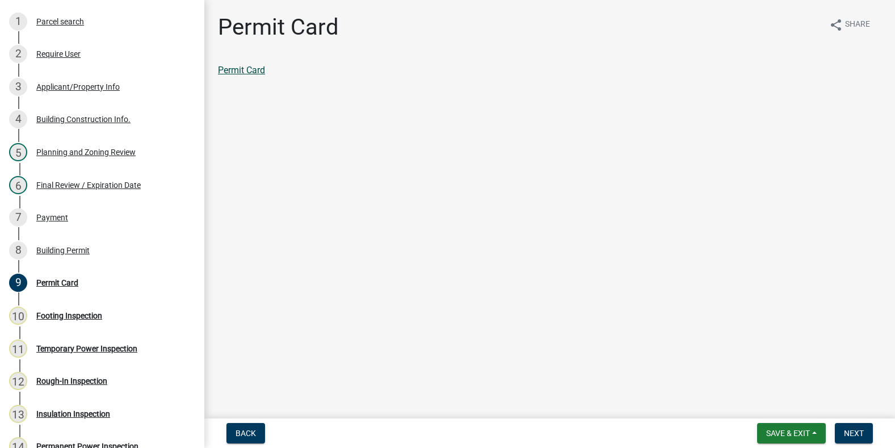
click at [260, 68] on link "Permit Card" at bounding box center [241, 70] width 47 height 11
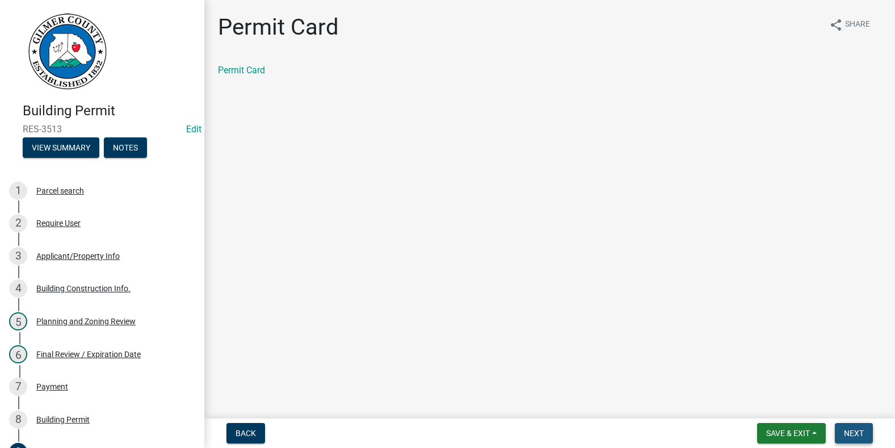
click at [856, 431] on span "Next" at bounding box center [854, 432] width 20 height 9
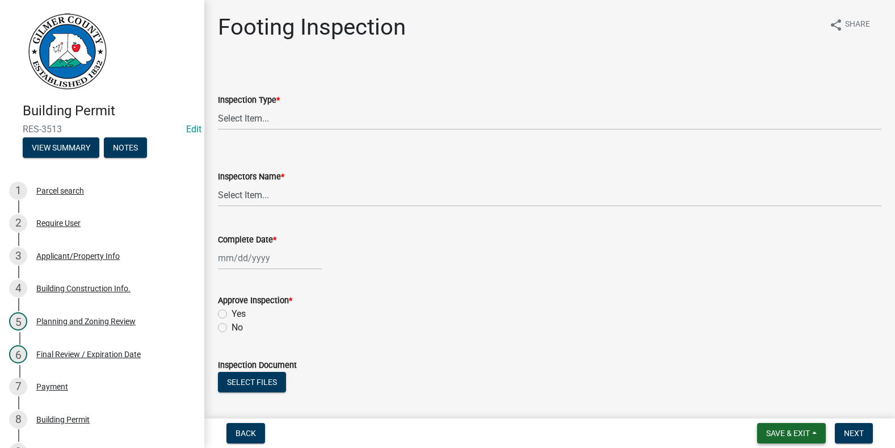
click at [792, 427] on button "Save & Exit" at bounding box center [791, 433] width 69 height 20
click at [782, 398] on button "Save & Exit" at bounding box center [780, 403] width 91 height 27
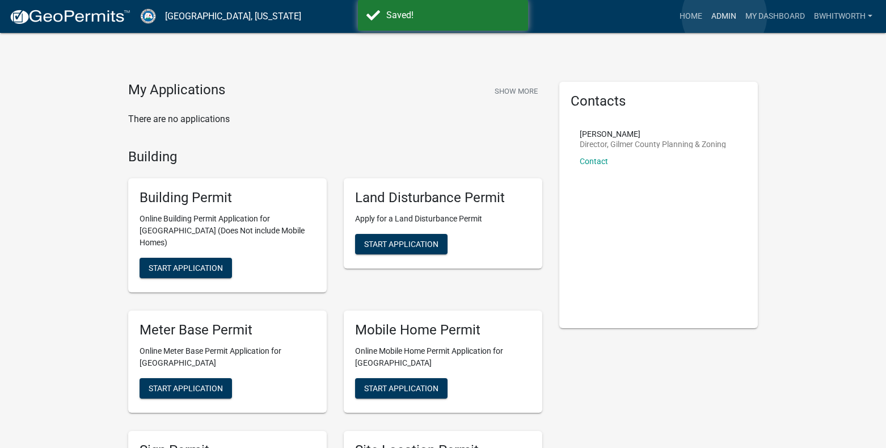
click at [725, 16] on link "Admin" at bounding box center [724, 17] width 34 height 22
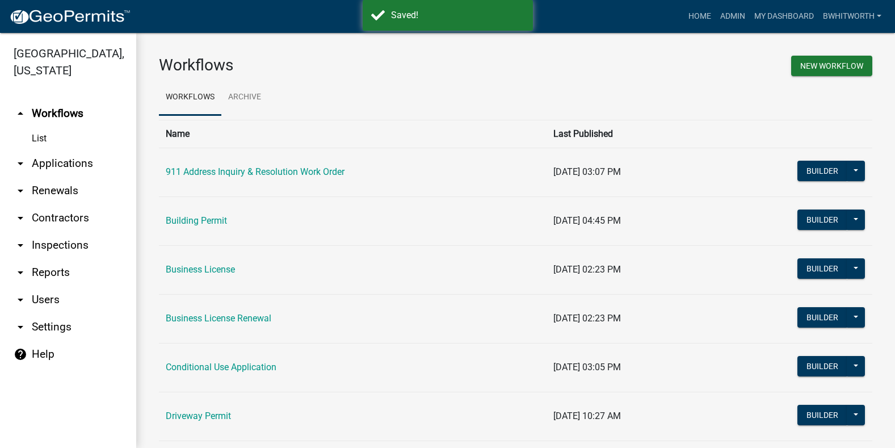
click at [69, 159] on link "arrow_drop_down Applications" at bounding box center [68, 163] width 136 height 27
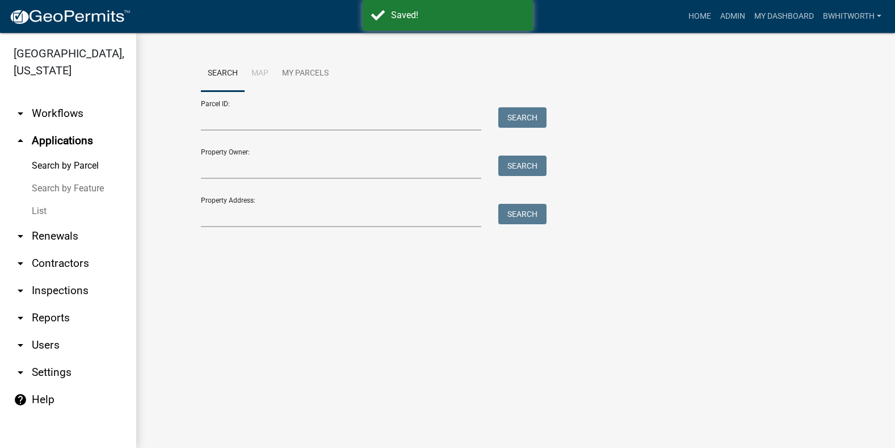
click at [41, 209] on link "List" at bounding box center [68, 211] width 136 height 23
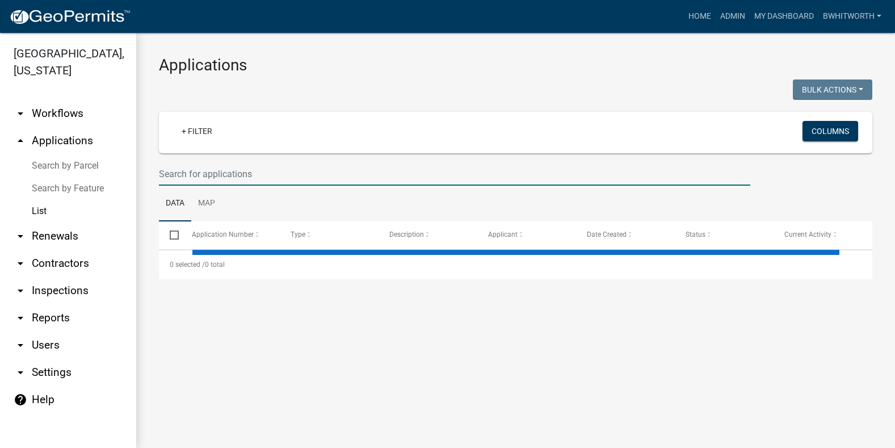
click at [199, 177] on input "text" at bounding box center [454, 173] width 591 height 23
select select "3: 100"
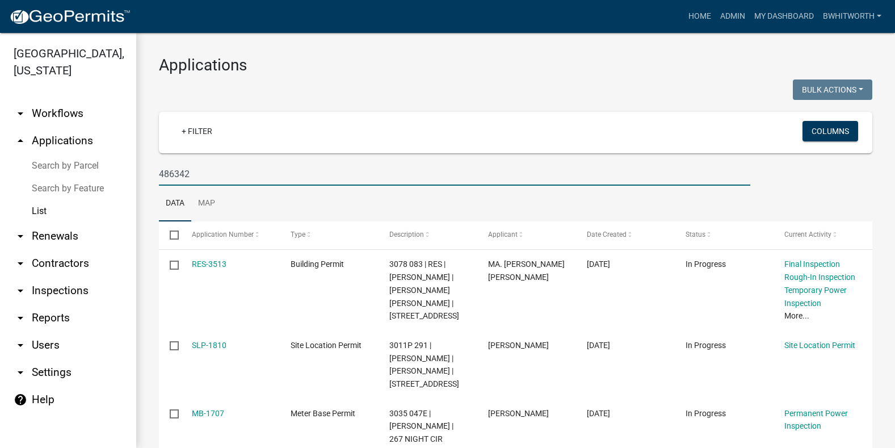
type input "486342"
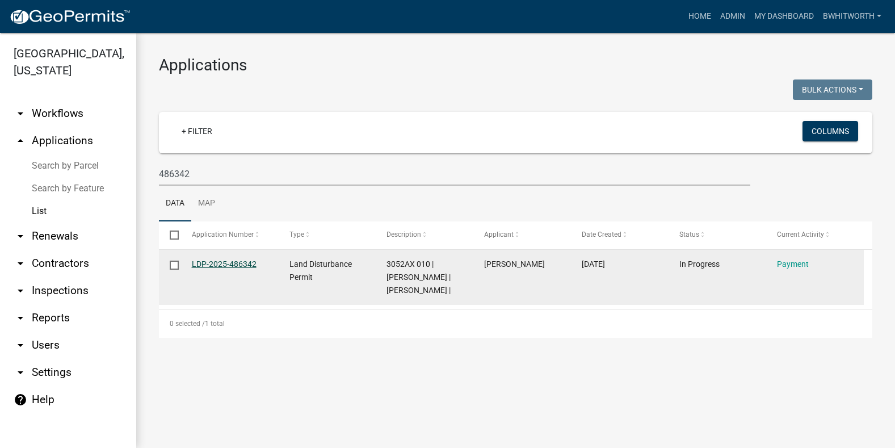
click at [233, 265] on link "LDP-2025-486342" at bounding box center [224, 263] width 65 height 9
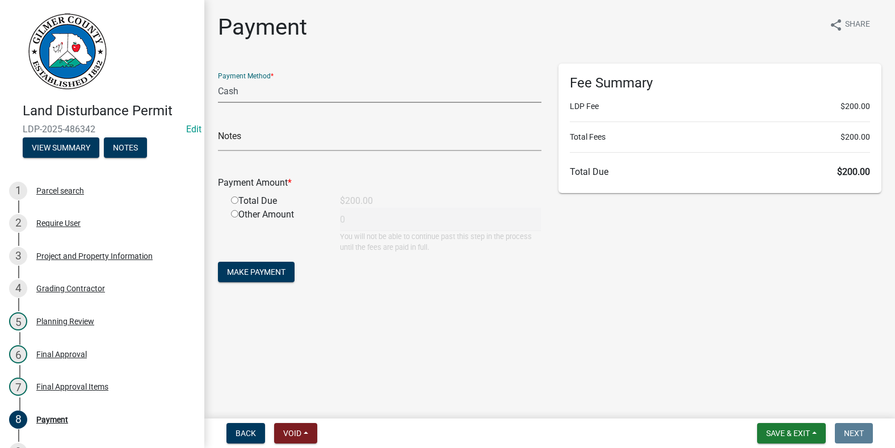
drag, startPoint x: 255, startPoint y: 94, endPoint x: 250, endPoint y: 98, distance: 6.0
click at [255, 94] on select "Credit Card POS Check Cash" at bounding box center [379, 90] width 323 height 23
select select "1: 0"
click at [218, 79] on select "Credit Card POS Check Cash" at bounding box center [379, 90] width 323 height 23
click at [276, 144] on input "text" at bounding box center [379, 139] width 323 height 23
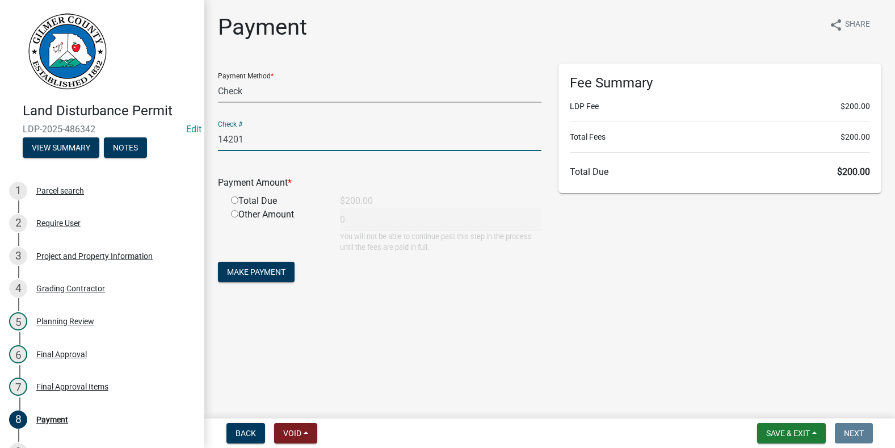
type input "14201"
click at [236, 199] on input "radio" at bounding box center [234, 199] width 7 height 7
radio input "true"
type input "200"
click at [262, 270] on span "Make Payment" at bounding box center [256, 271] width 58 height 9
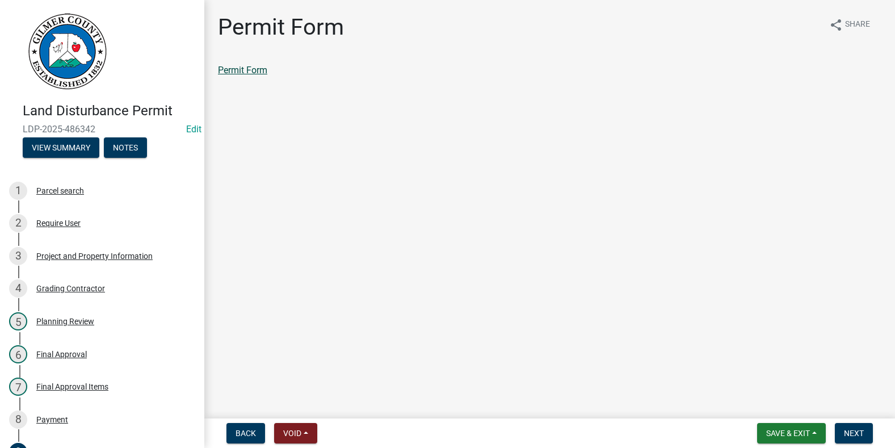
click at [255, 72] on link "Permit Form" at bounding box center [242, 70] width 49 height 11
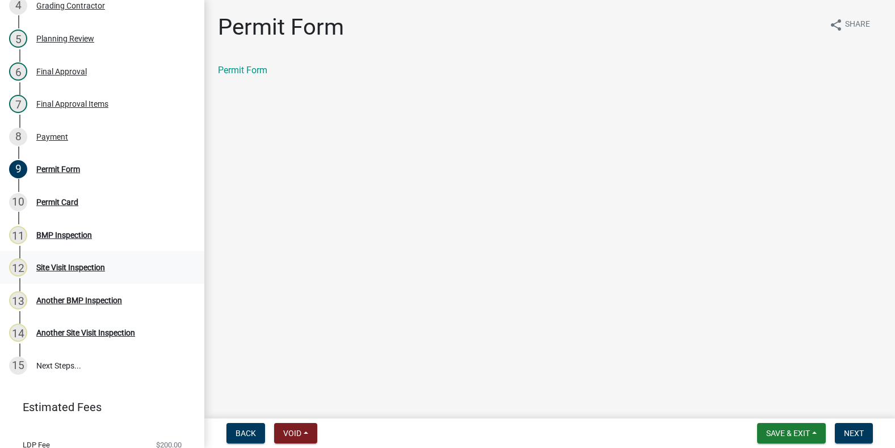
scroll to position [284, 0]
click at [52, 133] on div "Payment" at bounding box center [52, 136] width 32 height 8
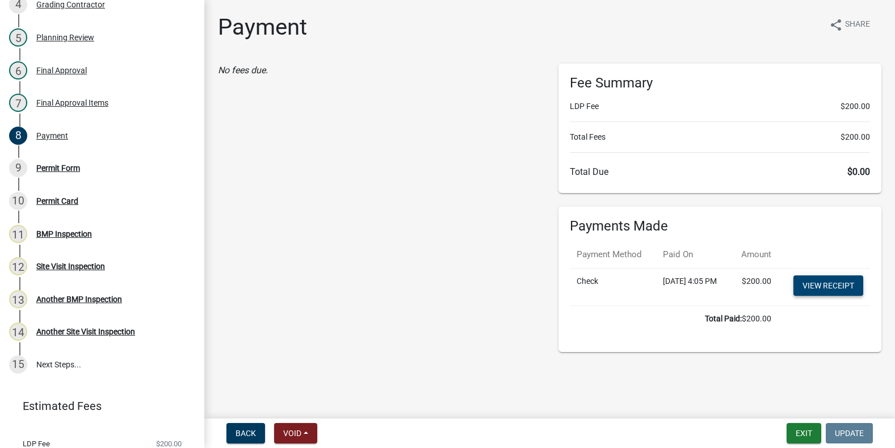
click at [821, 296] on link "View receipt" at bounding box center [828, 285] width 70 height 20
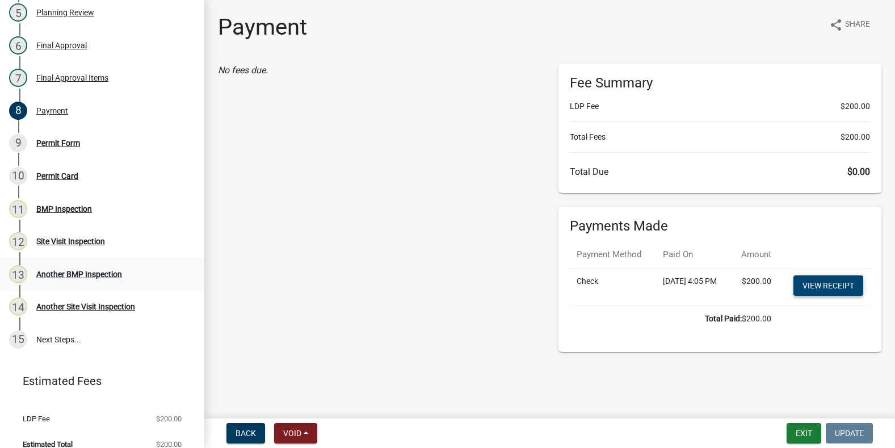
scroll to position [322, 0]
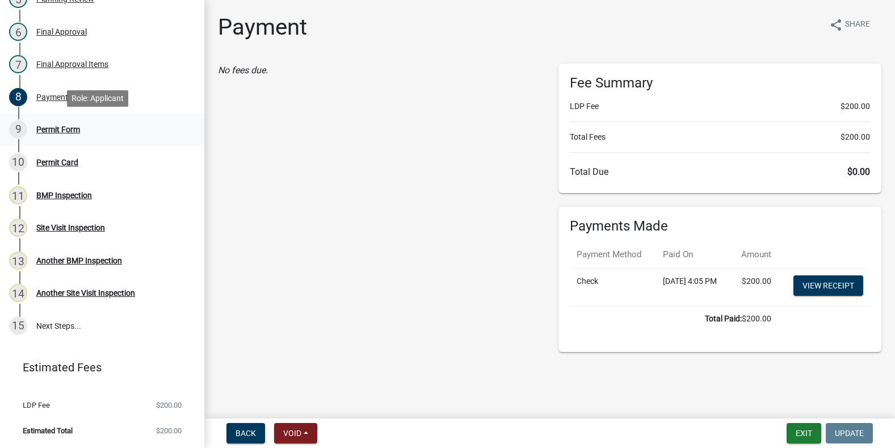
click at [58, 129] on div "Permit Form" at bounding box center [58, 129] width 44 height 8
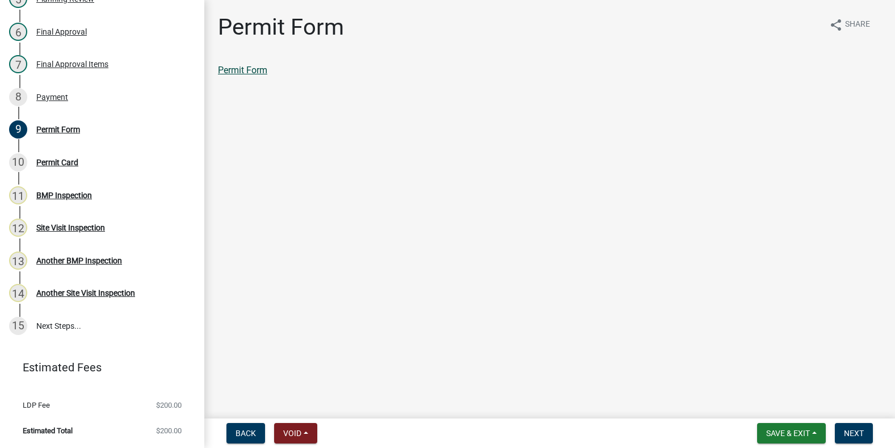
click at [265, 70] on link "Permit Form" at bounding box center [242, 70] width 49 height 11
